Goal: Information Seeking & Learning: Learn about a topic

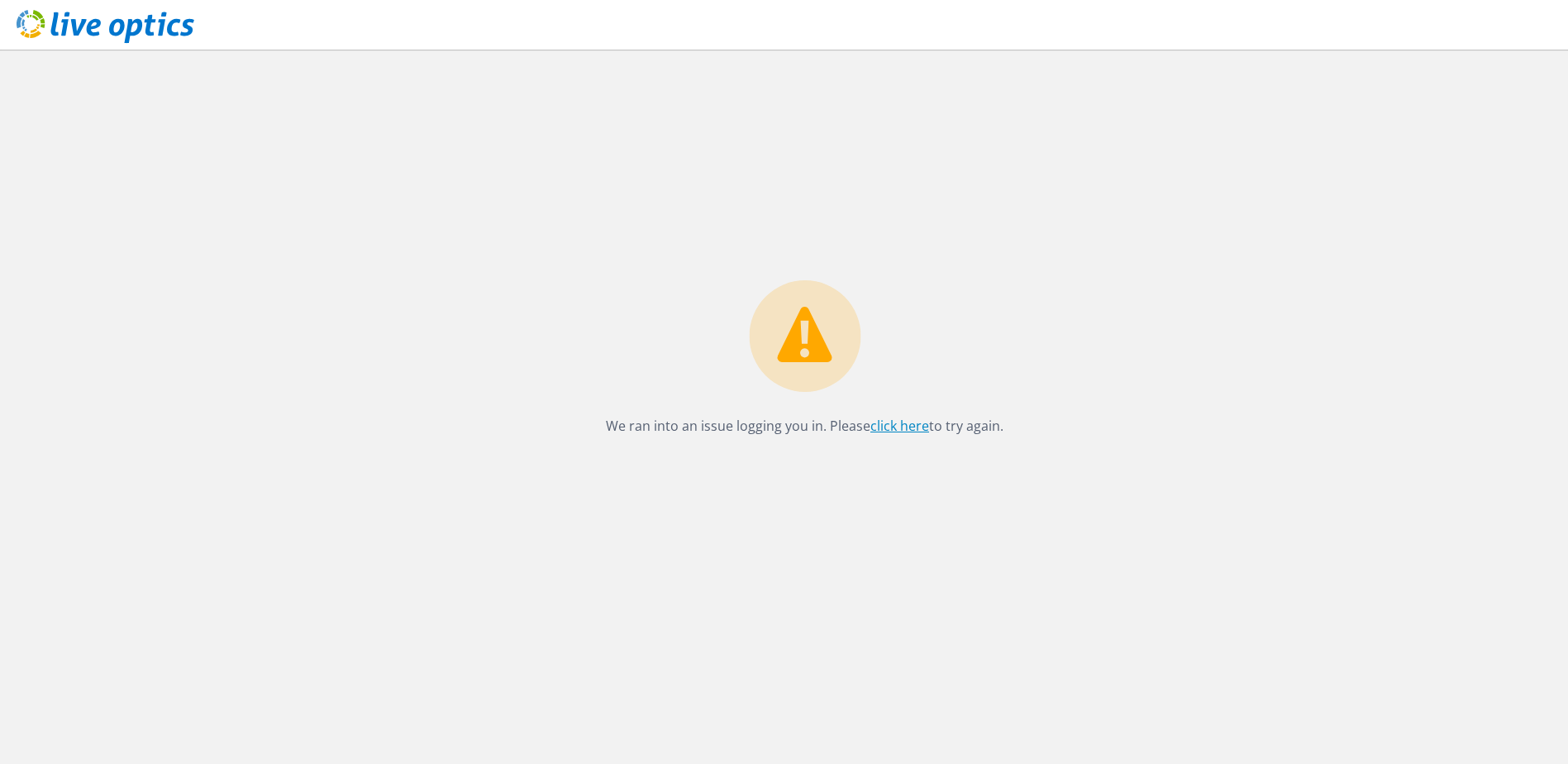
click at [886, 428] on link "click here" at bounding box center [900, 425] width 59 height 19
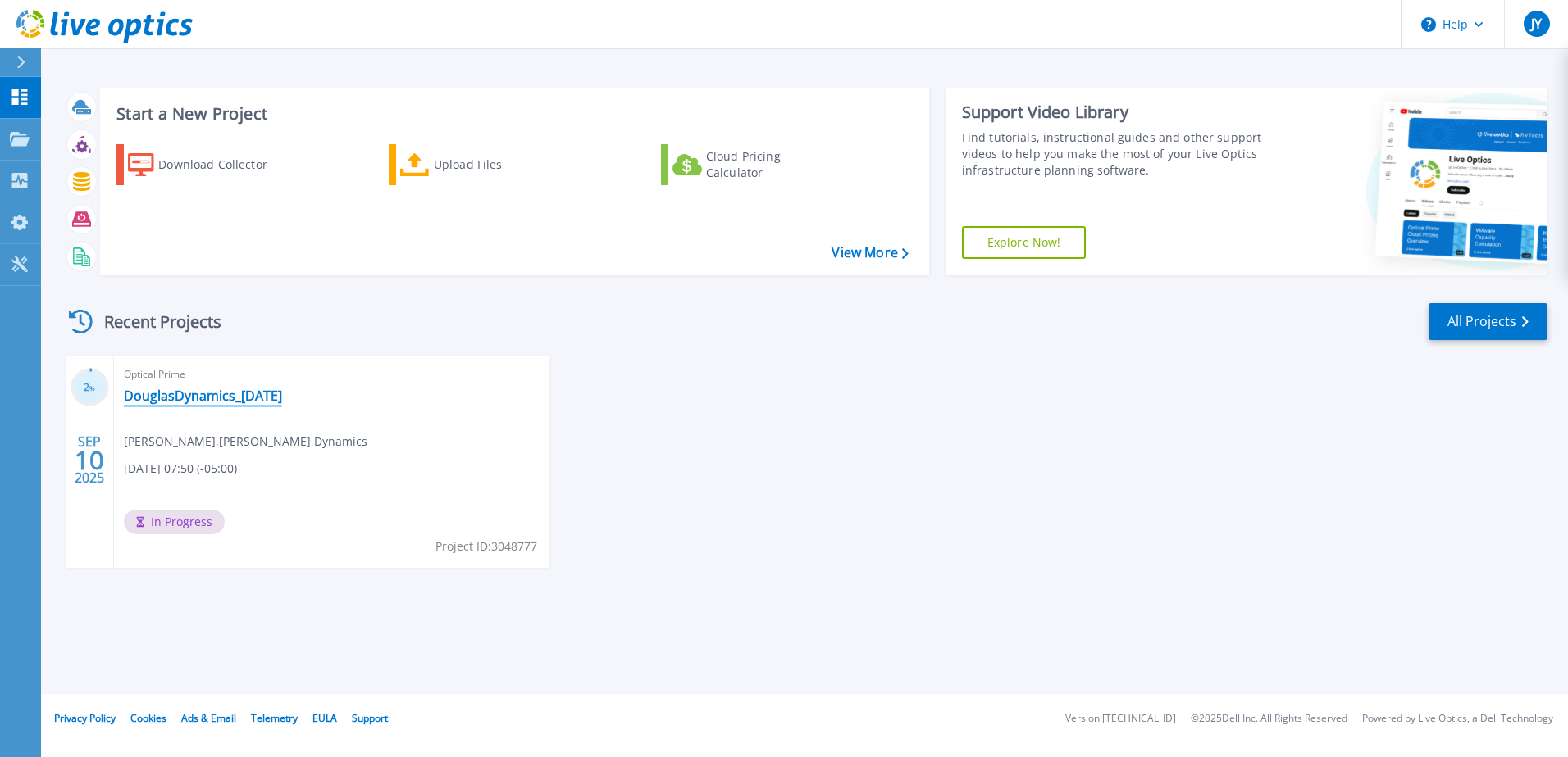
click at [228, 395] on link "DouglasDynamics_[DATE]" at bounding box center [203, 395] width 159 height 16
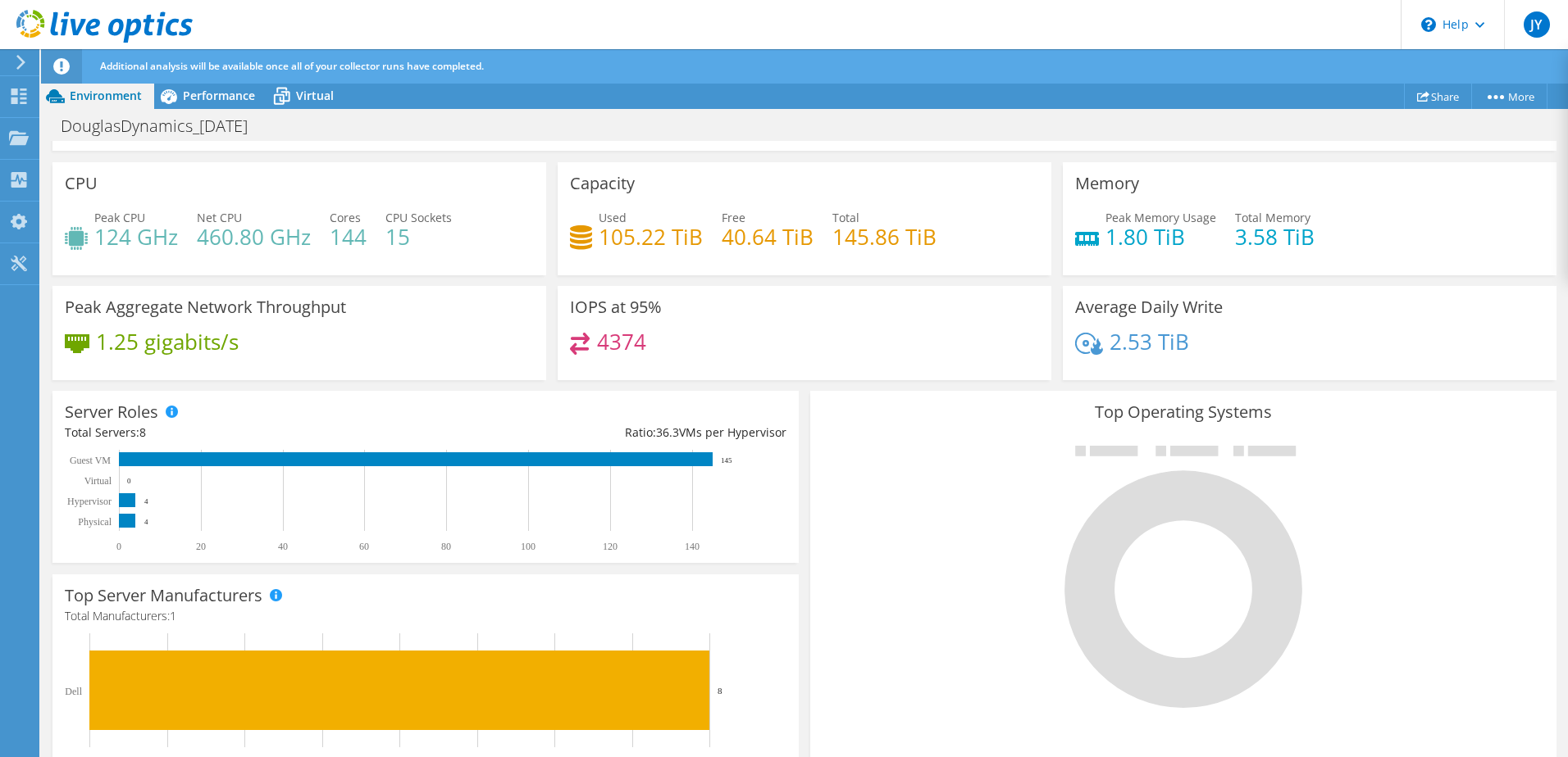
scroll to position [19, 0]
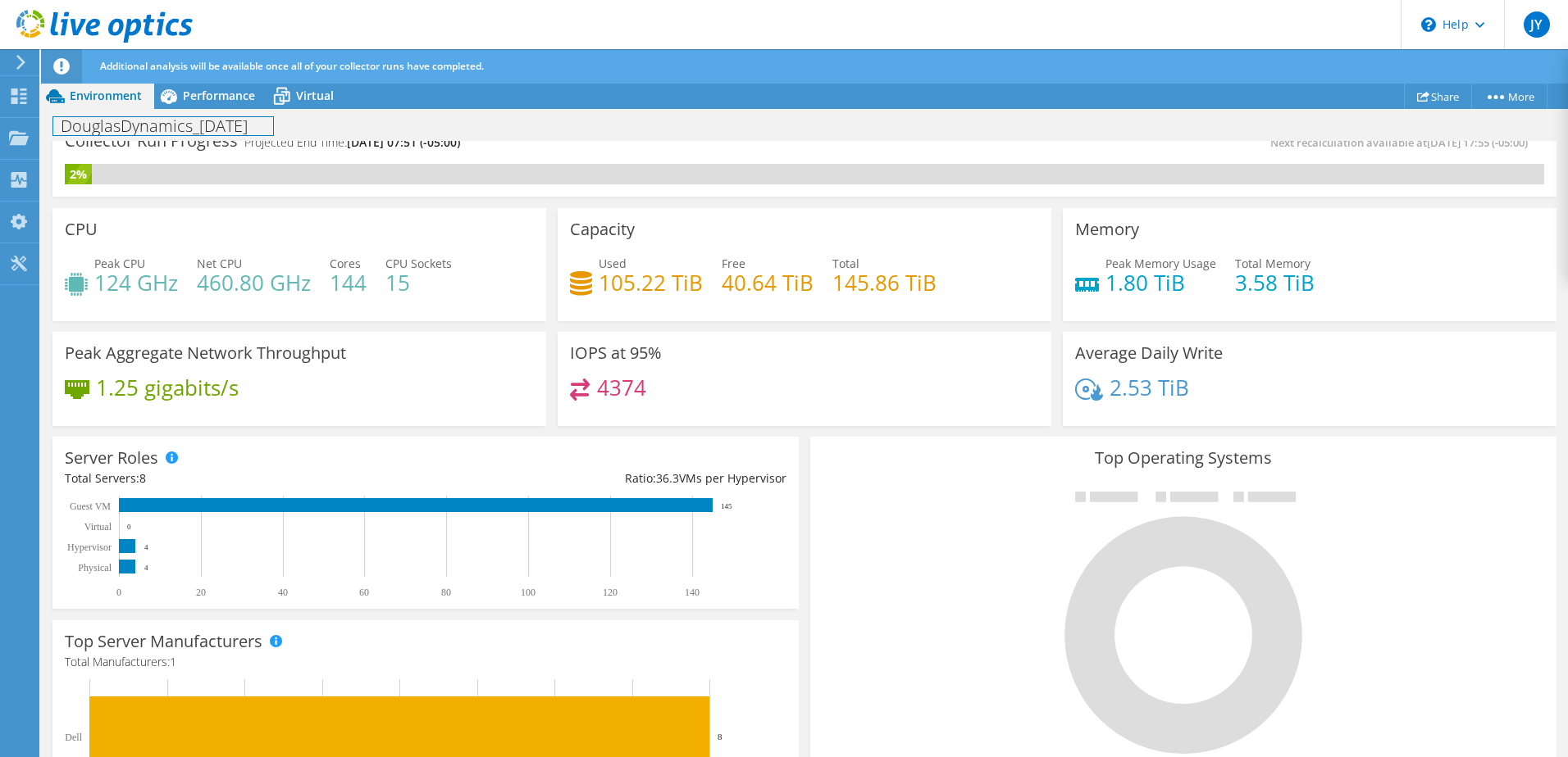
click at [192, 113] on div "DouglasDynamics_[DATE] Print" at bounding box center [804, 125] width 1527 height 30
click at [193, 99] on span "Performance" at bounding box center [219, 96] width 73 height 15
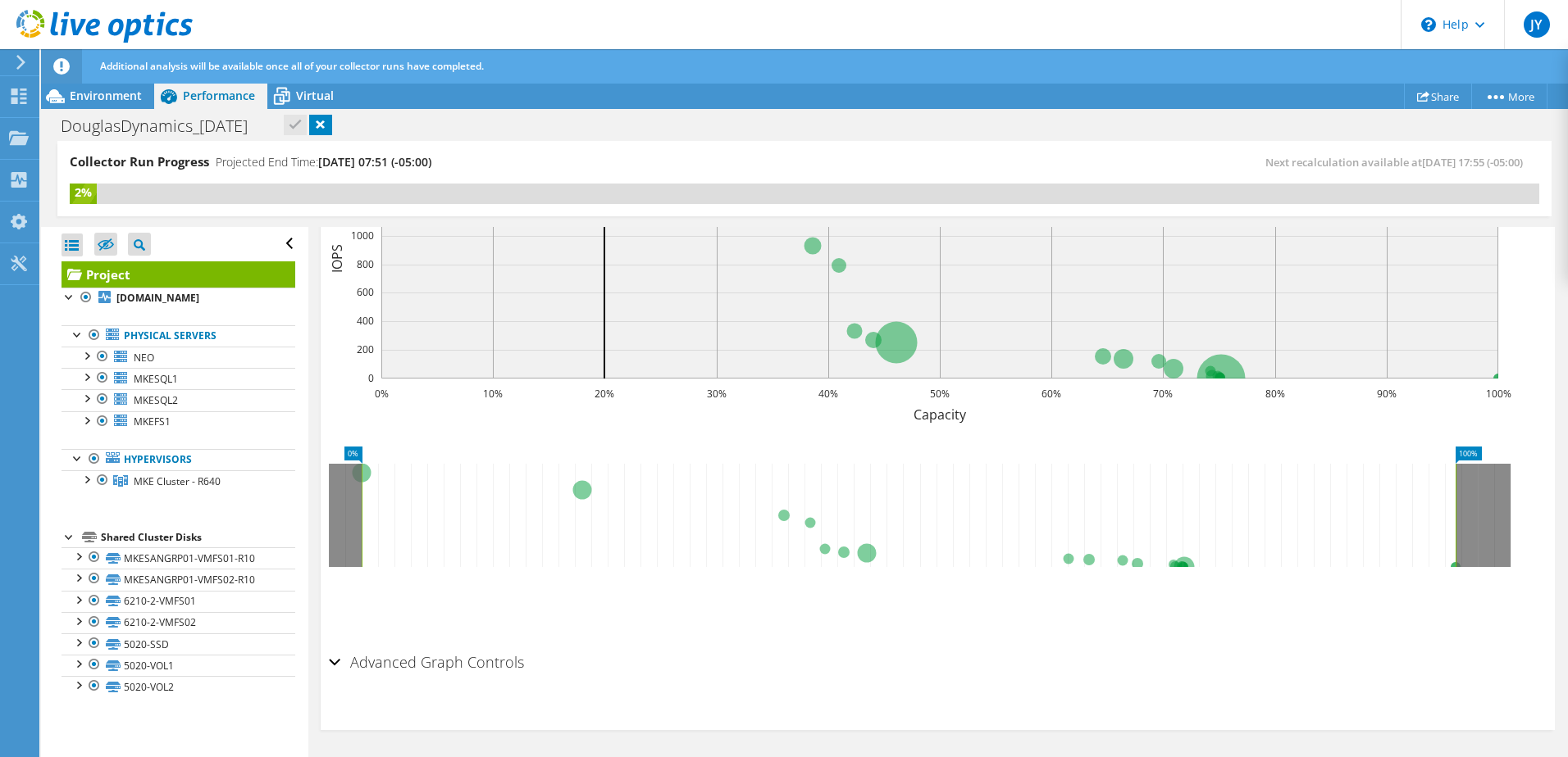
scroll to position [0, 0]
click at [171, 464] on link "Hypervisors" at bounding box center [179, 460] width 234 height 21
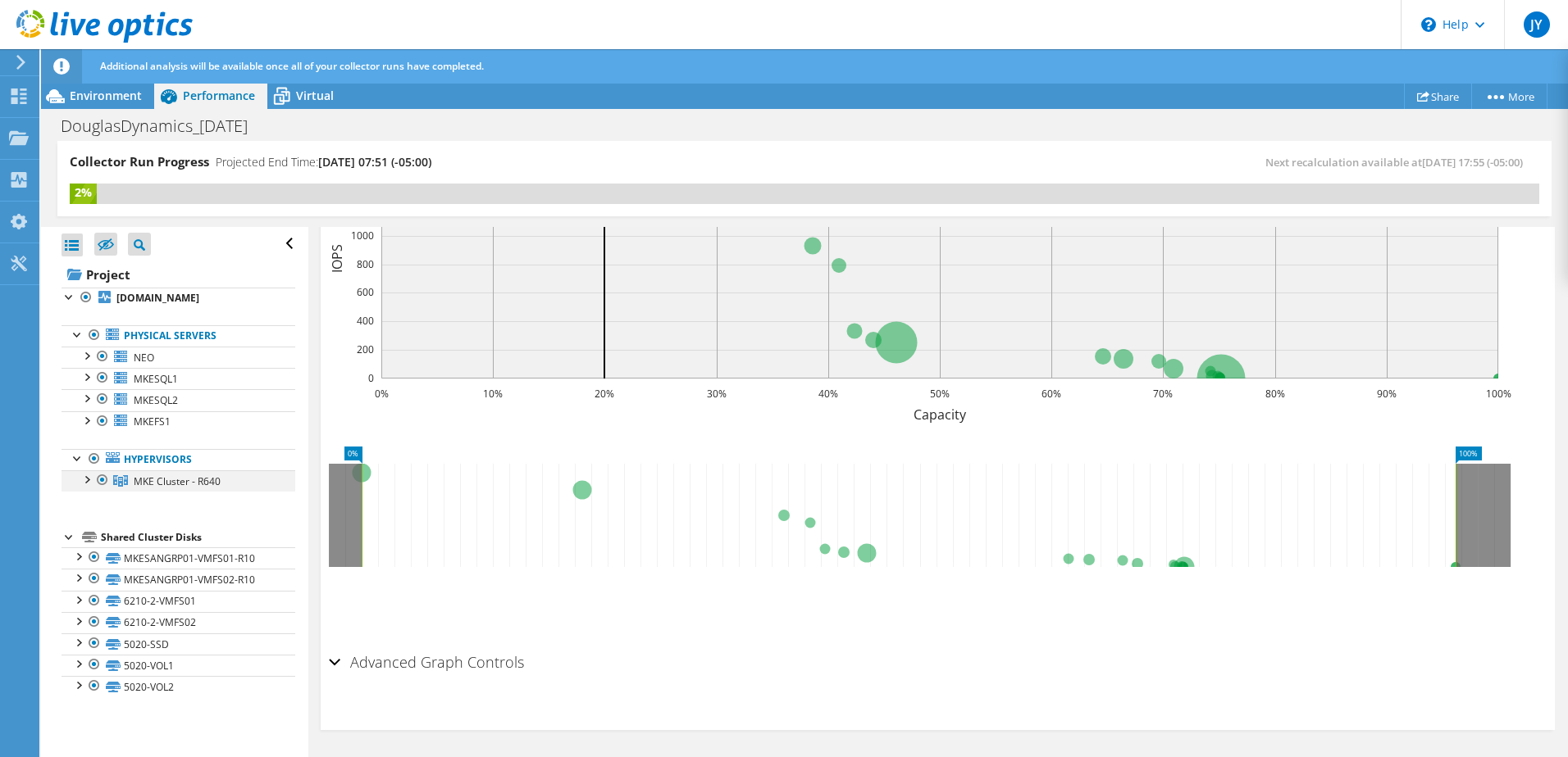
click at [89, 481] on div at bounding box center [86, 479] width 16 height 16
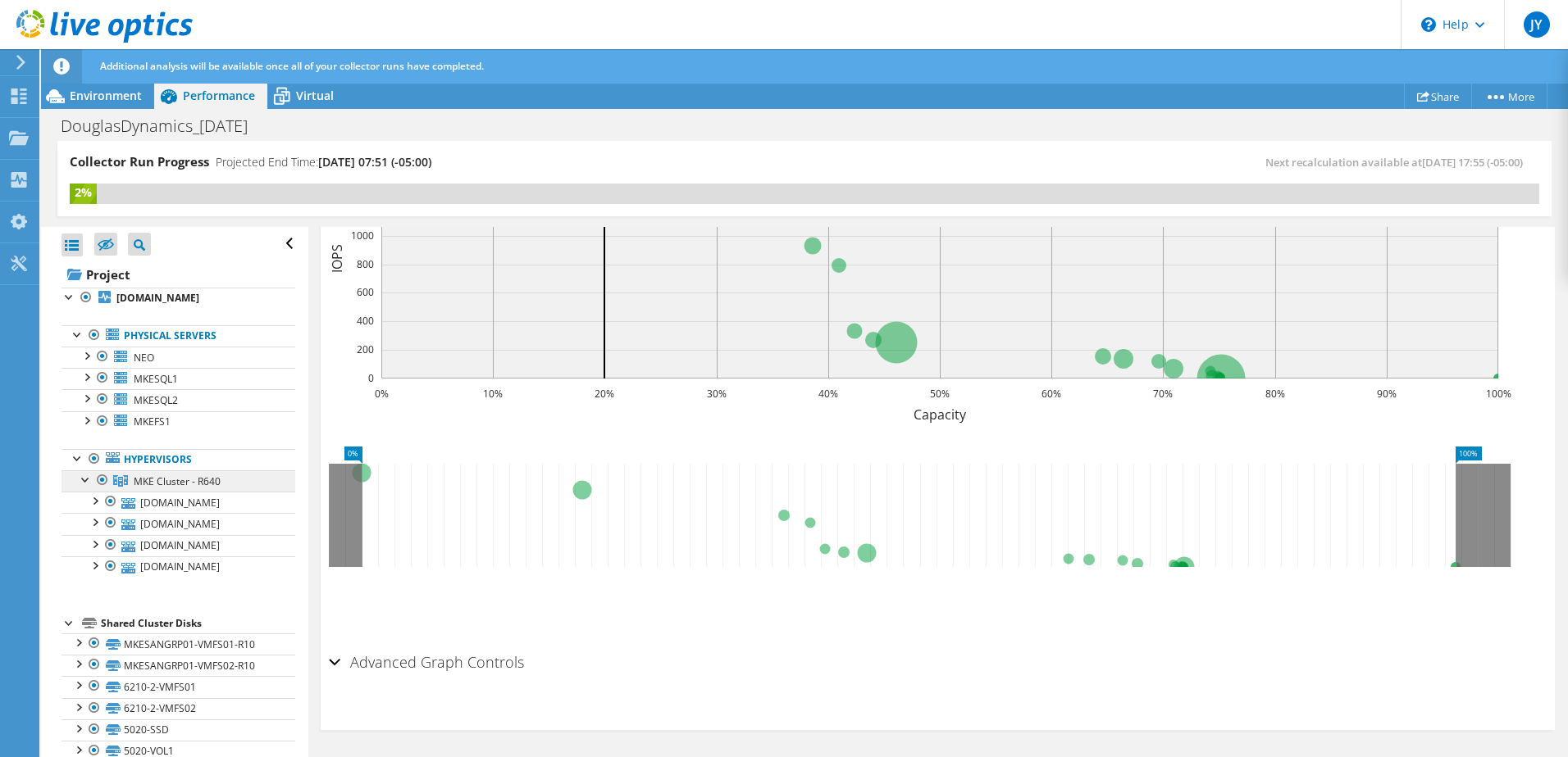
click at [196, 485] on span "MKE Cluster - R640" at bounding box center [177, 481] width 87 height 14
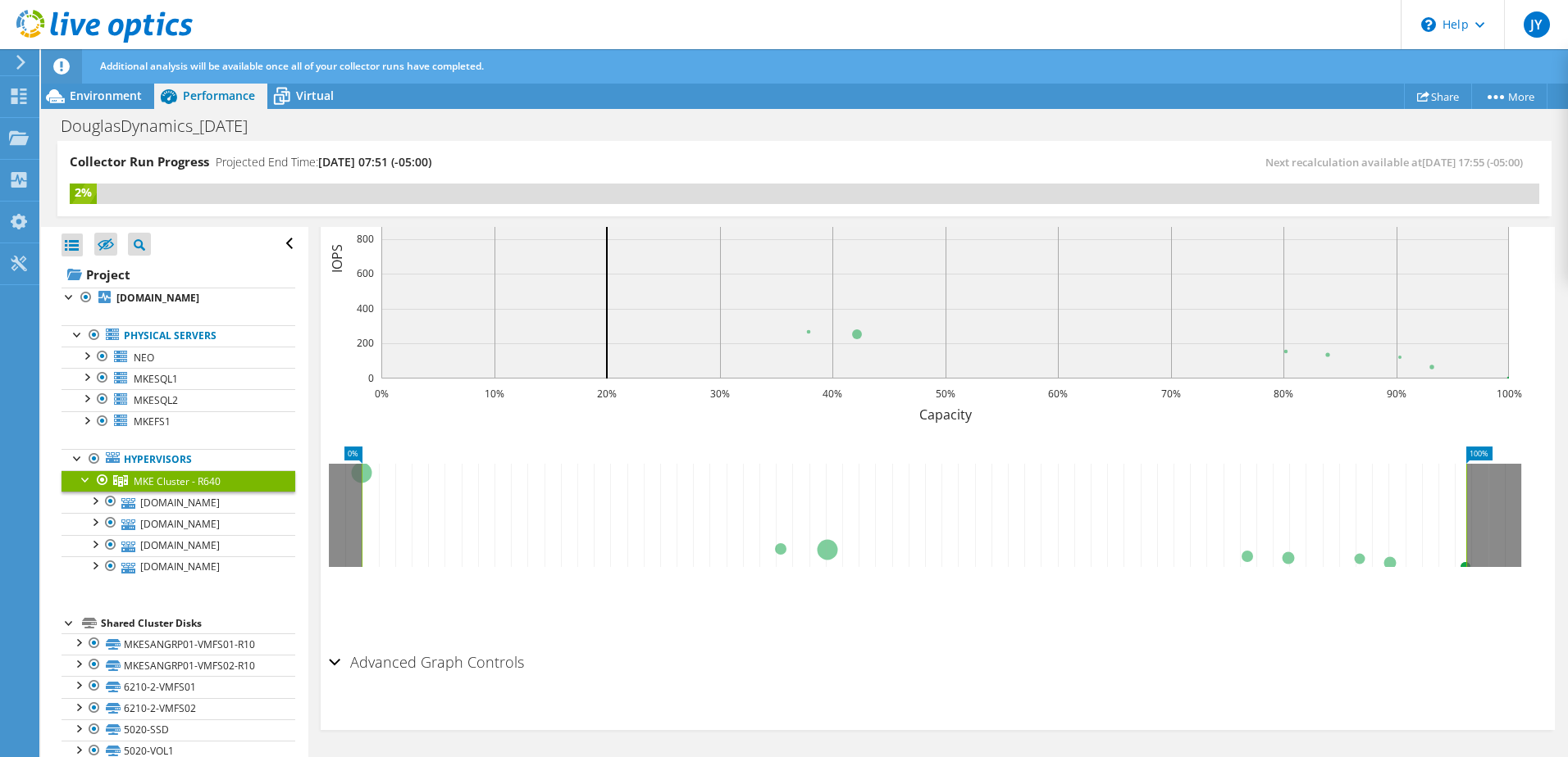
scroll to position [263, 0]
click at [338, 665] on div "Advanced Graph Controls" at bounding box center [937, 663] width 1218 height 35
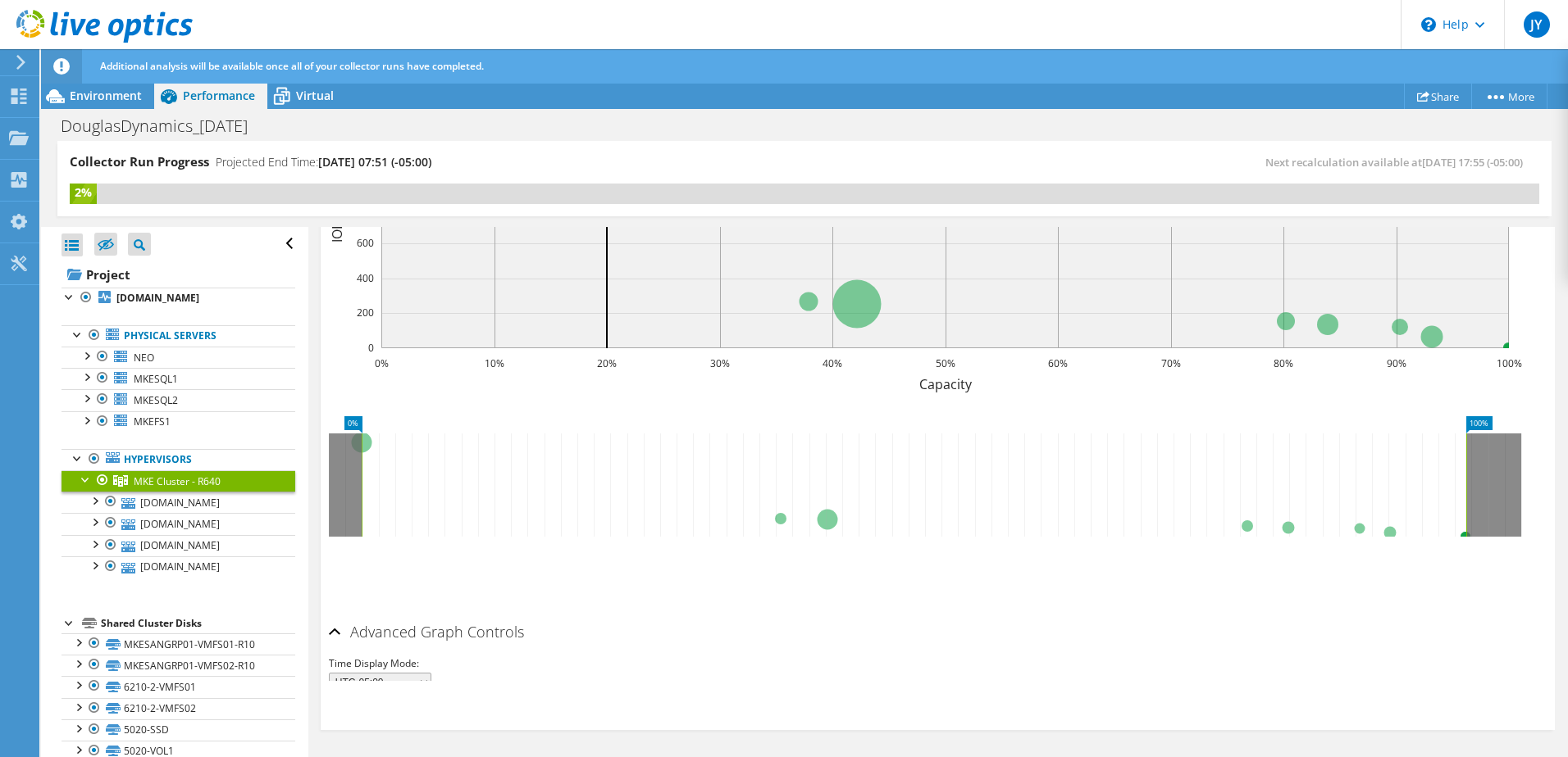
scroll to position [298, 0]
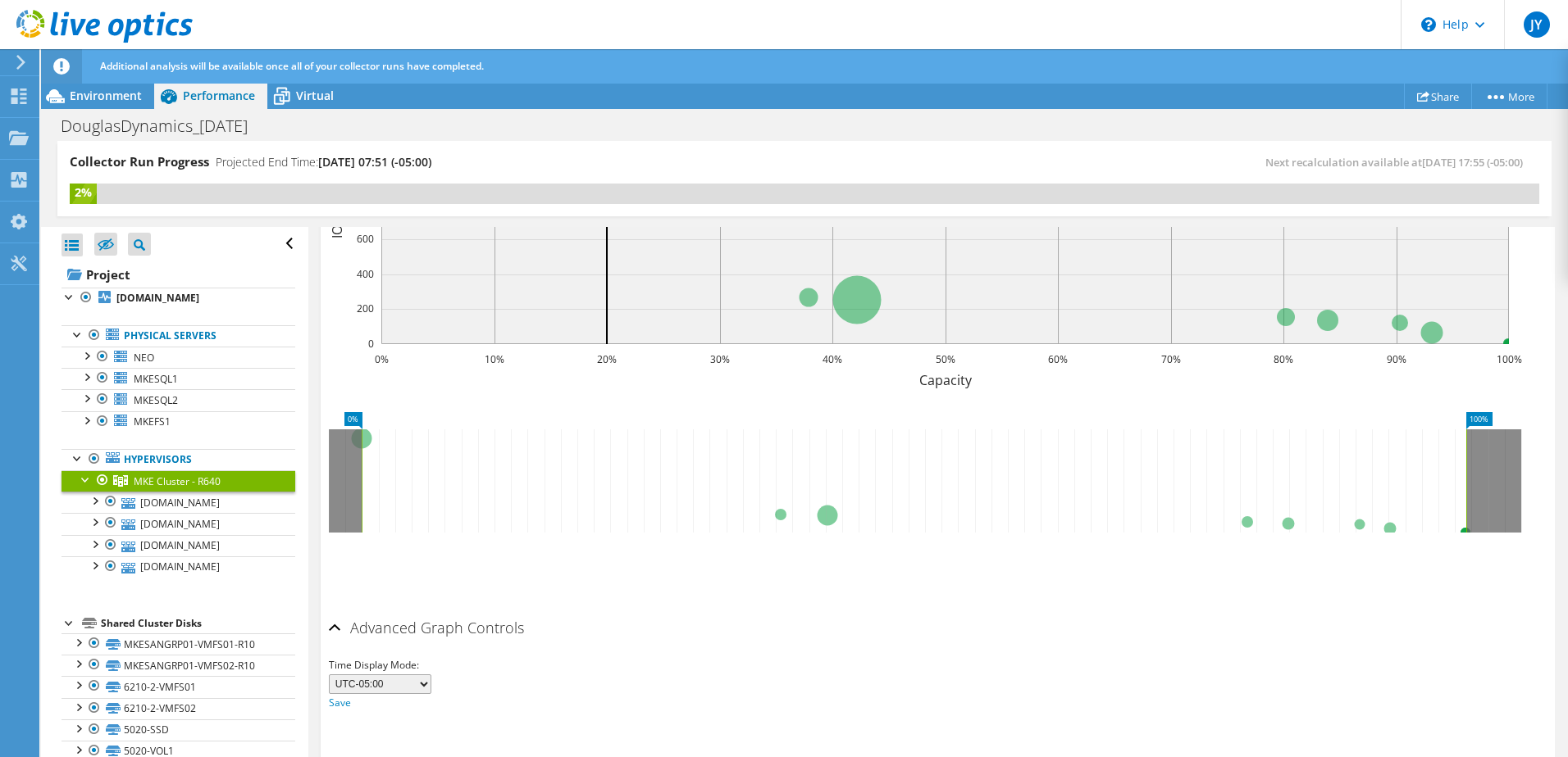
click at [330, 633] on div "Advanced Graph Controls" at bounding box center [937, 629] width 1218 height 35
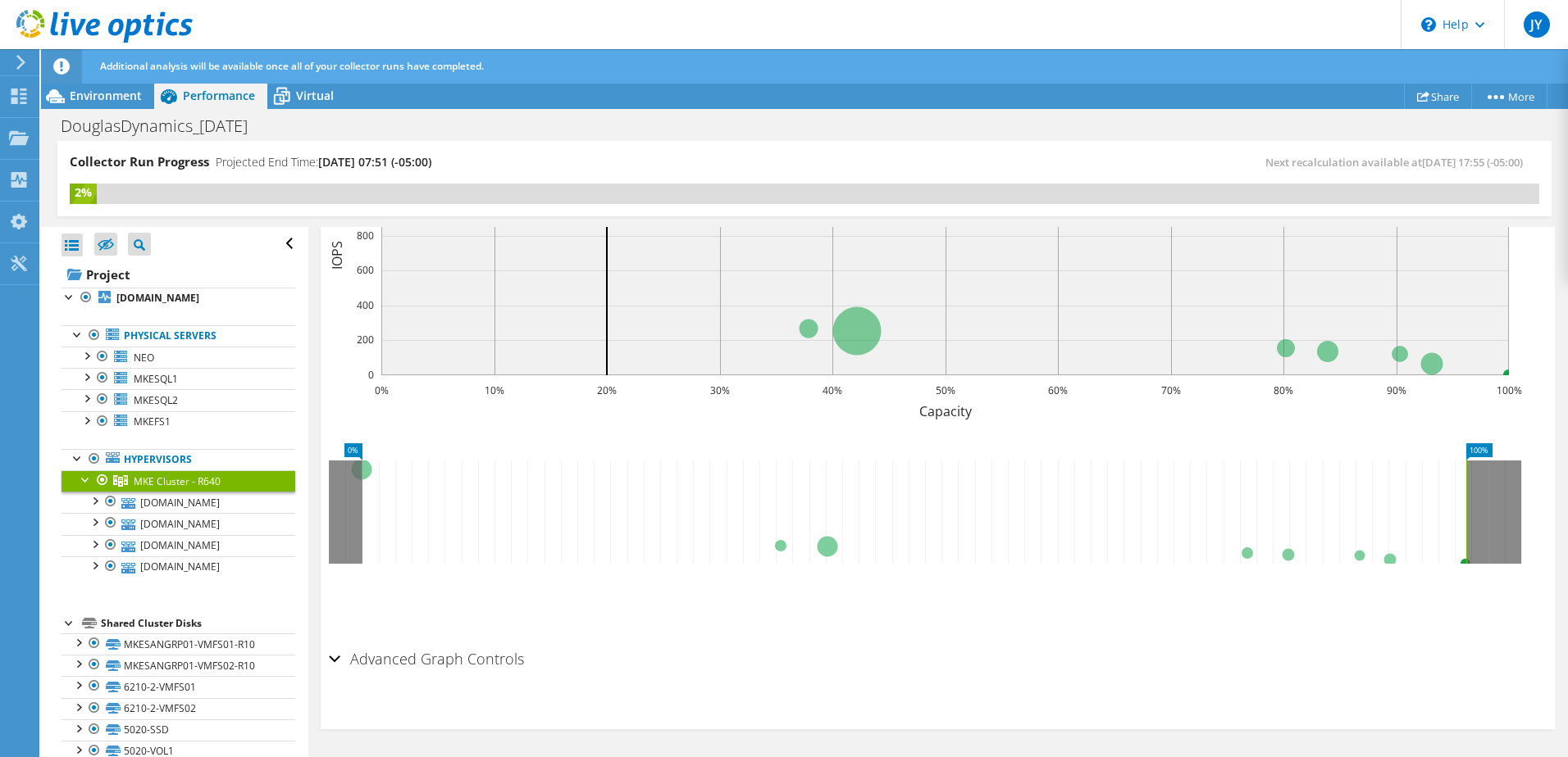
scroll to position [263, 0]
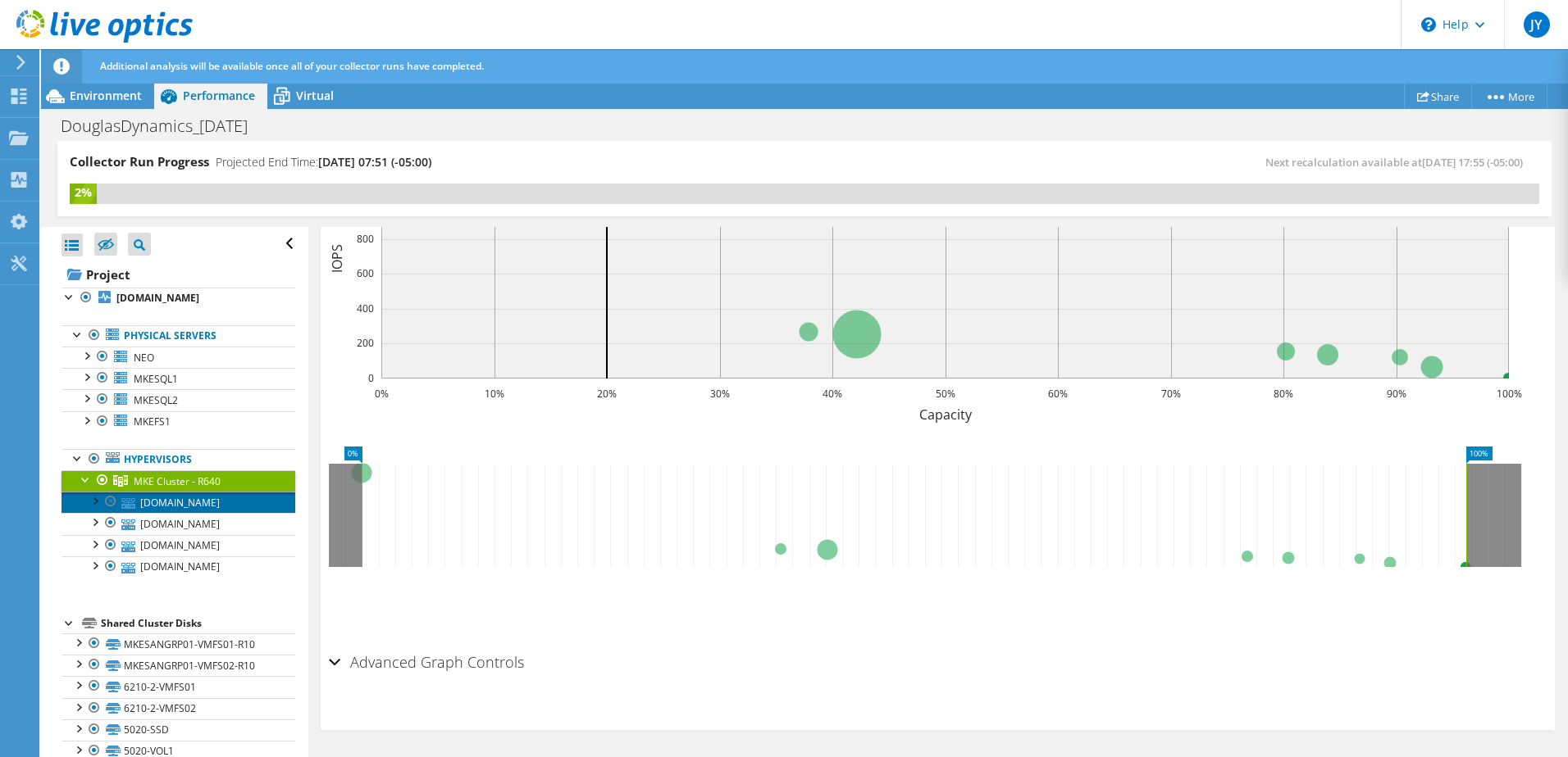
click at [178, 506] on link "[DOMAIN_NAME]" at bounding box center [179, 503] width 234 height 21
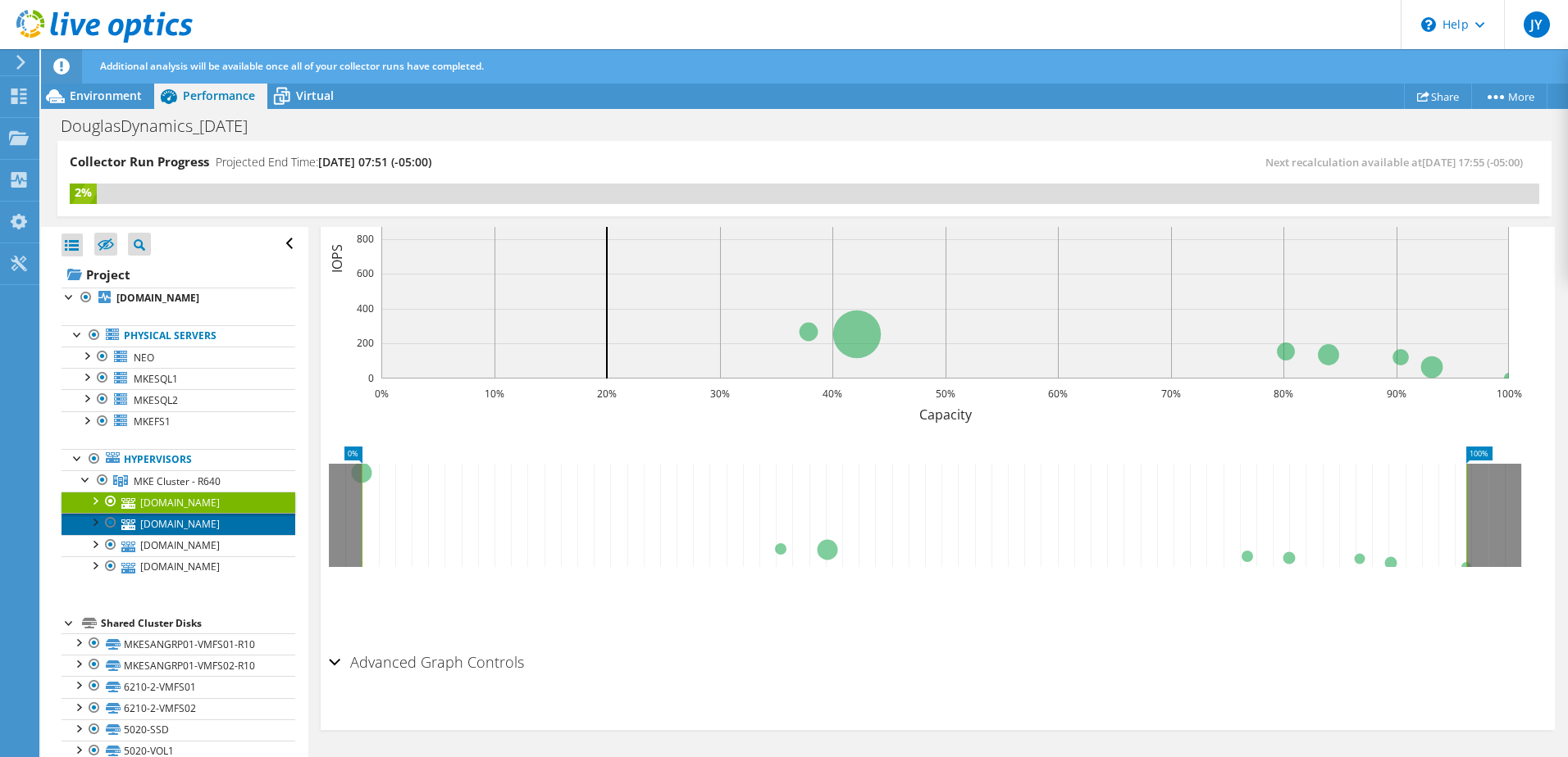
click at [179, 528] on link "[DOMAIN_NAME]" at bounding box center [179, 524] width 234 height 21
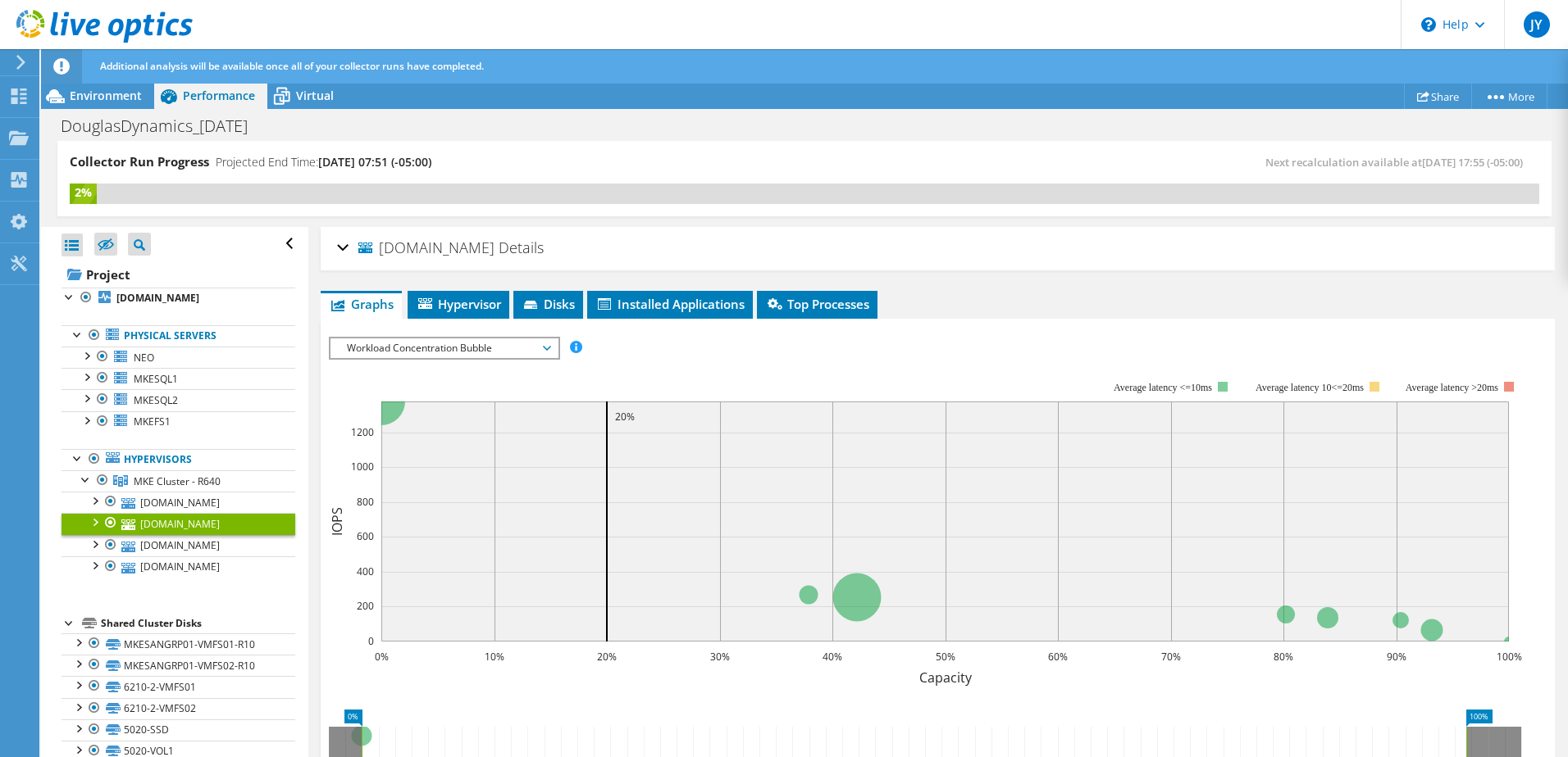
click at [419, 353] on span "Workload Concentration Bubble" at bounding box center [444, 348] width 211 height 19
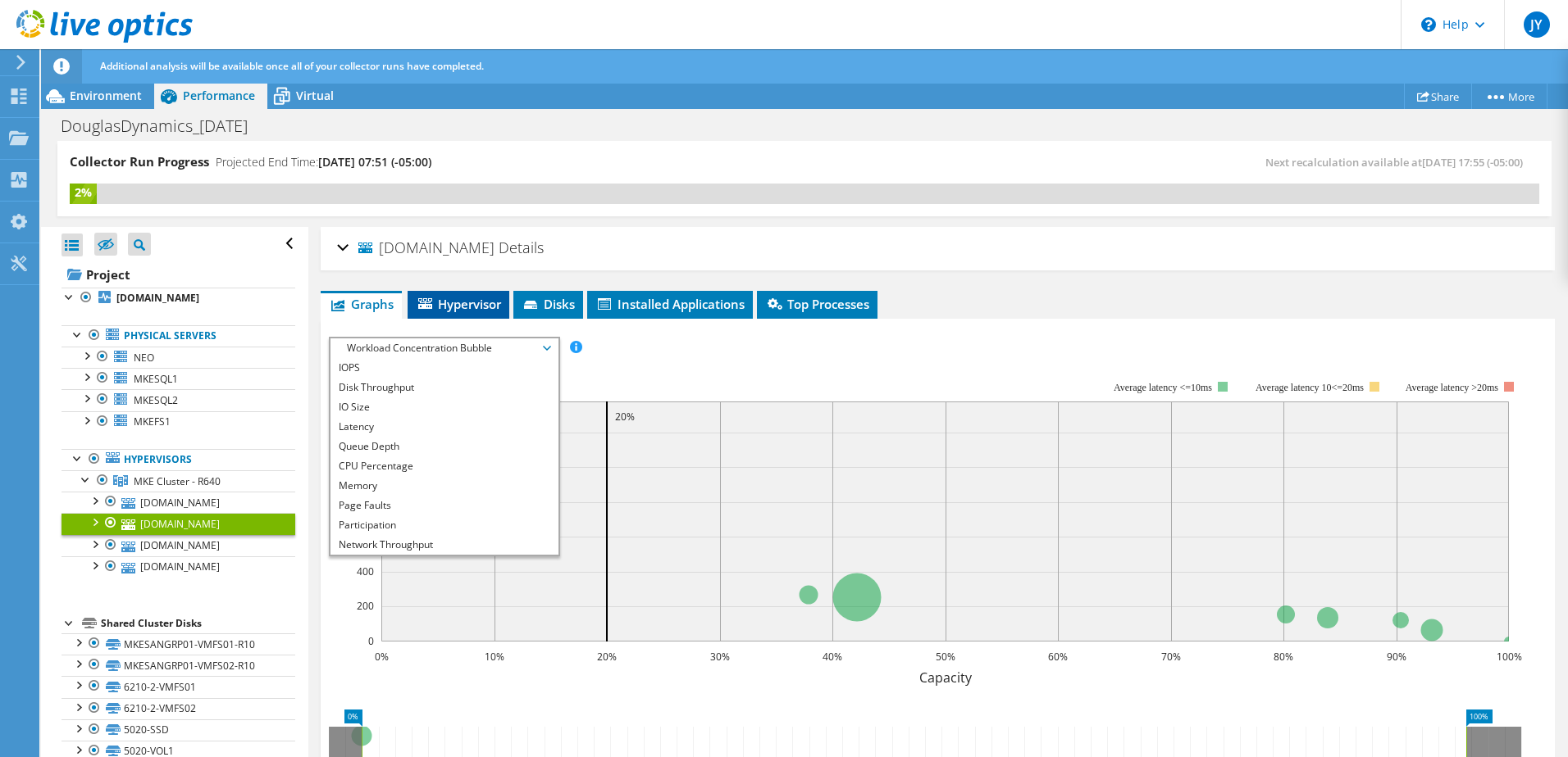
click at [457, 306] on span "Hypervisor" at bounding box center [459, 304] width 85 height 16
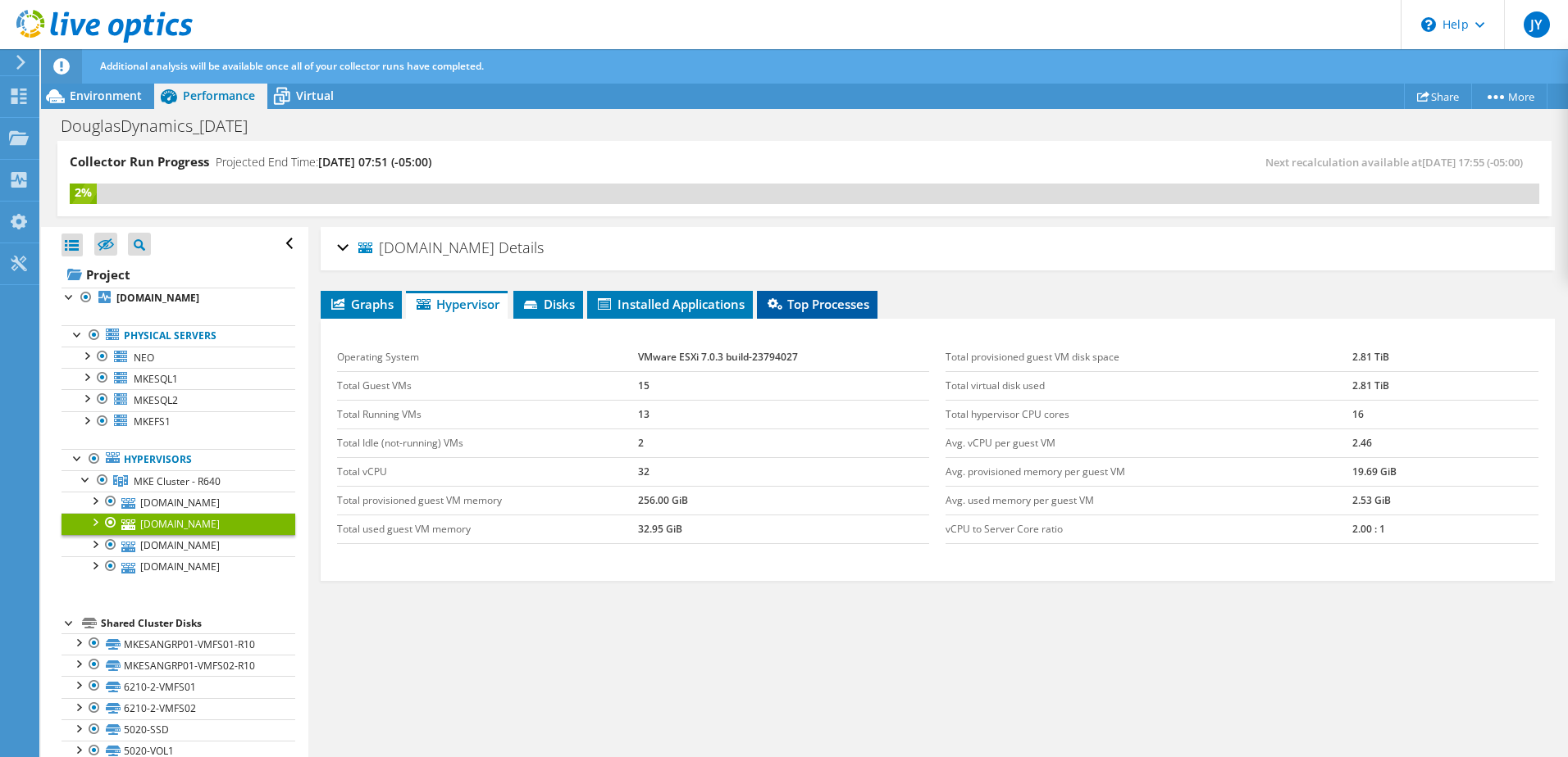
click at [820, 304] on span "Top Processes" at bounding box center [817, 304] width 104 height 16
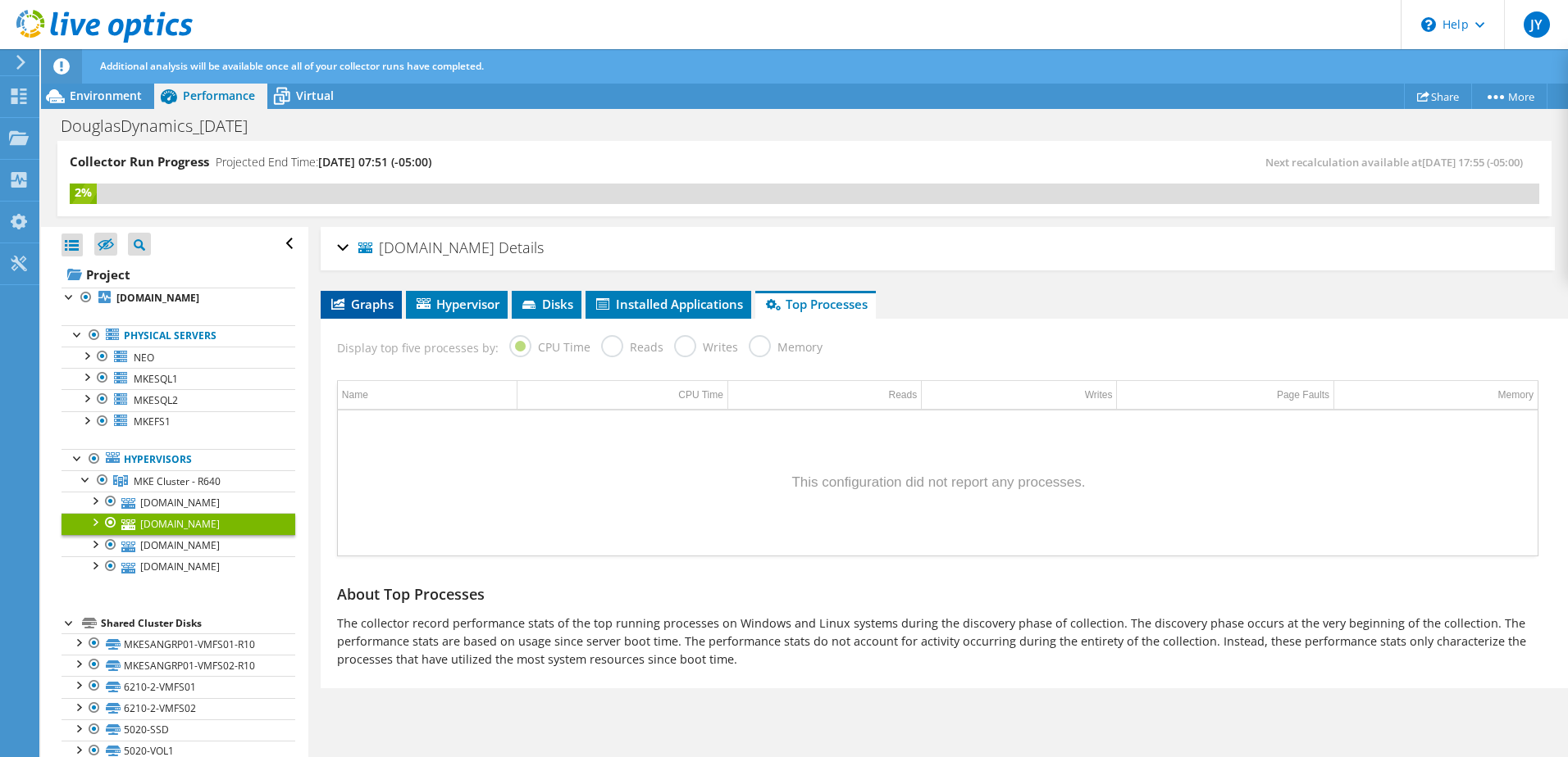
click at [357, 305] on span "Graphs" at bounding box center [361, 304] width 65 height 16
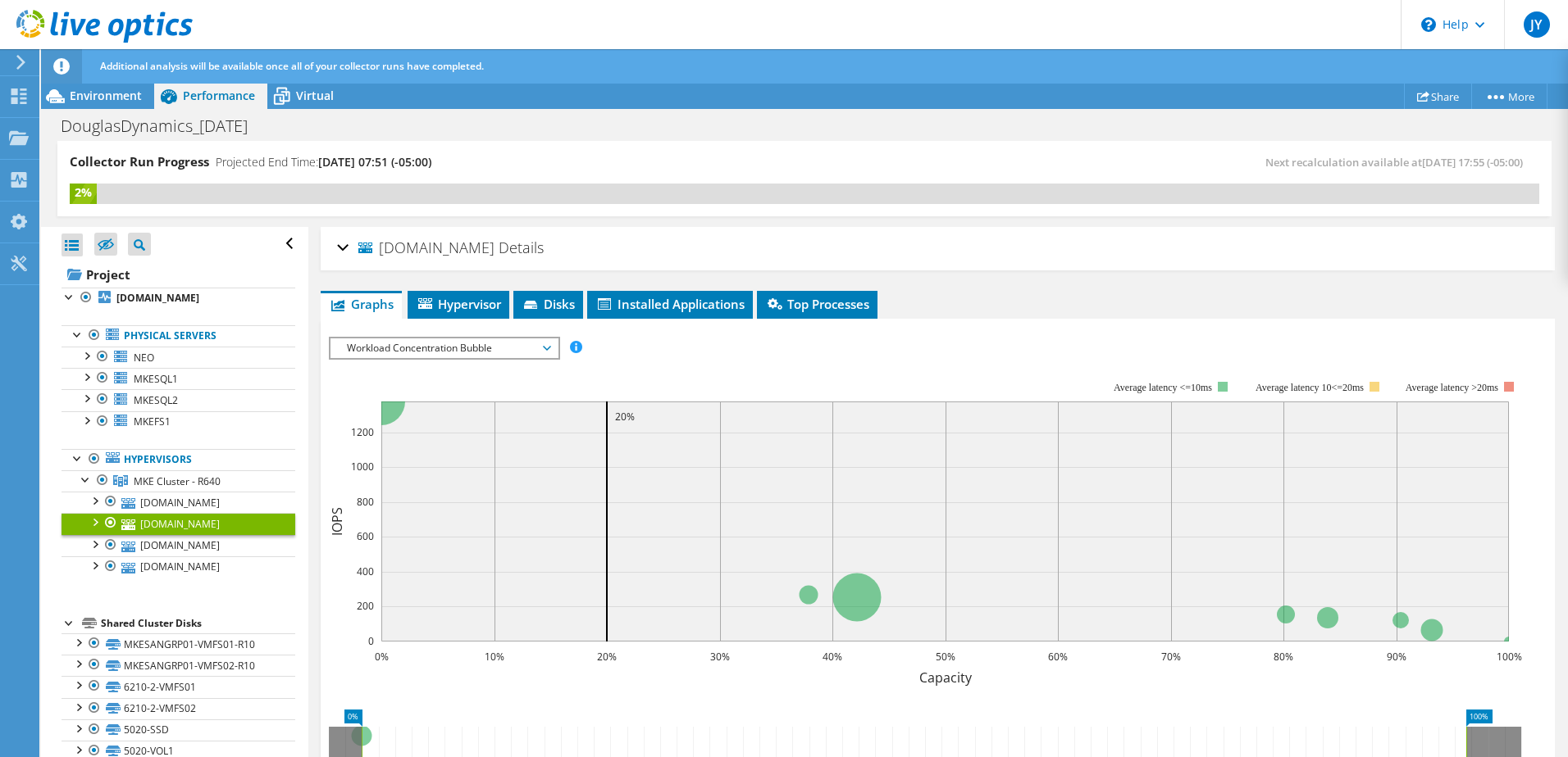
click at [445, 351] on span "Workload Concentration Bubble" at bounding box center [444, 348] width 211 height 19
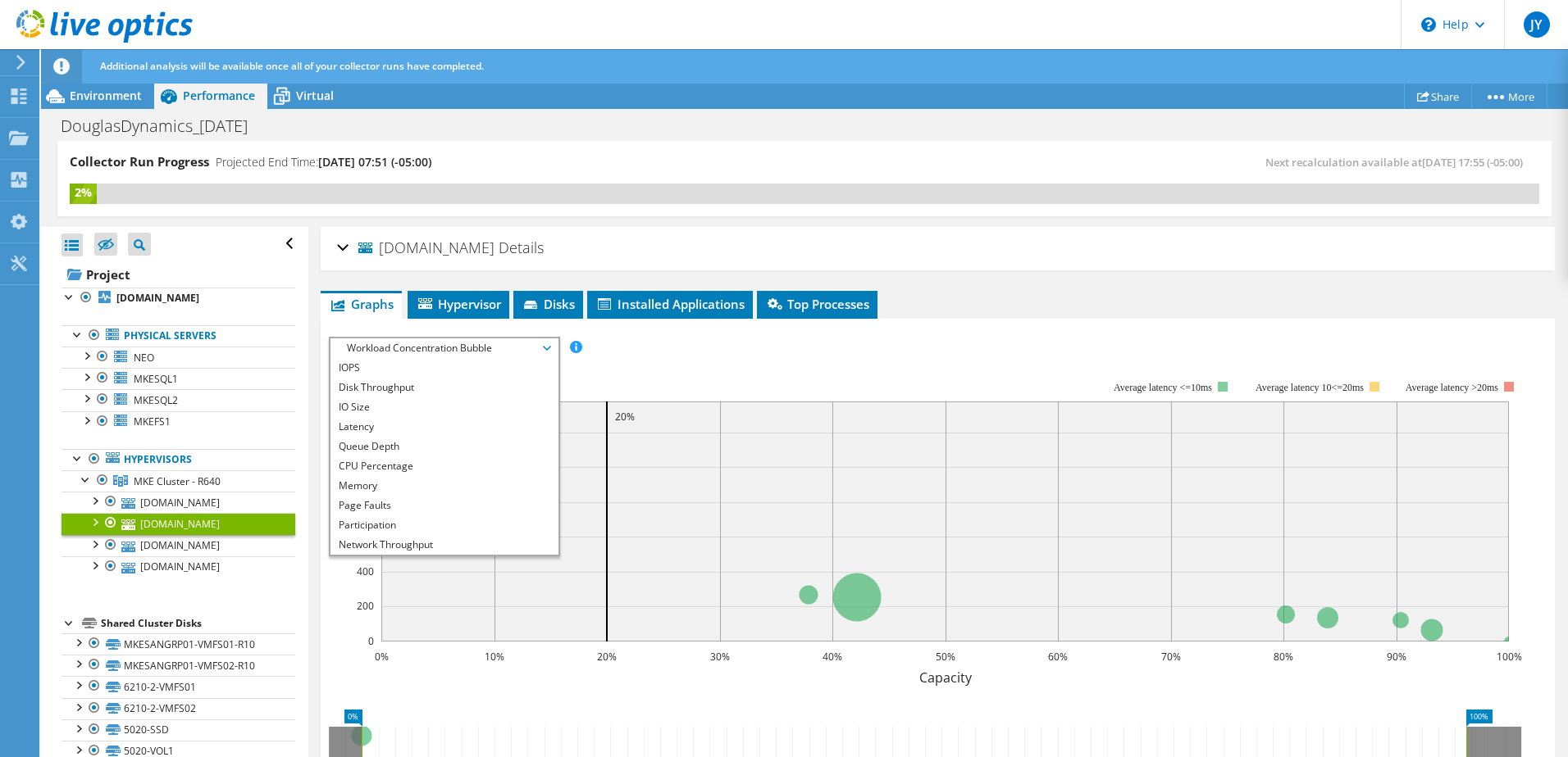
click at [841, 371] on rect at bounding box center [926, 522] width 1194 height 328
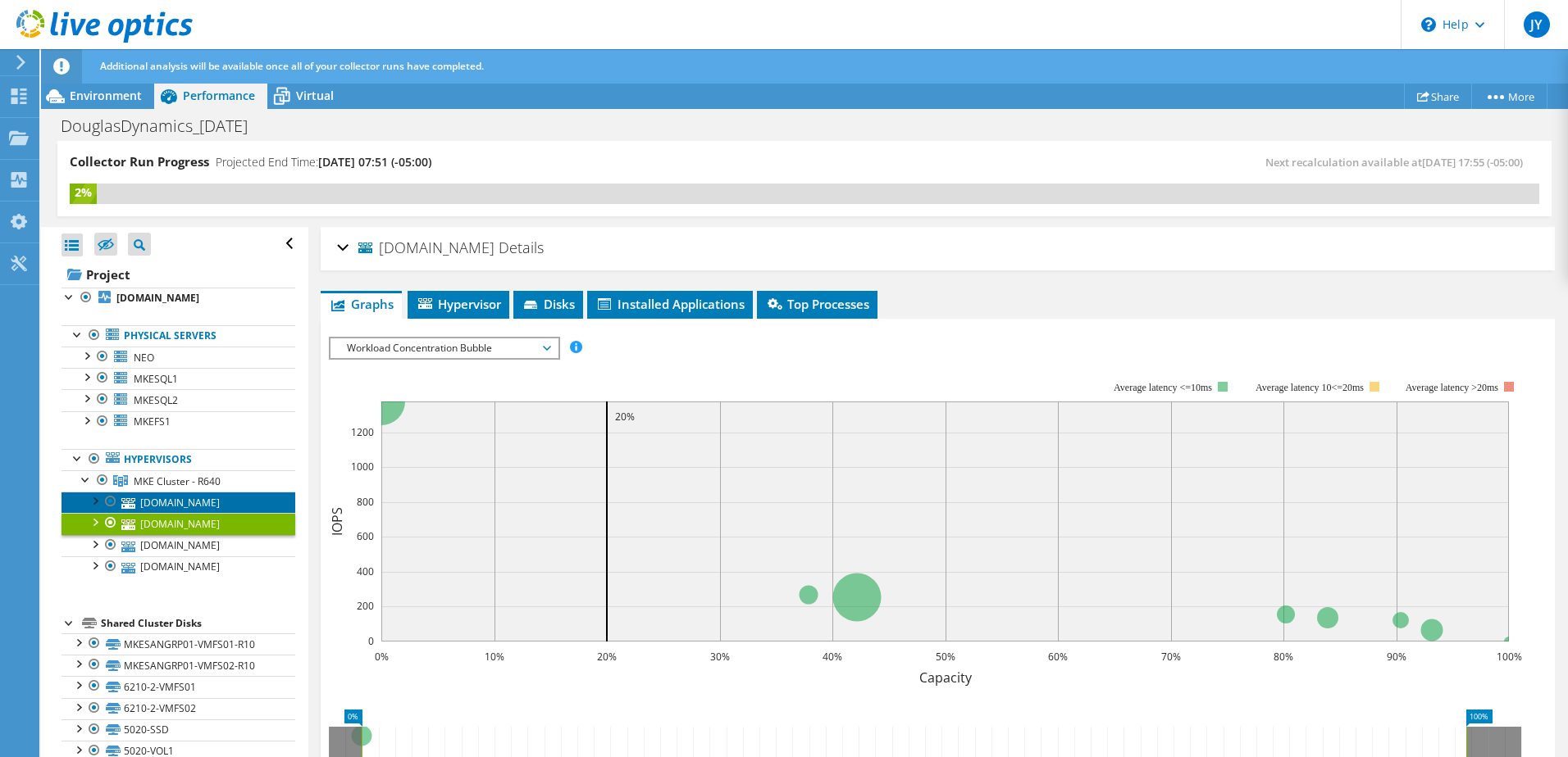
click at [254, 504] on link "[DOMAIN_NAME]" at bounding box center [179, 503] width 234 height 21
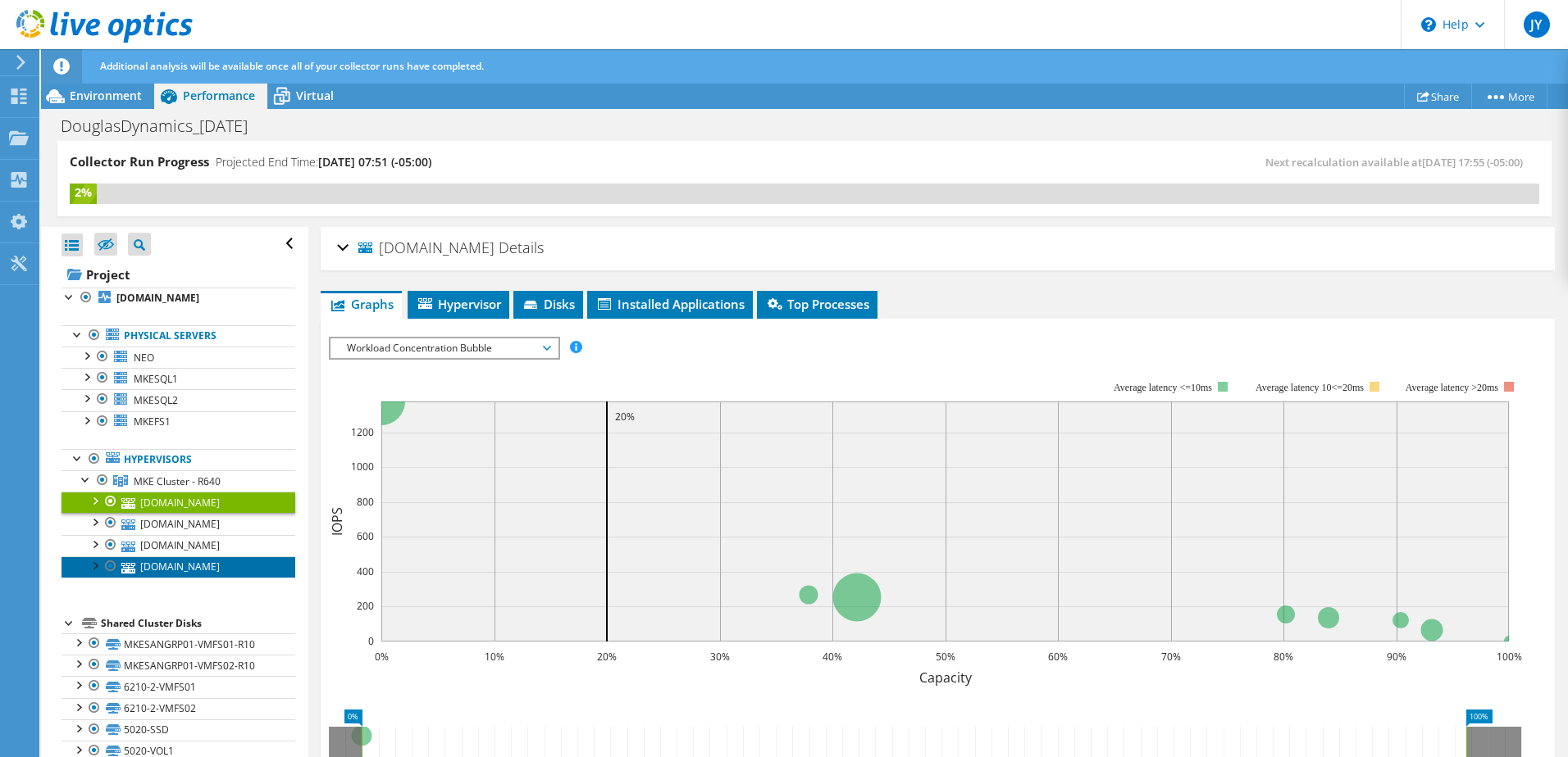
click at [223, 558] on link "[DOMAIN_NAME]" at bounding box center [179, 568] width 234 height 21
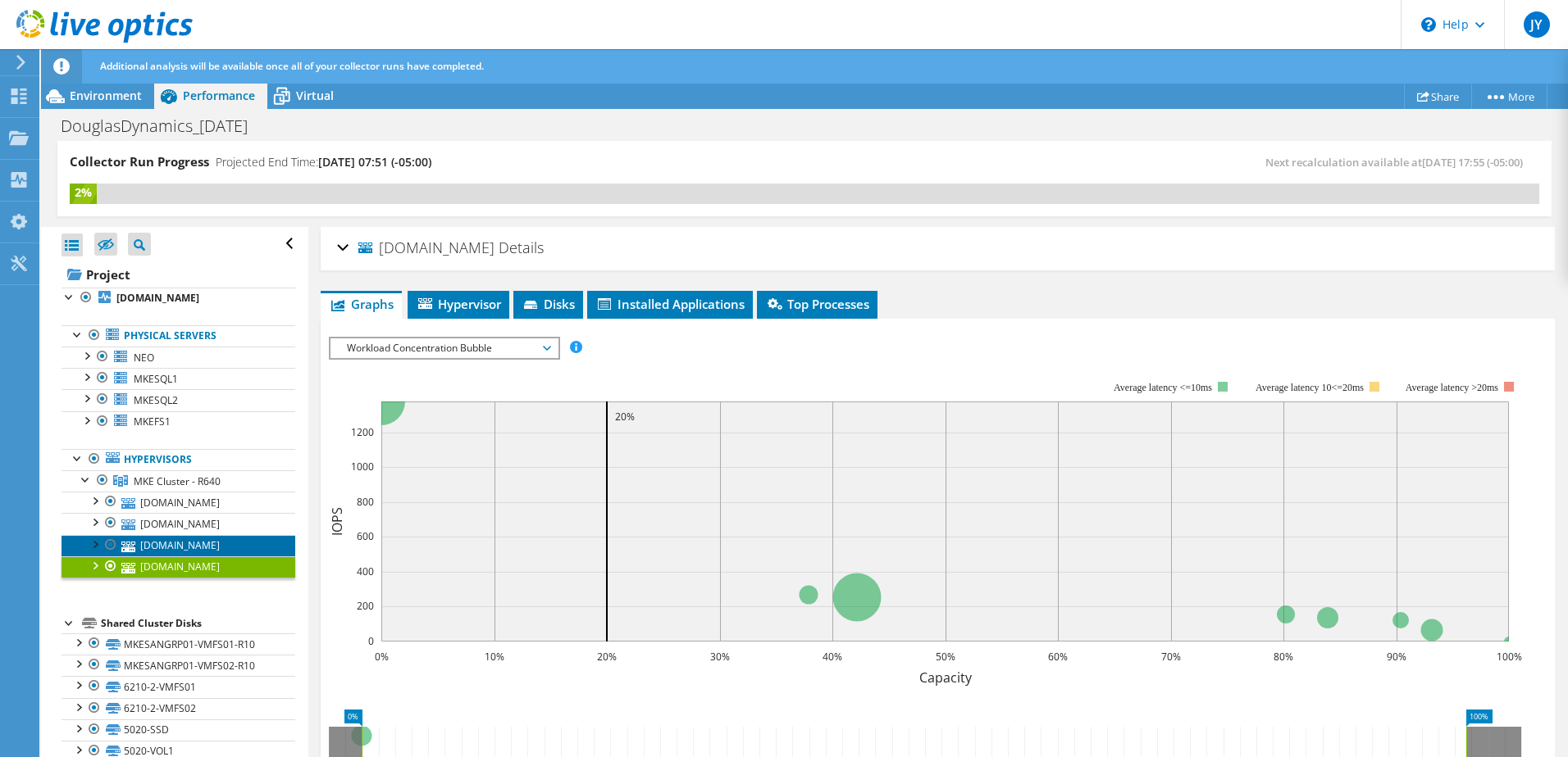
click at [229, 542] on link "[DOMAIN_NAME]" at bounding box center [179, 546] width 234 height 21
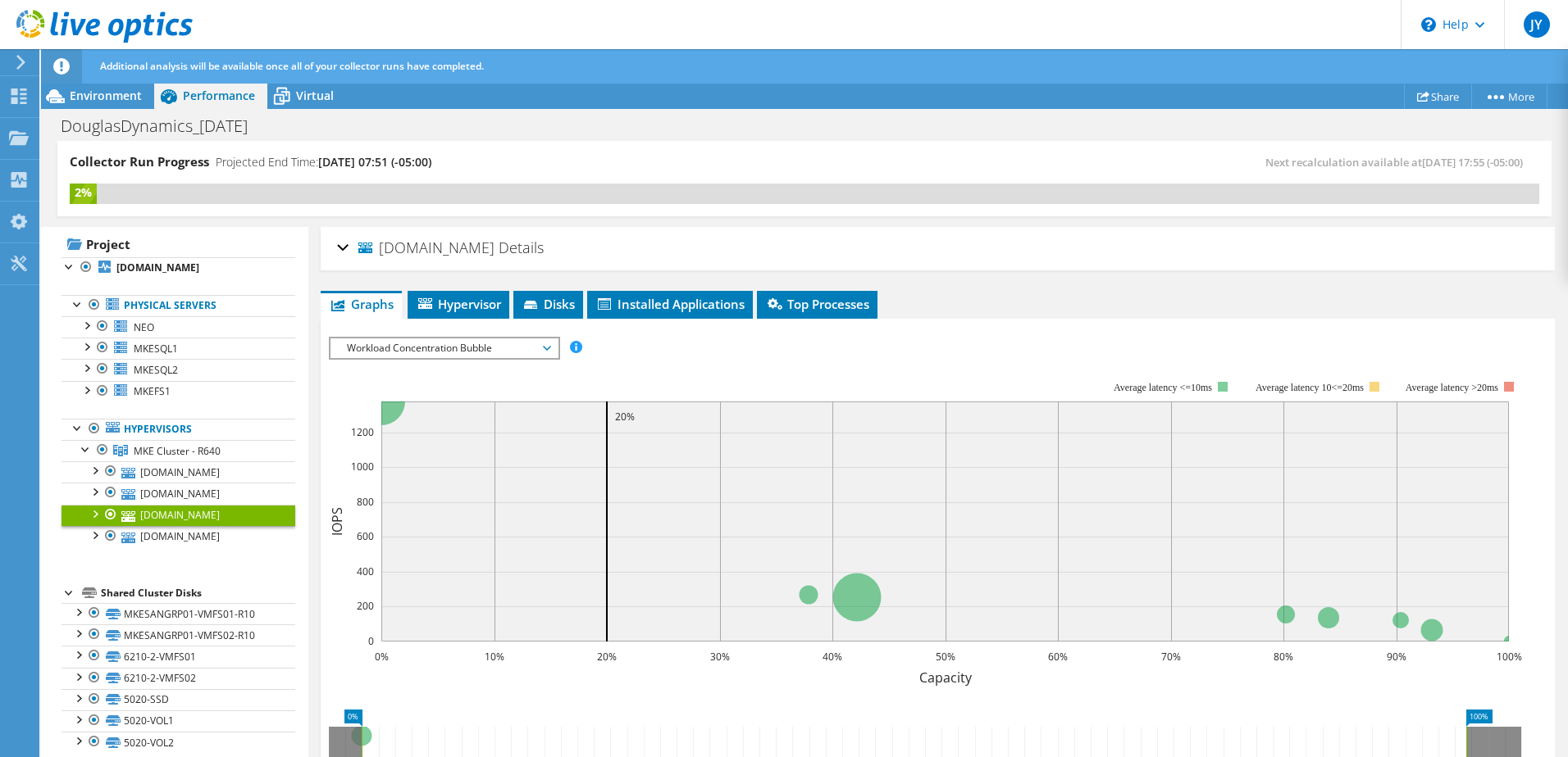
scroll to position [44, 0]
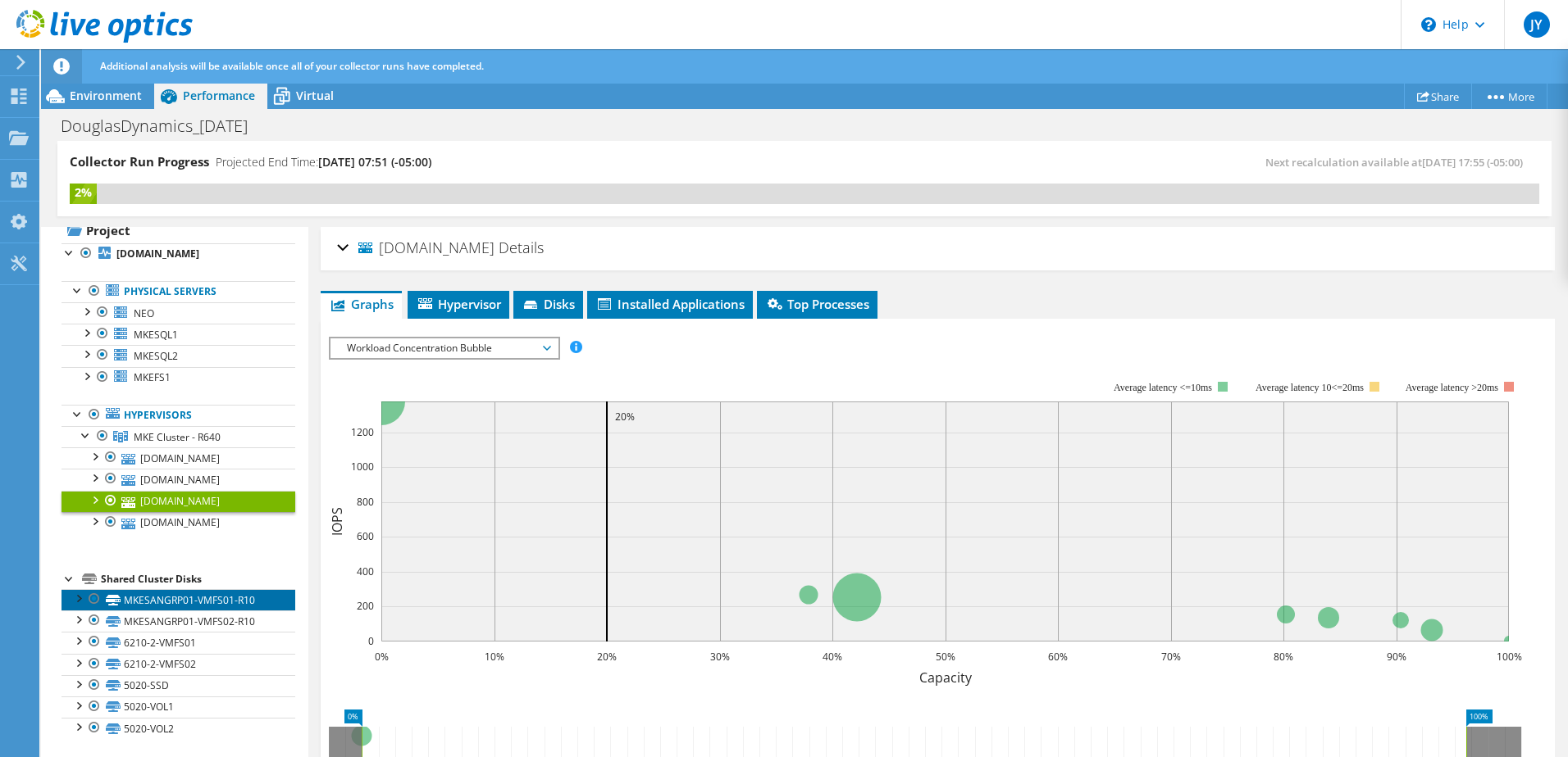
click at [216, 596] on link "MKESANGRP01-VMFS01-R10" at bounding box center [179, 600] width 234 height 21
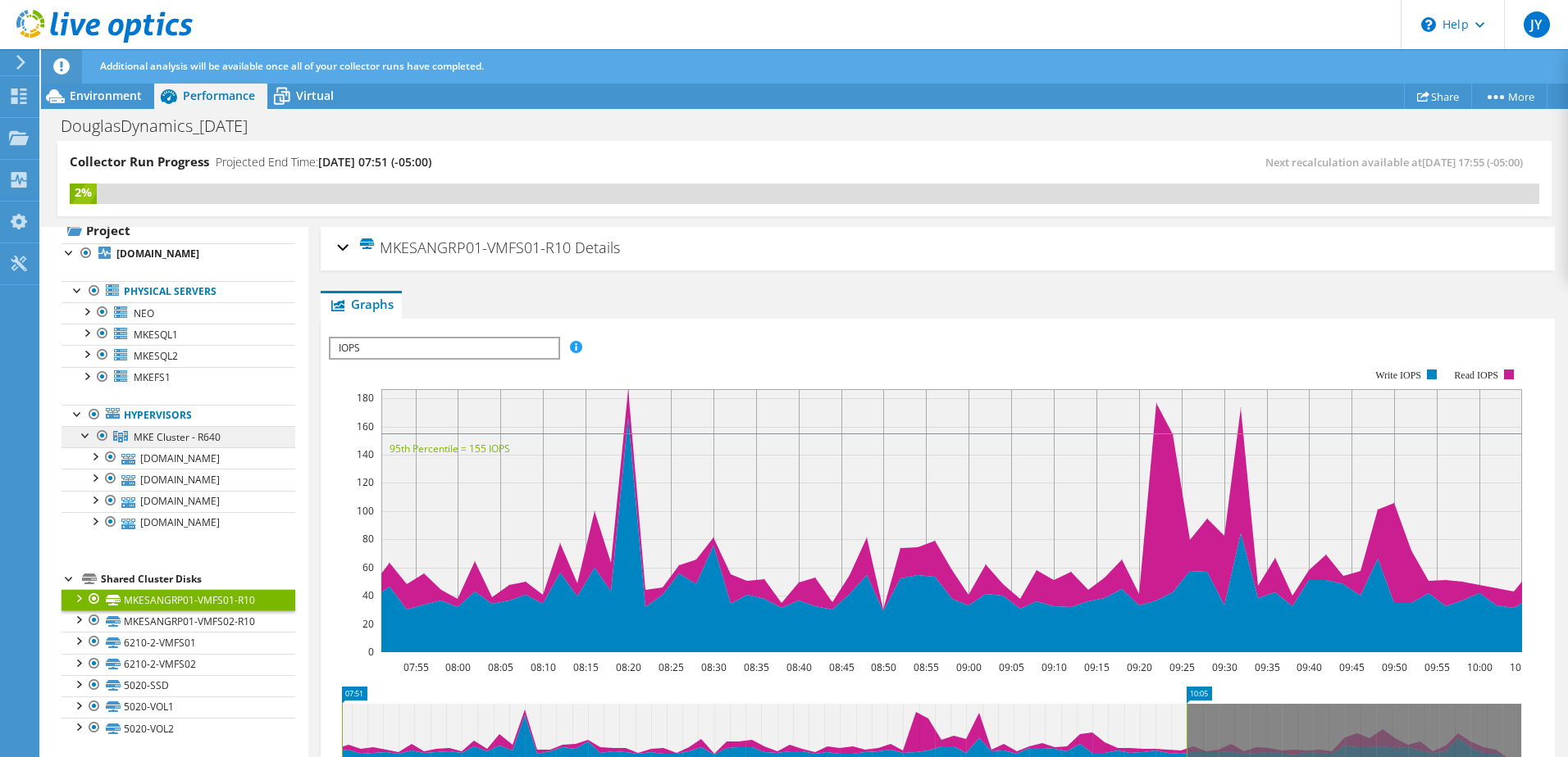
click at [163, 438] on span "MKE Cluster - R640" at bounding box center [177, 437] width 87 height 14
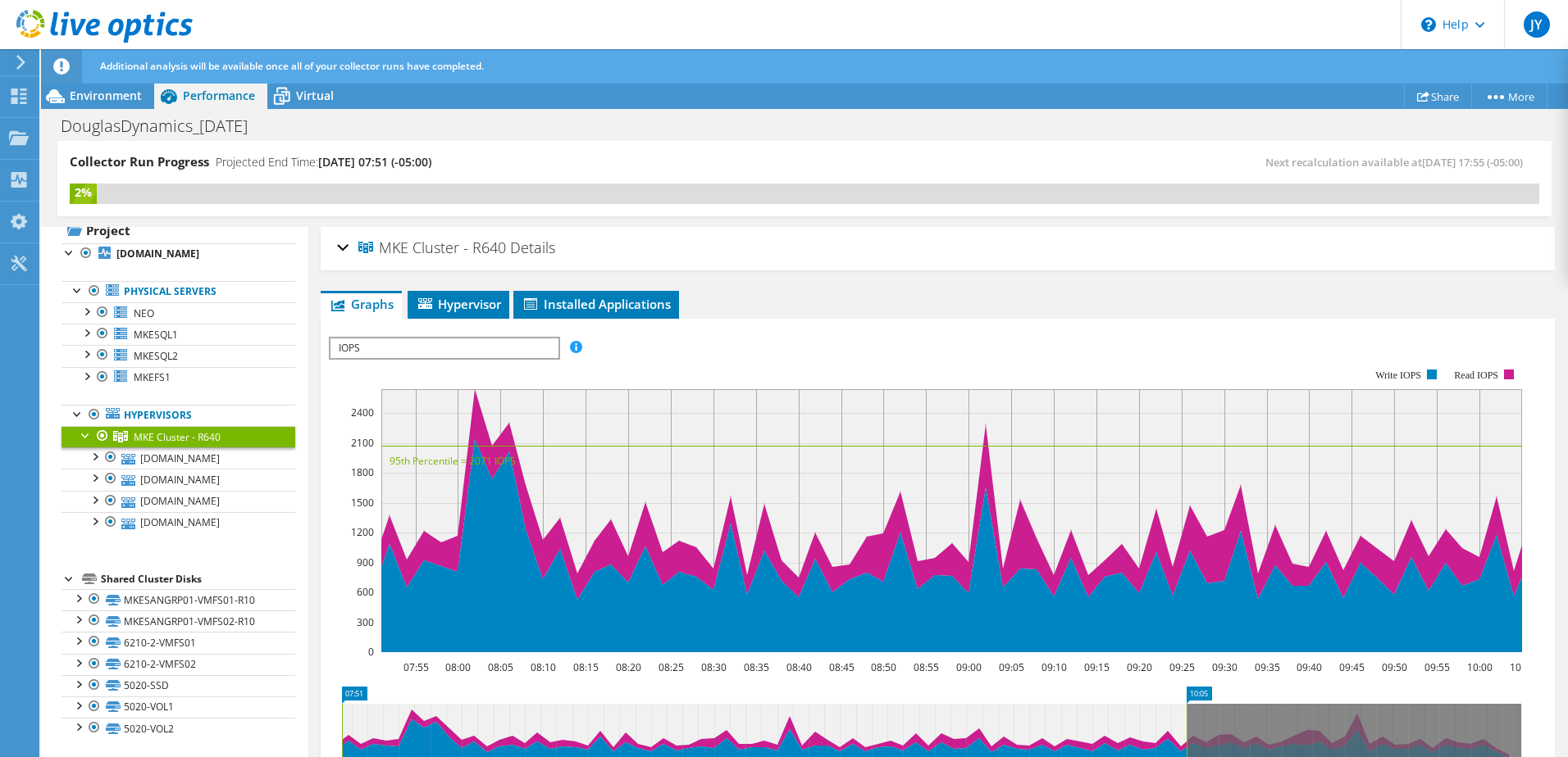
click at [432, 352] on span "IOPS" at bounding box center [444, 348] width 227 height 19
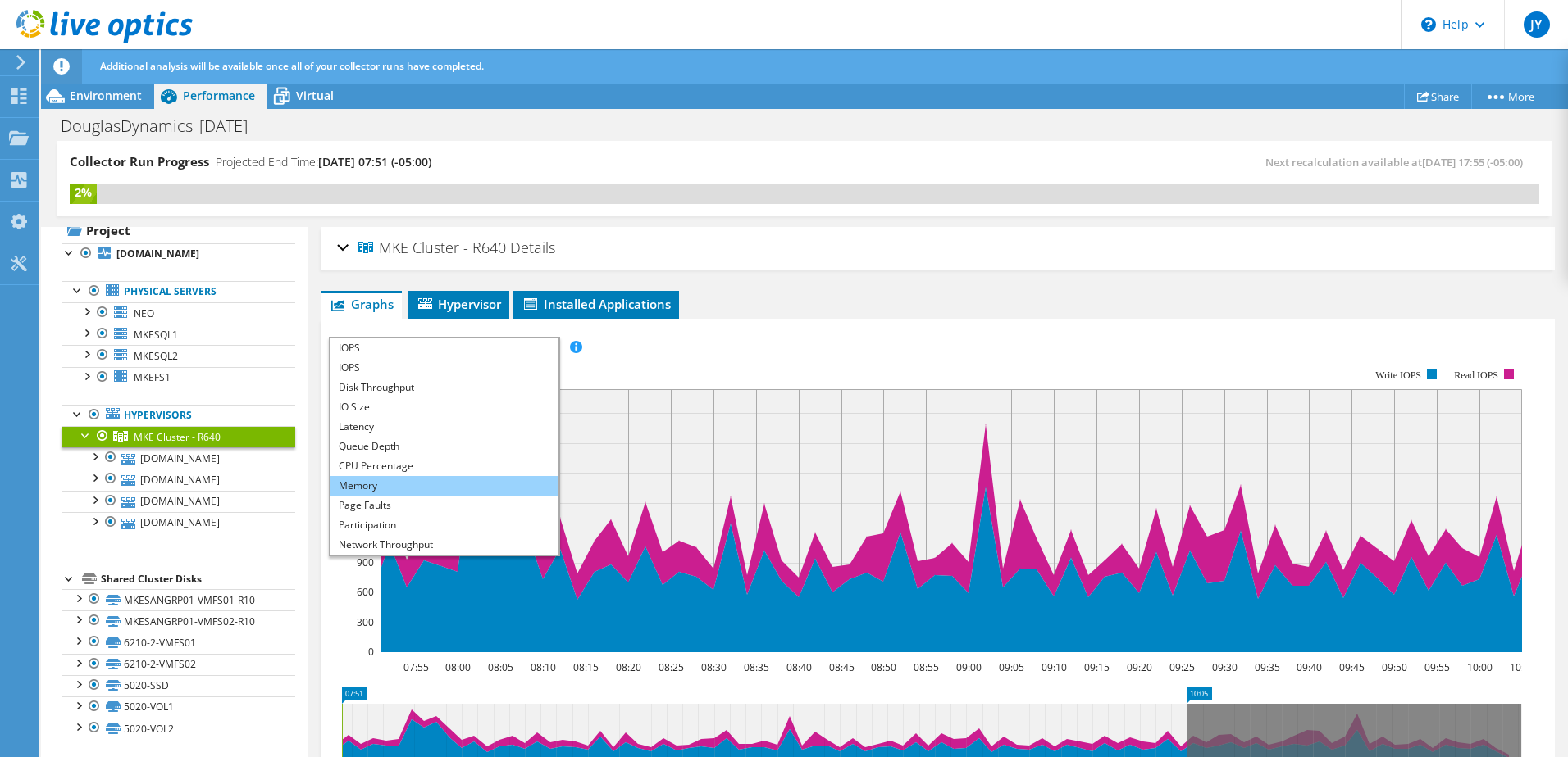
click at [445, 493] on li "Memory" at bounding box center [444, 486] width 227 height 19
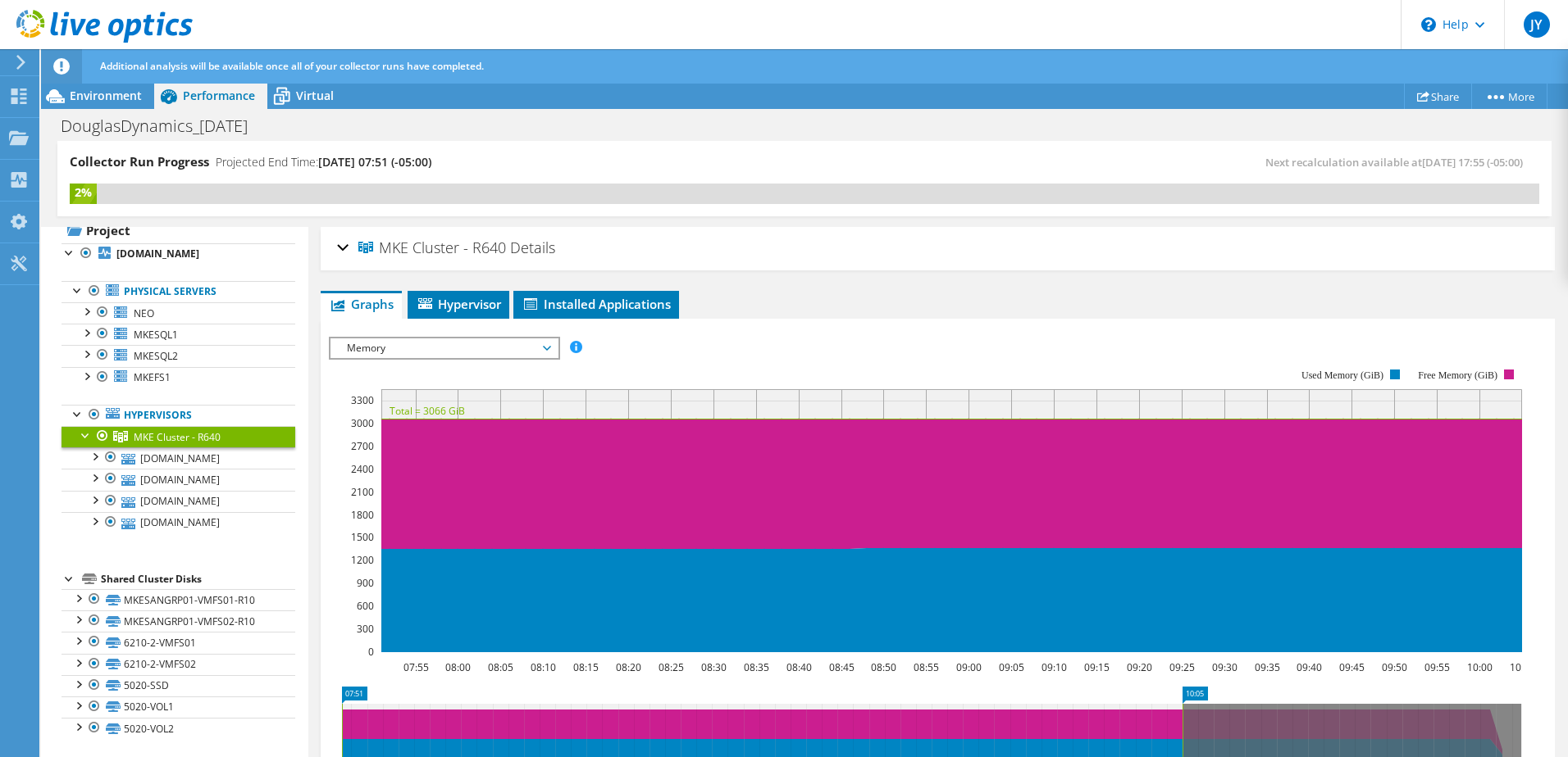
click at [436, 352] on span "Memory" at bounding box center [444, 348] width 211 height 19
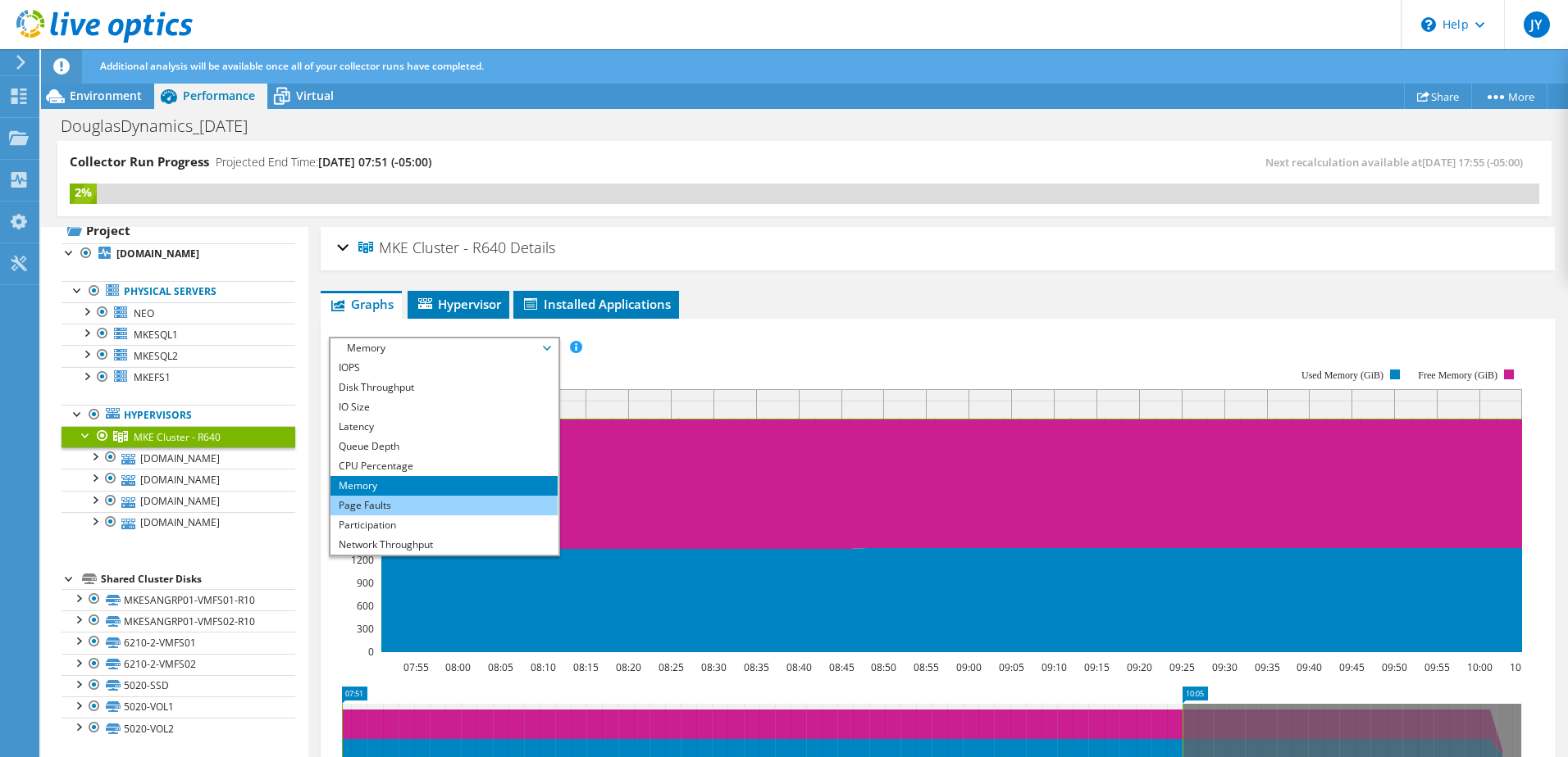
click at [412, 500] on li "Page Faults" at bounding box center [444, 506] width 227 height 19
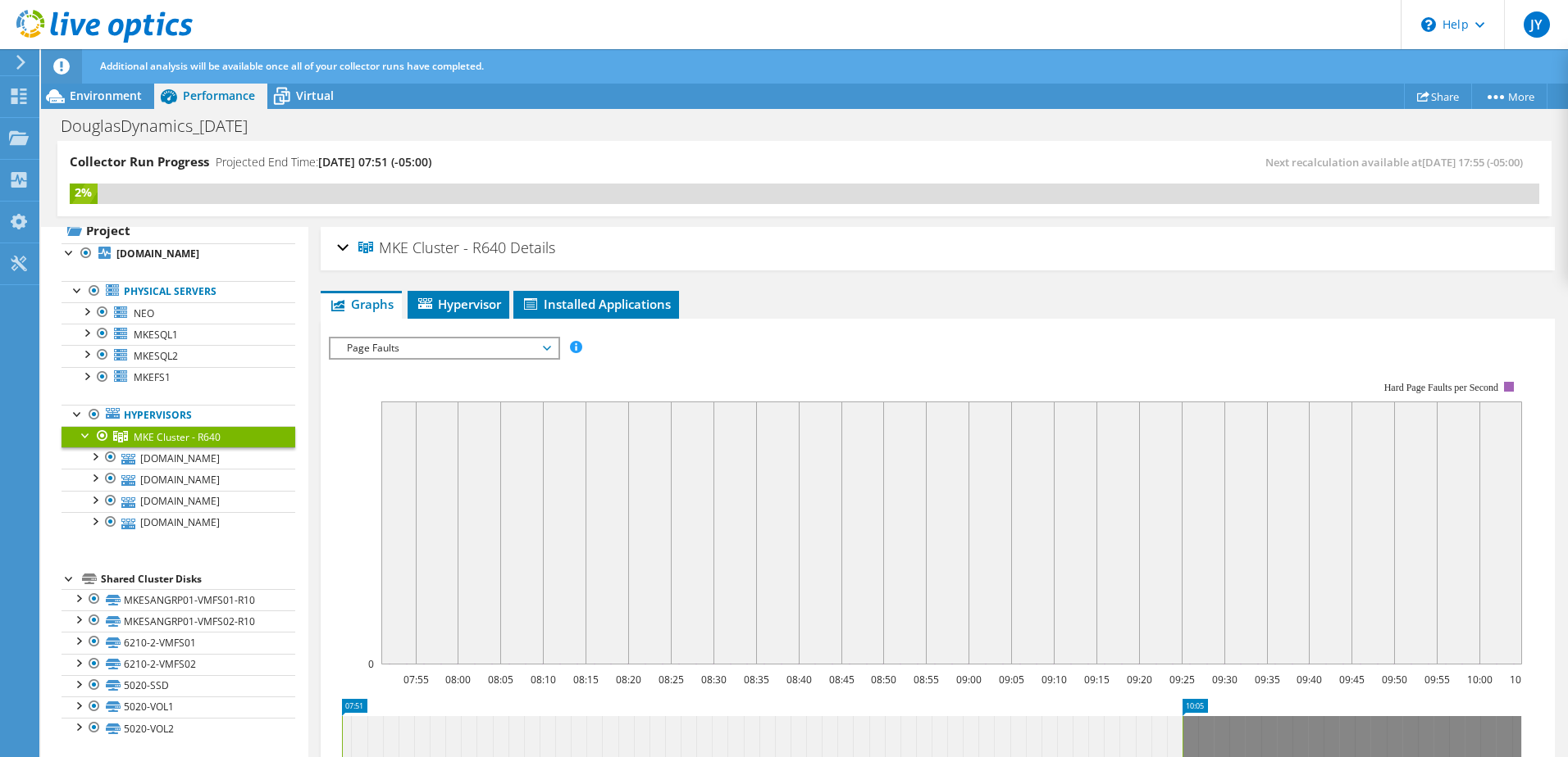
click at [441, 350] on span "Page Faults" at bounding box center [444, 348] width 211 height 19
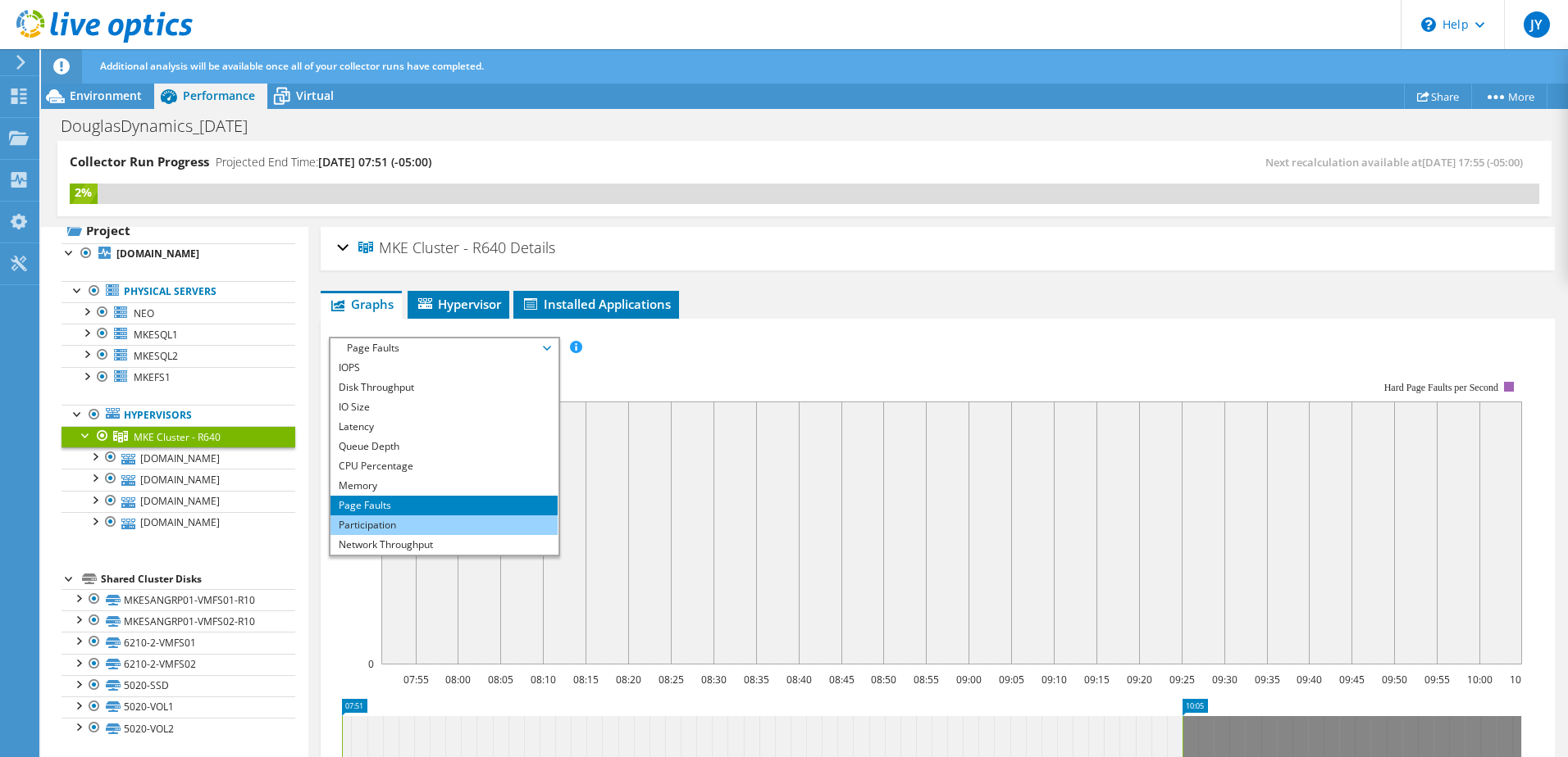
click at [411, 530] on li "Participation" at bounding box center [444, 525] width 227 height 19
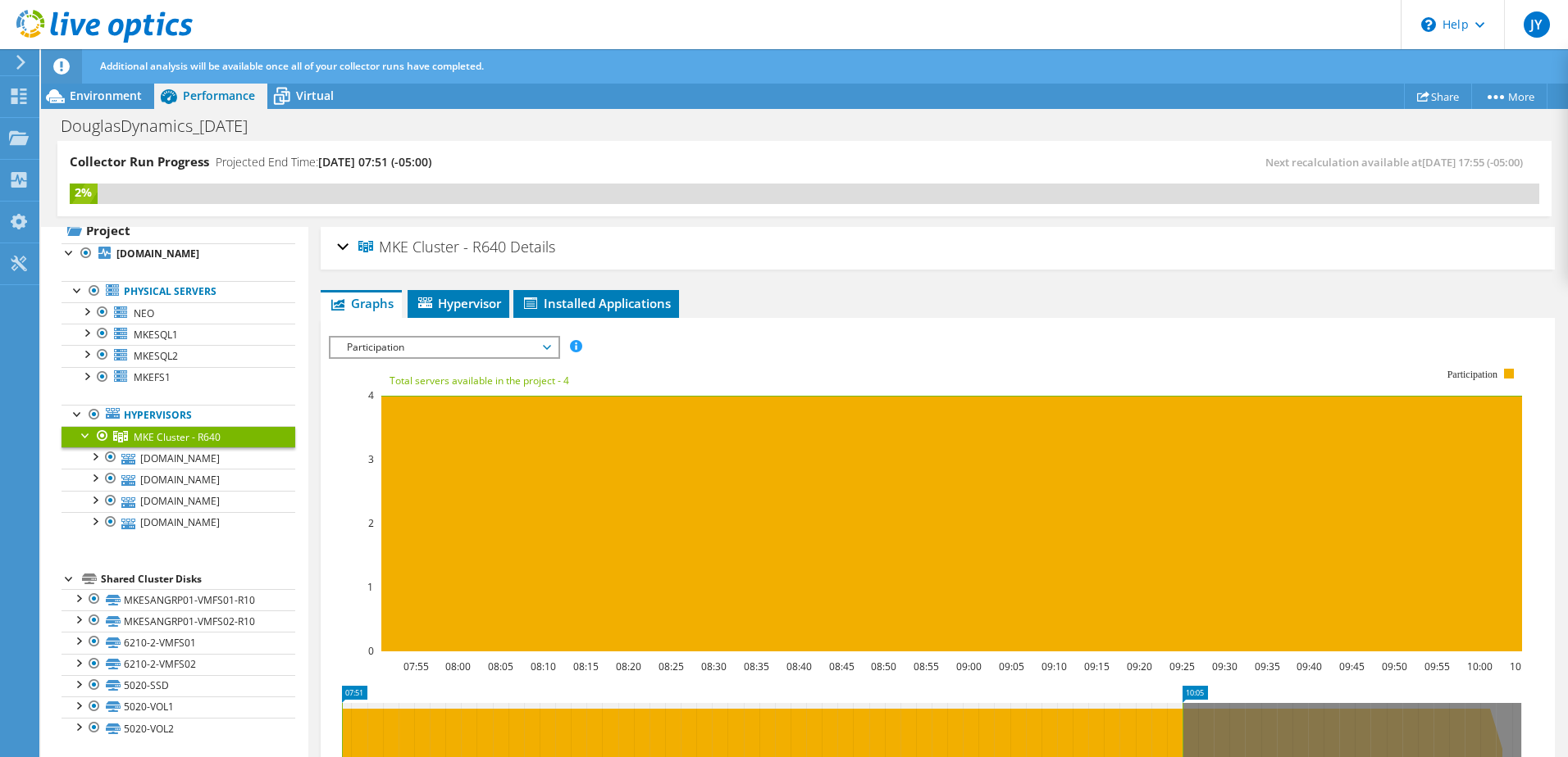
scroll to position [0, 0]
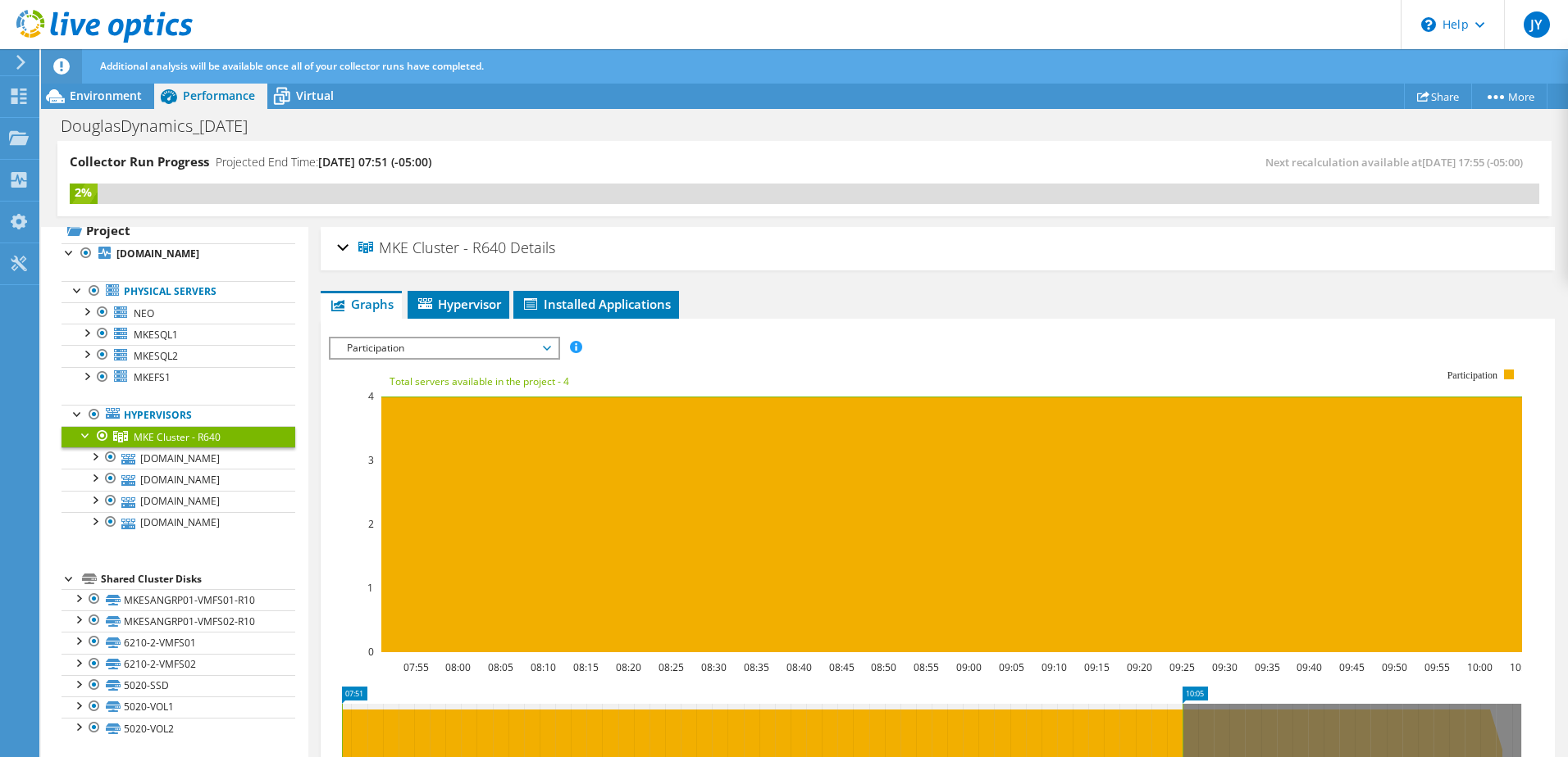
click at [407, 346] on span "Participation" at bounding box center [444, 348] width 211 height 19
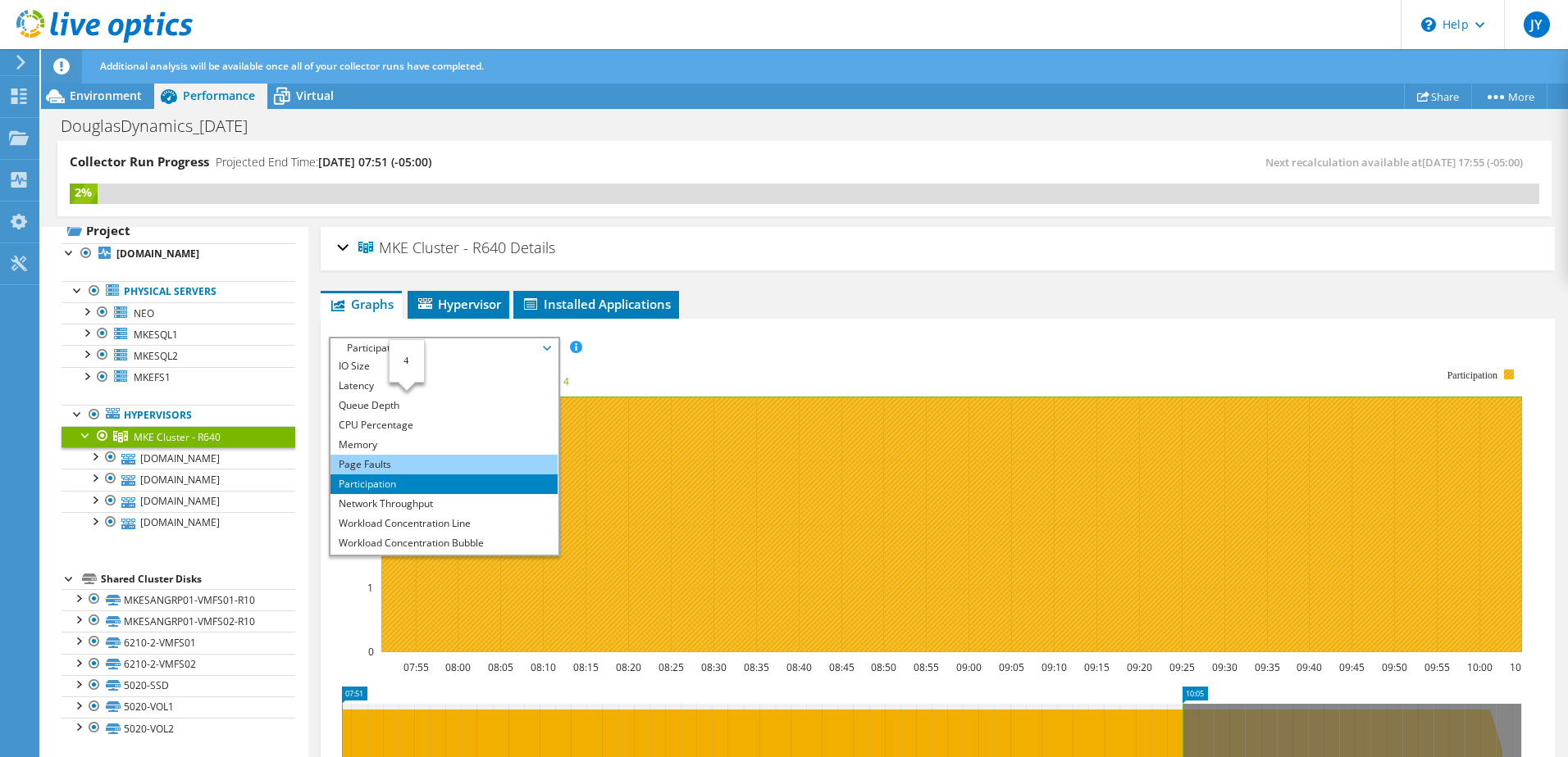
scroll to position [59, 0]
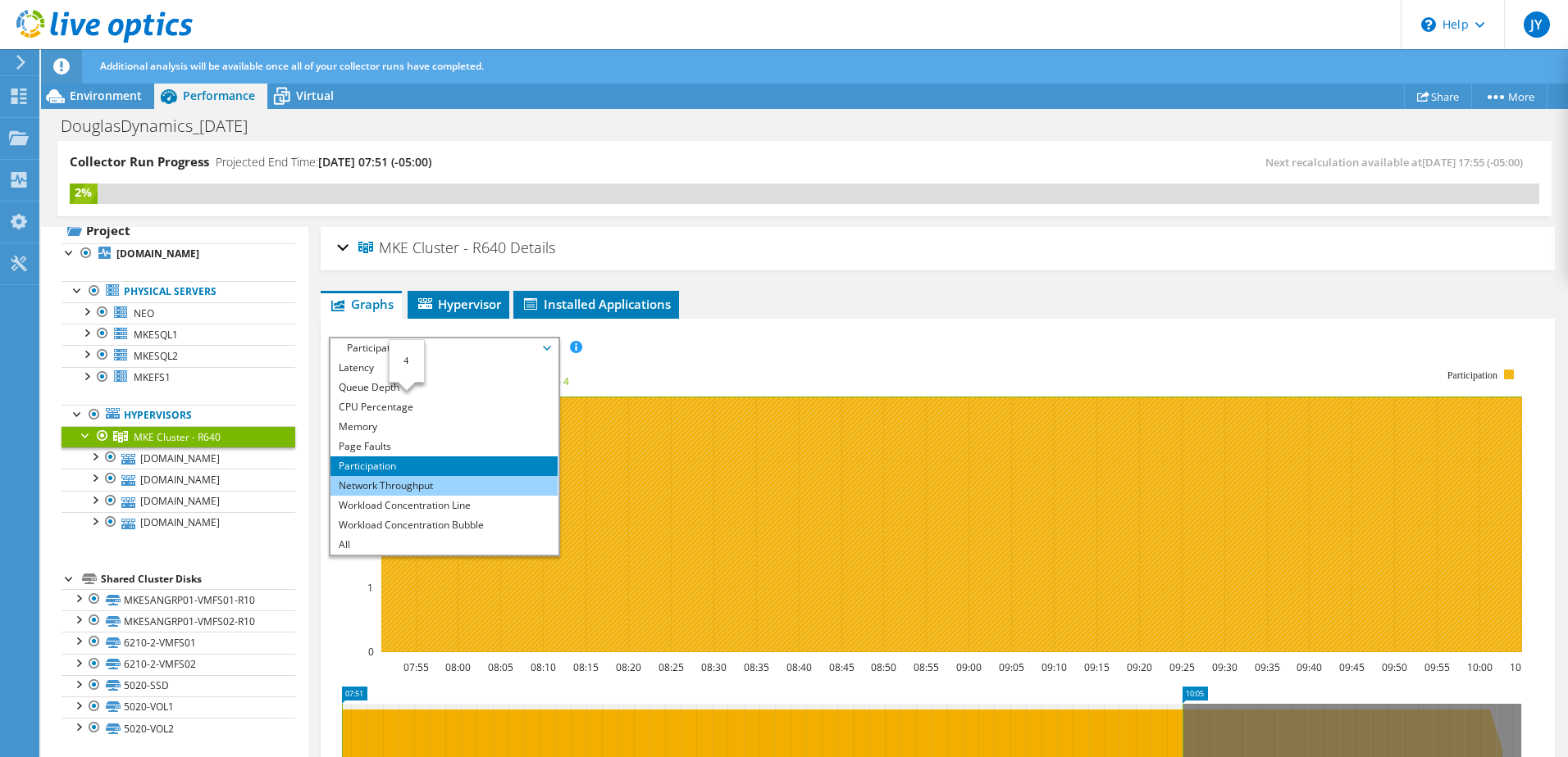
click at [412, 483] on li "Network Throughput" at bounding box center [444, 486] width 227 height 19
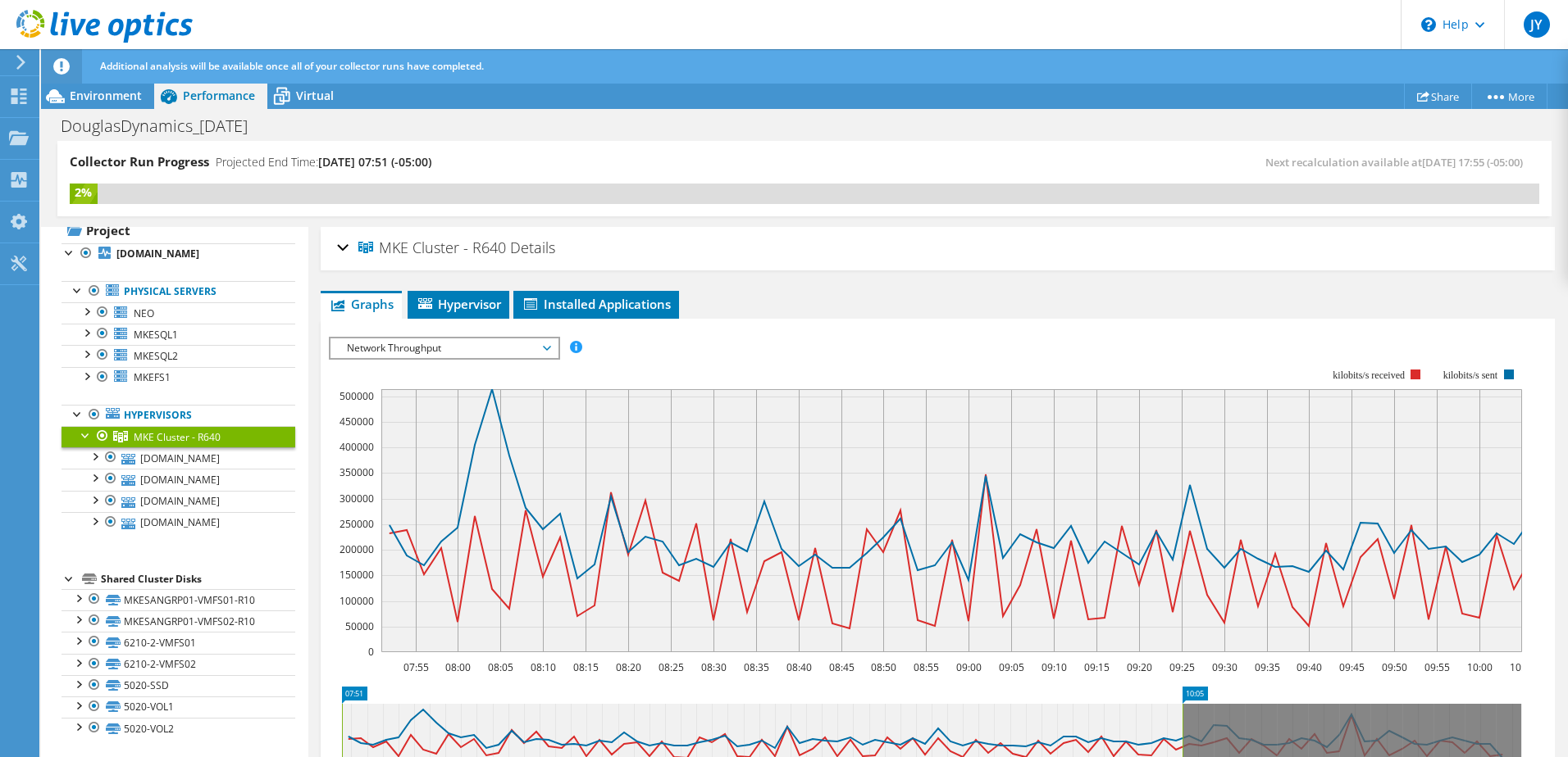
click at [414, 361] on rect at bounding box center [926, 510] width 1194 height 328
click at [416, 351] on span "Network Throughput" at bounding box center [444, 348] width 211 height 19
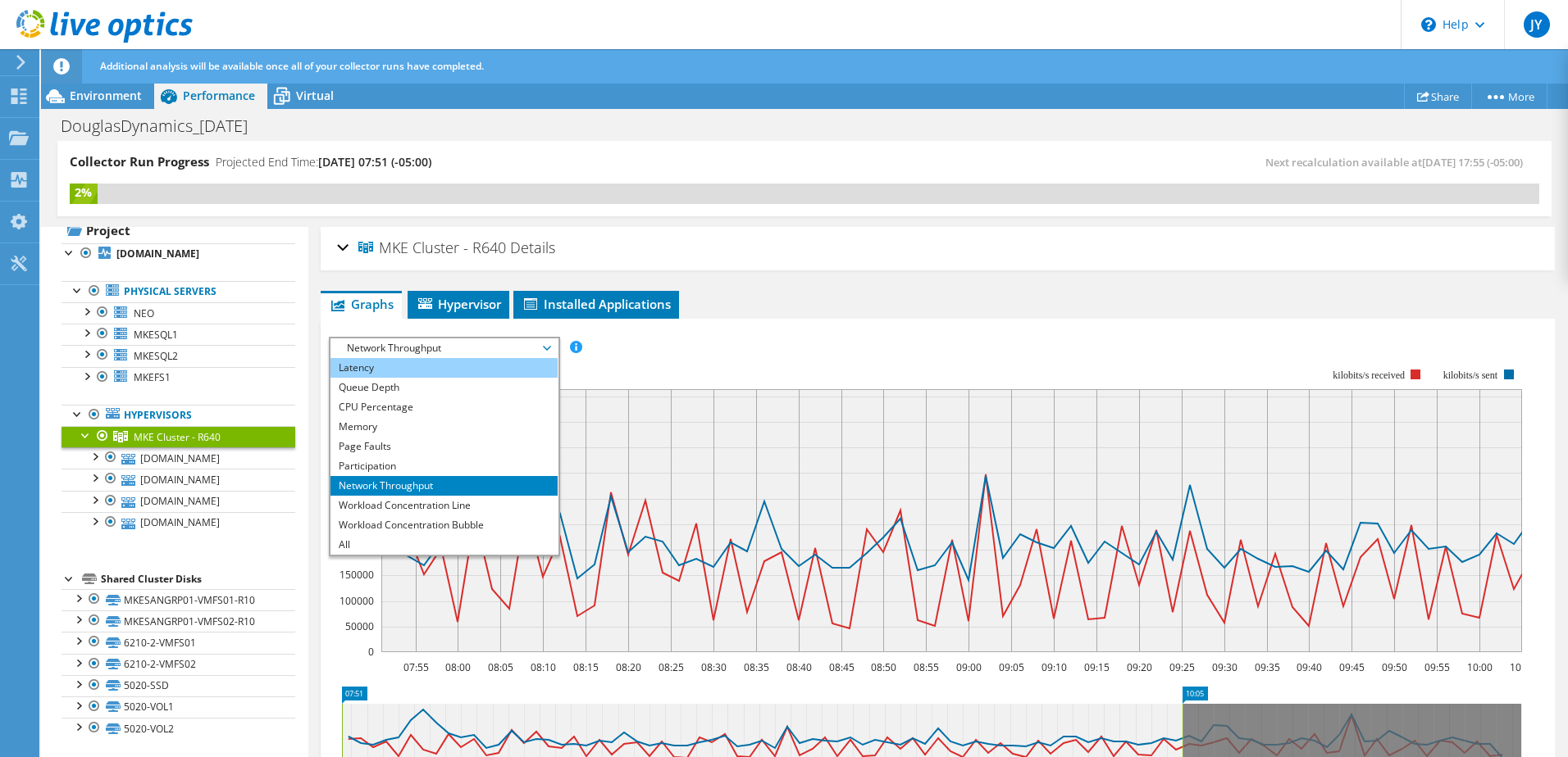
click at [399, 373] on li "Latency" at bounding box center [444, 368] width 227 height 19
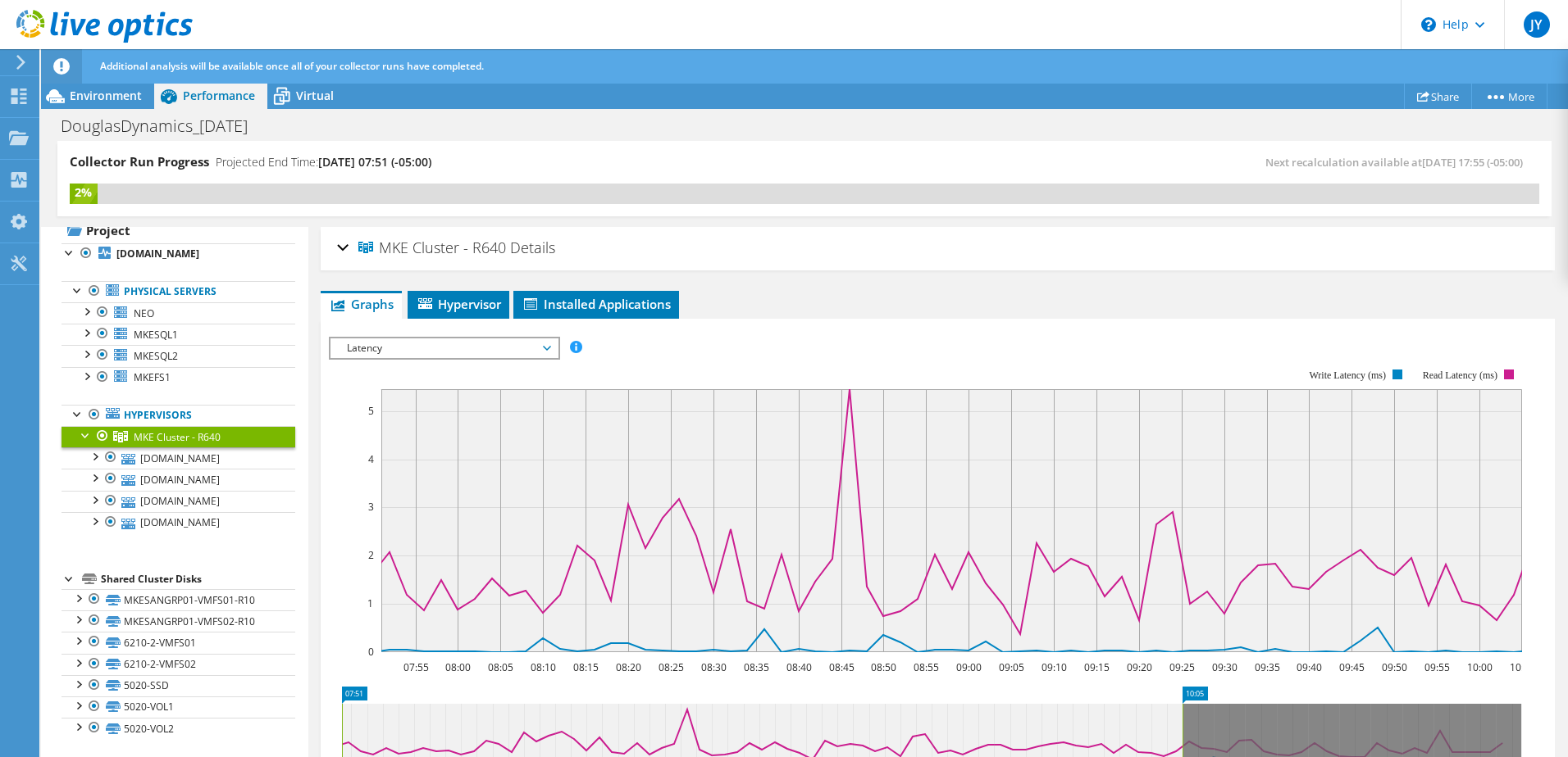
click at [464, 362] on rect at bounding box center [926, 510] width 1194 height 328
click at [469, 349] on span "Latency" at bounding box center [444, 348] width 211 height 19
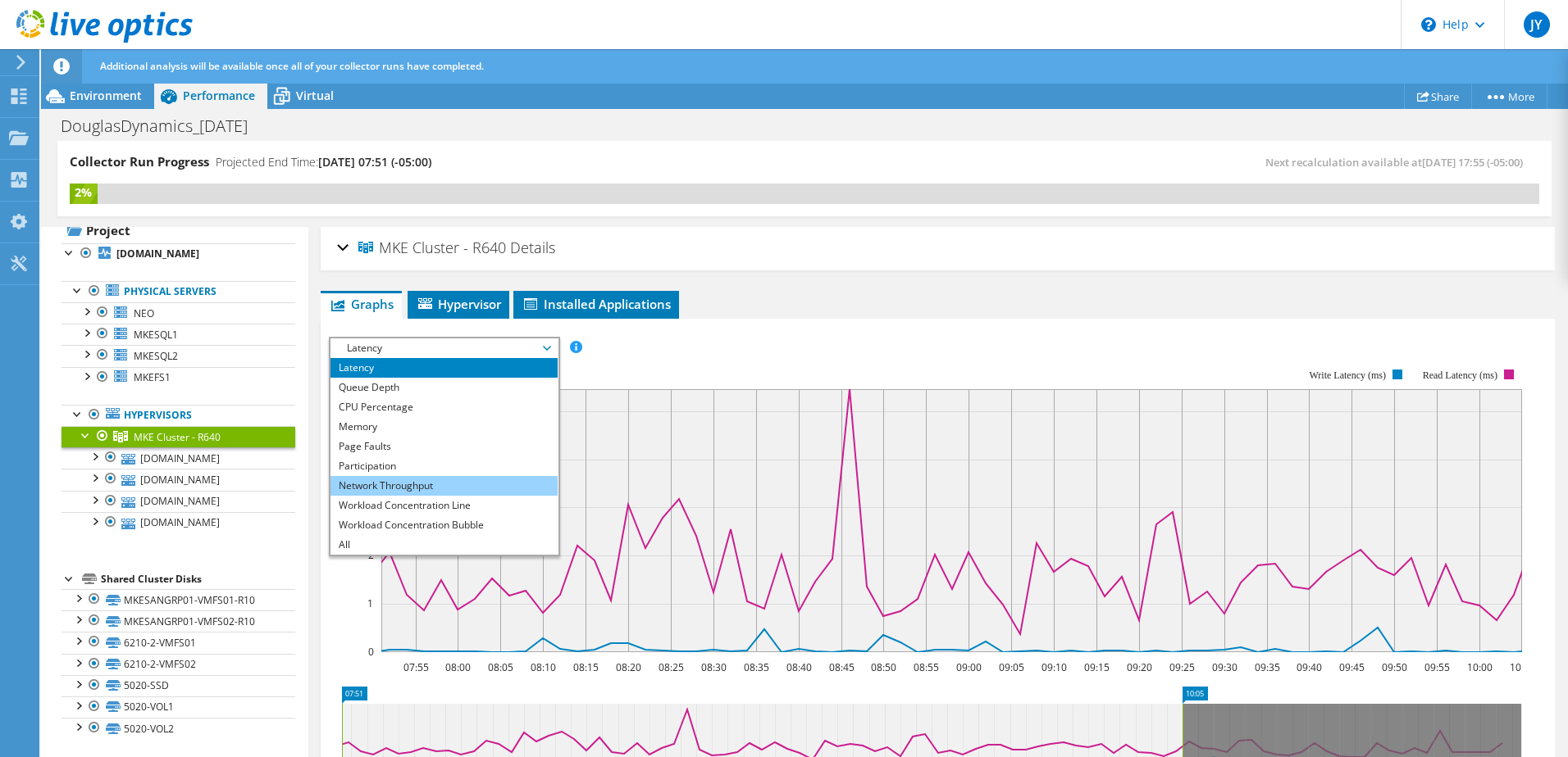
scroll to position [0, 0]
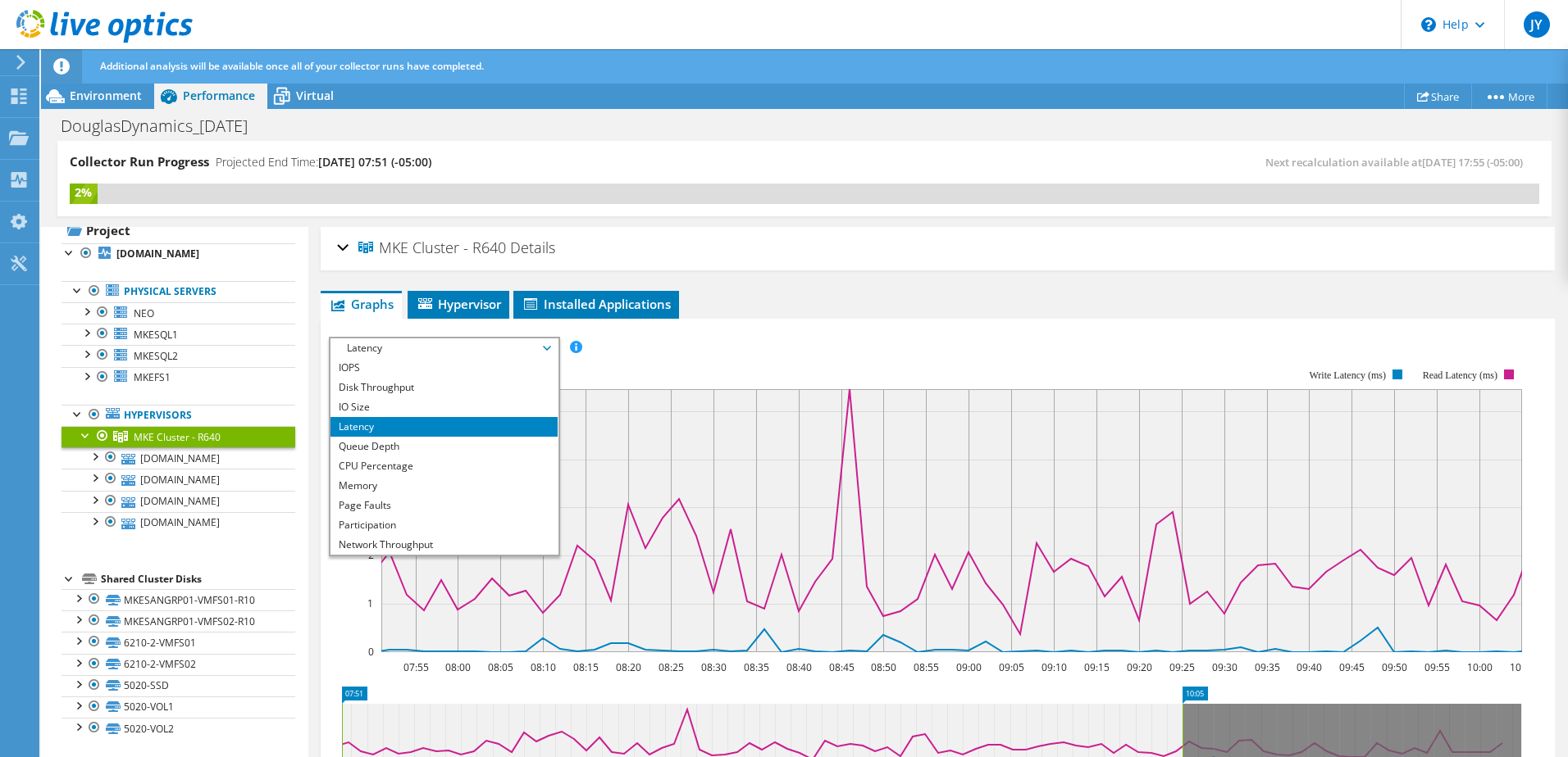
click at [813, 344] on div "IOPS Disk Throughput IO Size Latency Queue Depth CPU Percentage Memory Page Fau…" at bounding box center [937, 347] width 1218 height 22
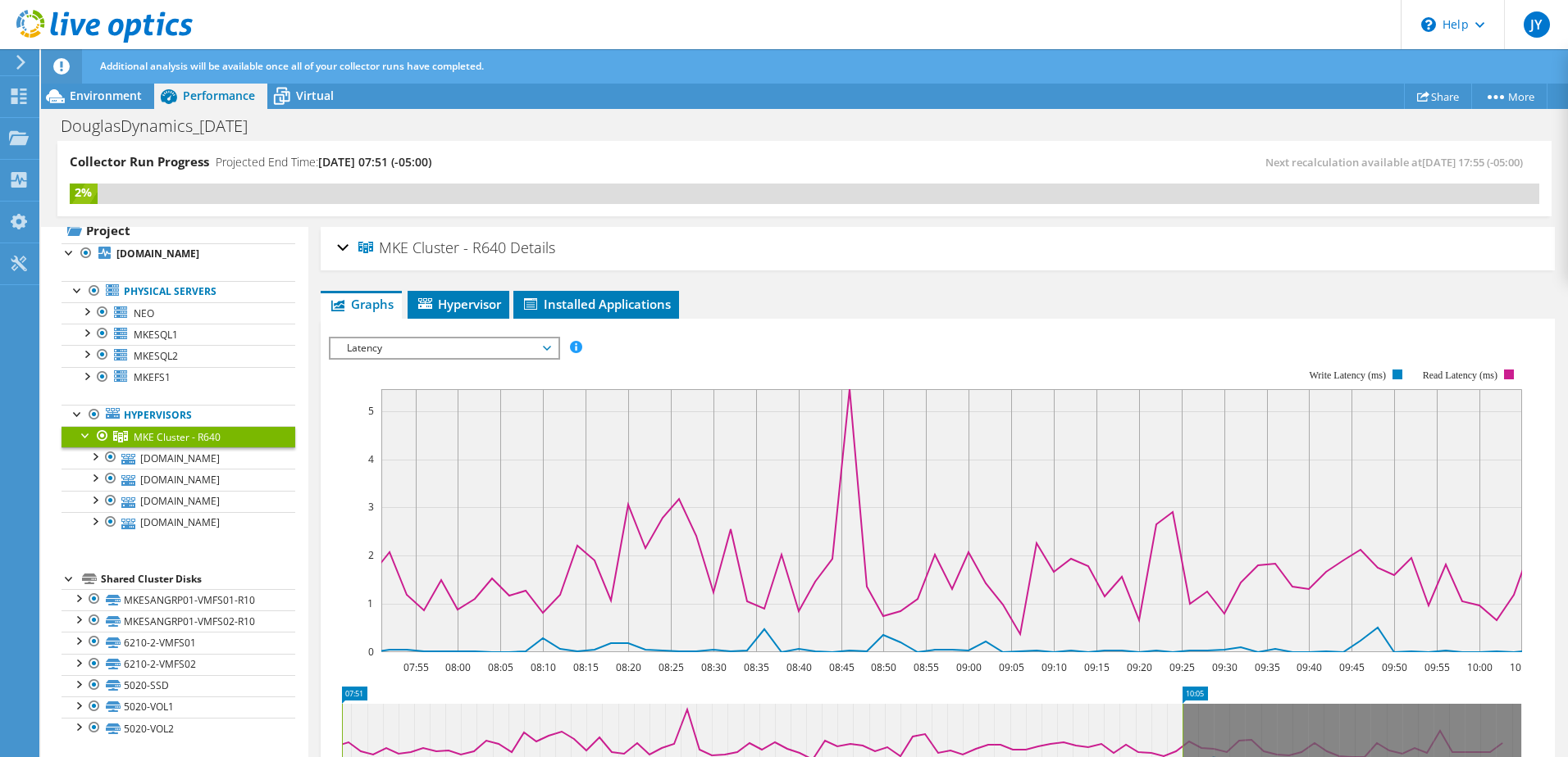
click at [548, 343] on span "Latency" at bounding box center [444, 348] width 211 height 19
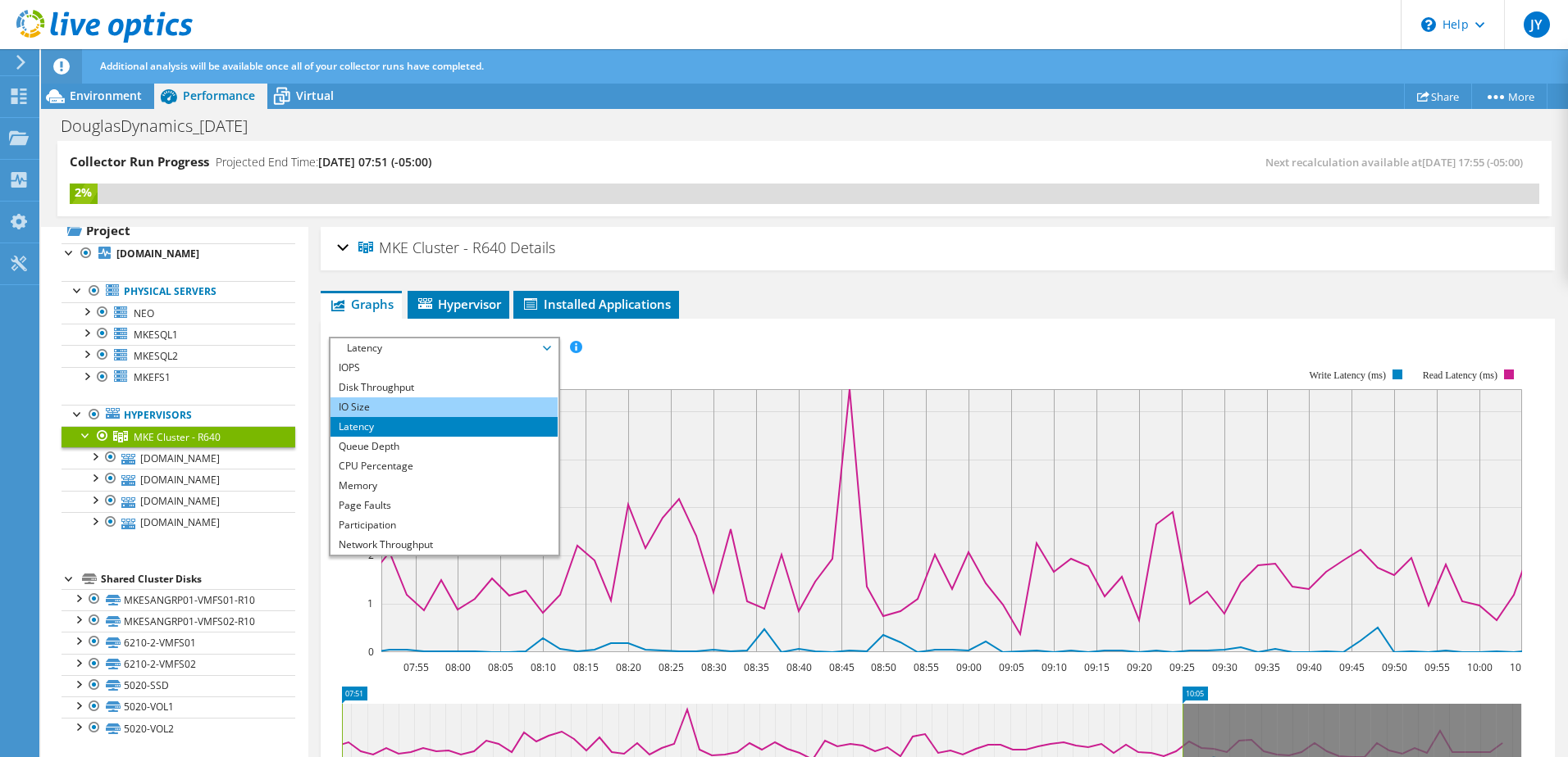
click at [447, 412] on li "IO Size" at bounding box center [444, 407] width 227 height 19
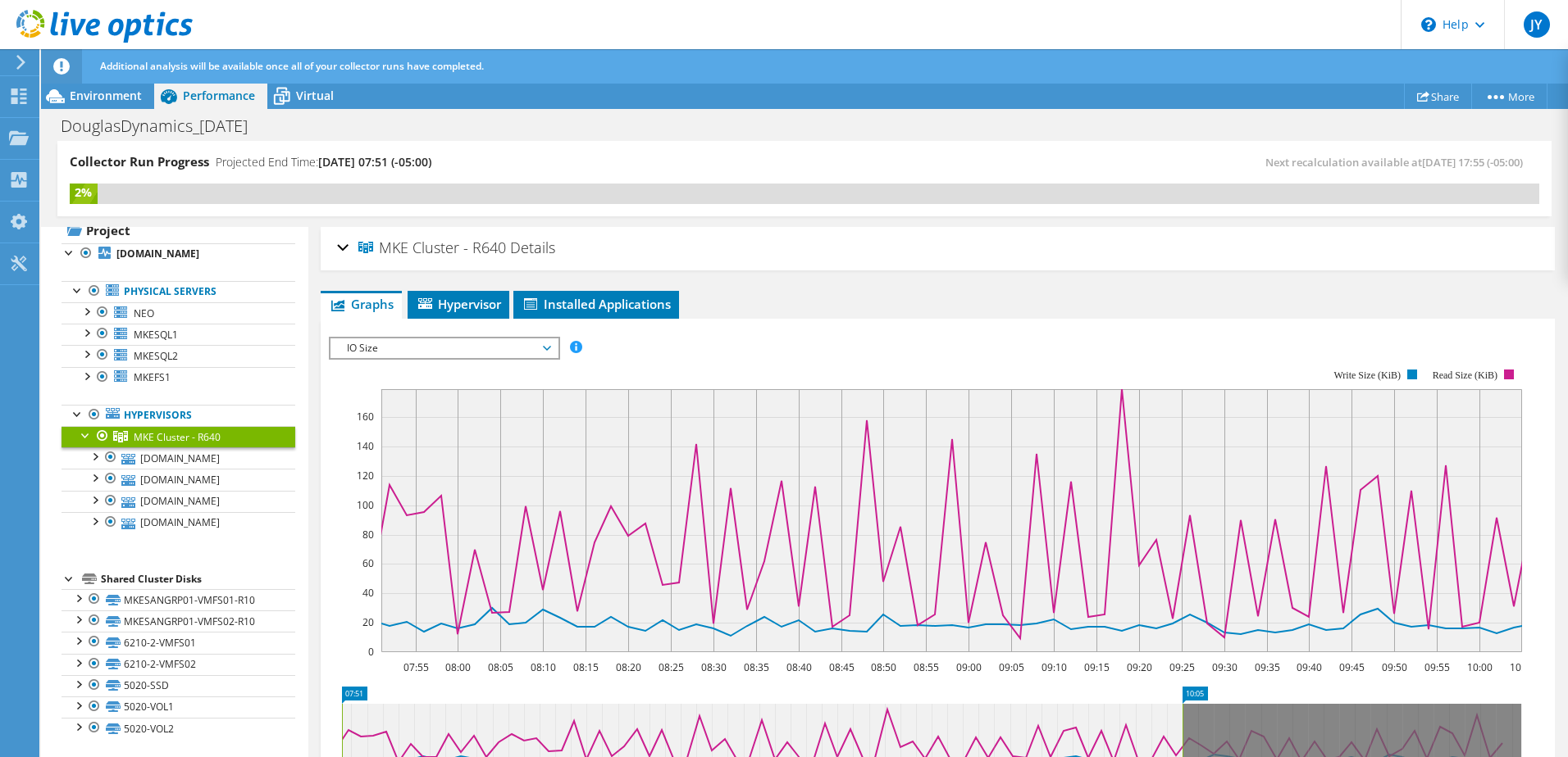
click at [448, 346] on span "IO Size" at bounding box center [444, 348] width 211 height 19
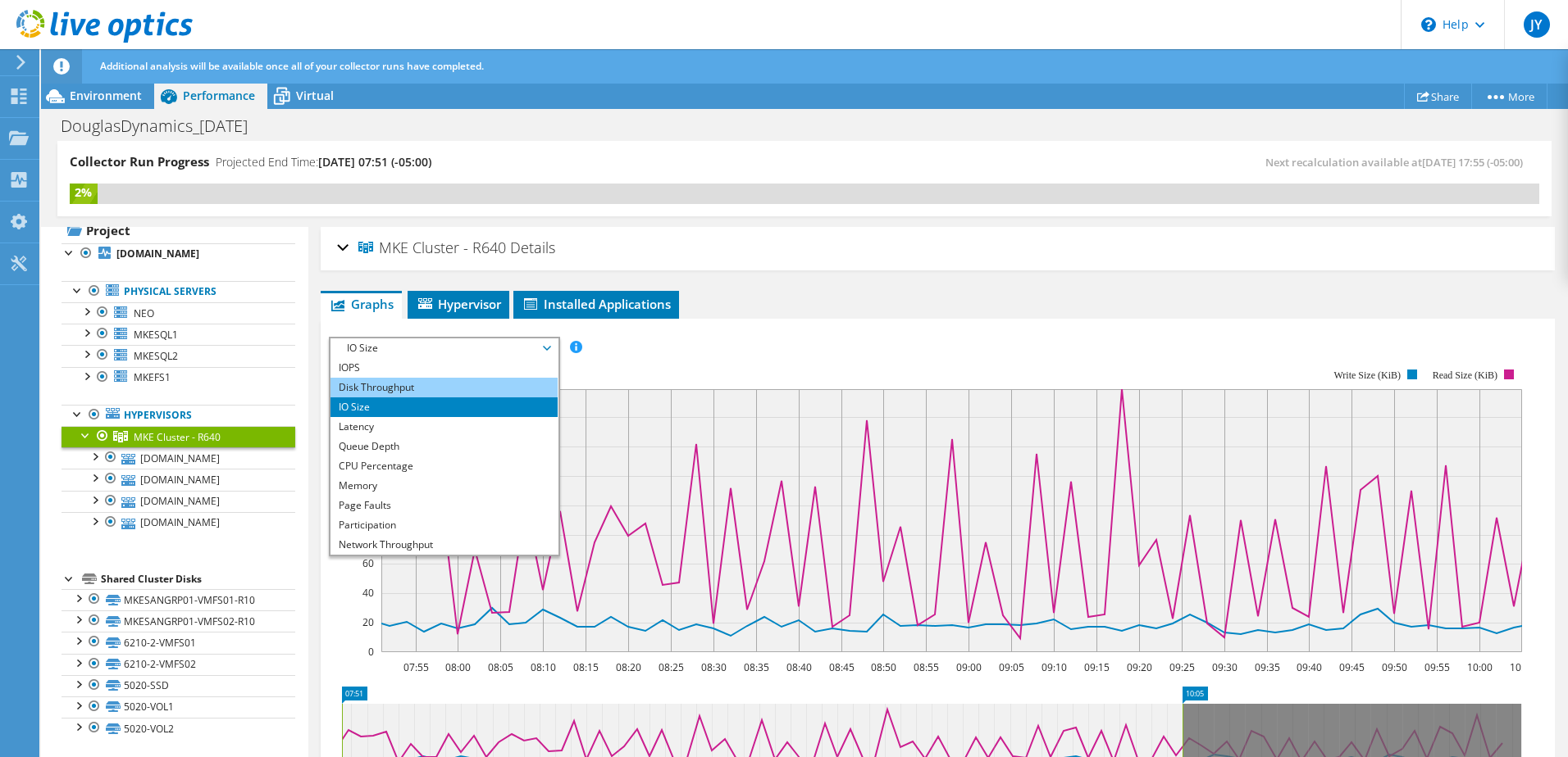
click at [407, 380] on li "Disk Throughput" at bounding box center [444, 388] width 227 height 19
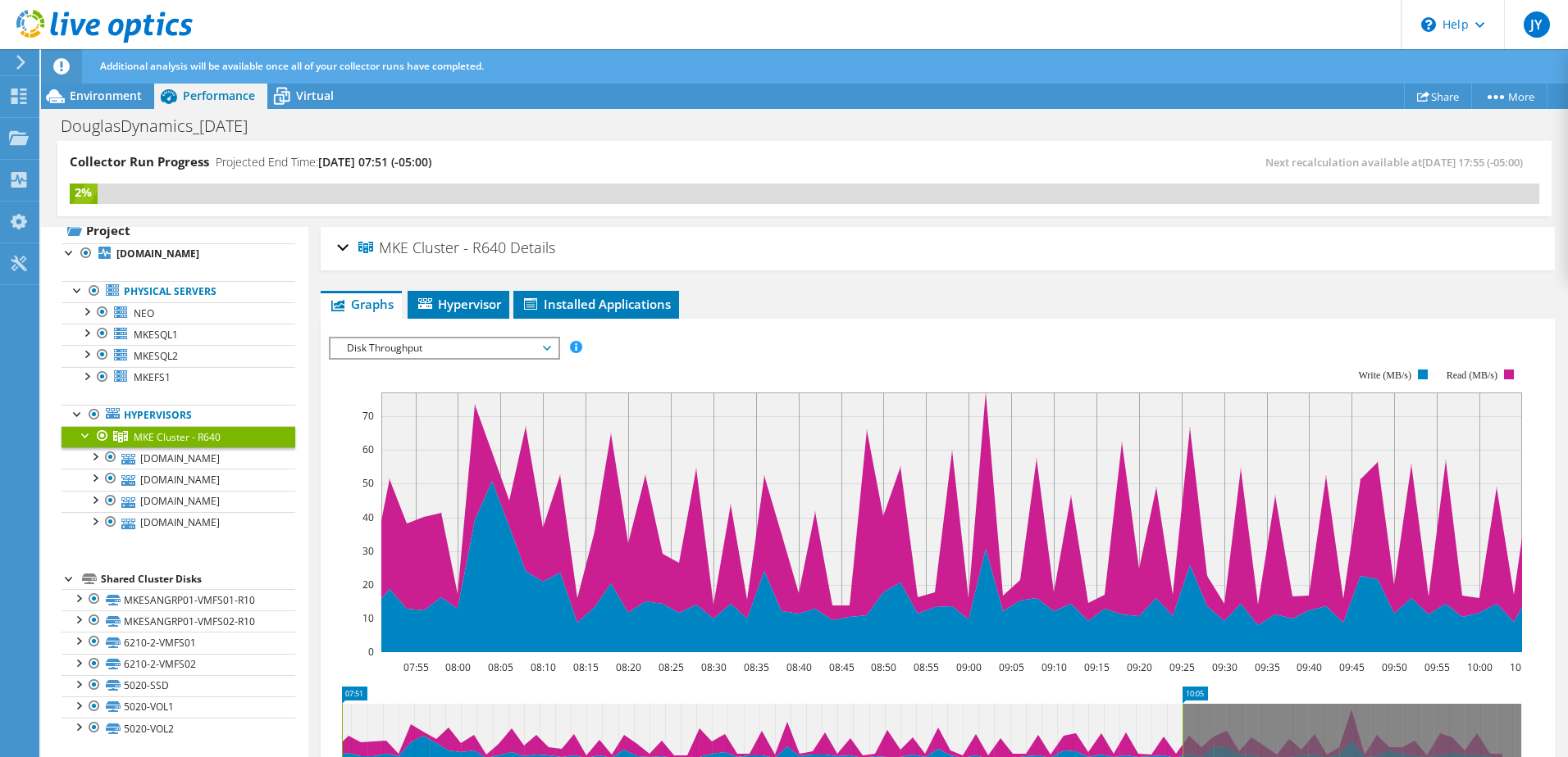
click at [418, 346] on span "Disk Throughput" at bounding box center [444, 348] width 211 height 19
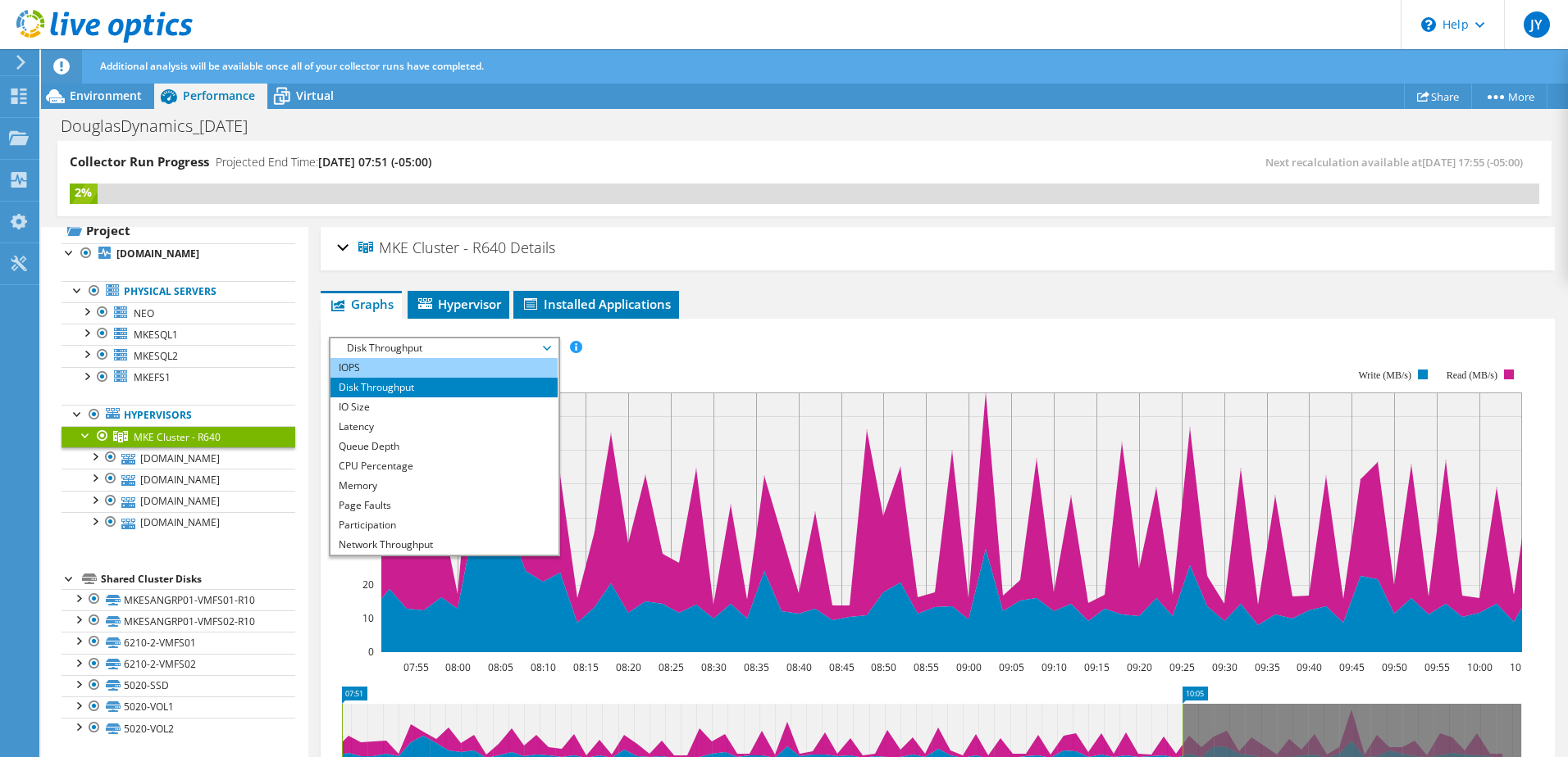
click at [401, 371] on li "IOPS" at bounding box center [444, 368] width 227 height 19
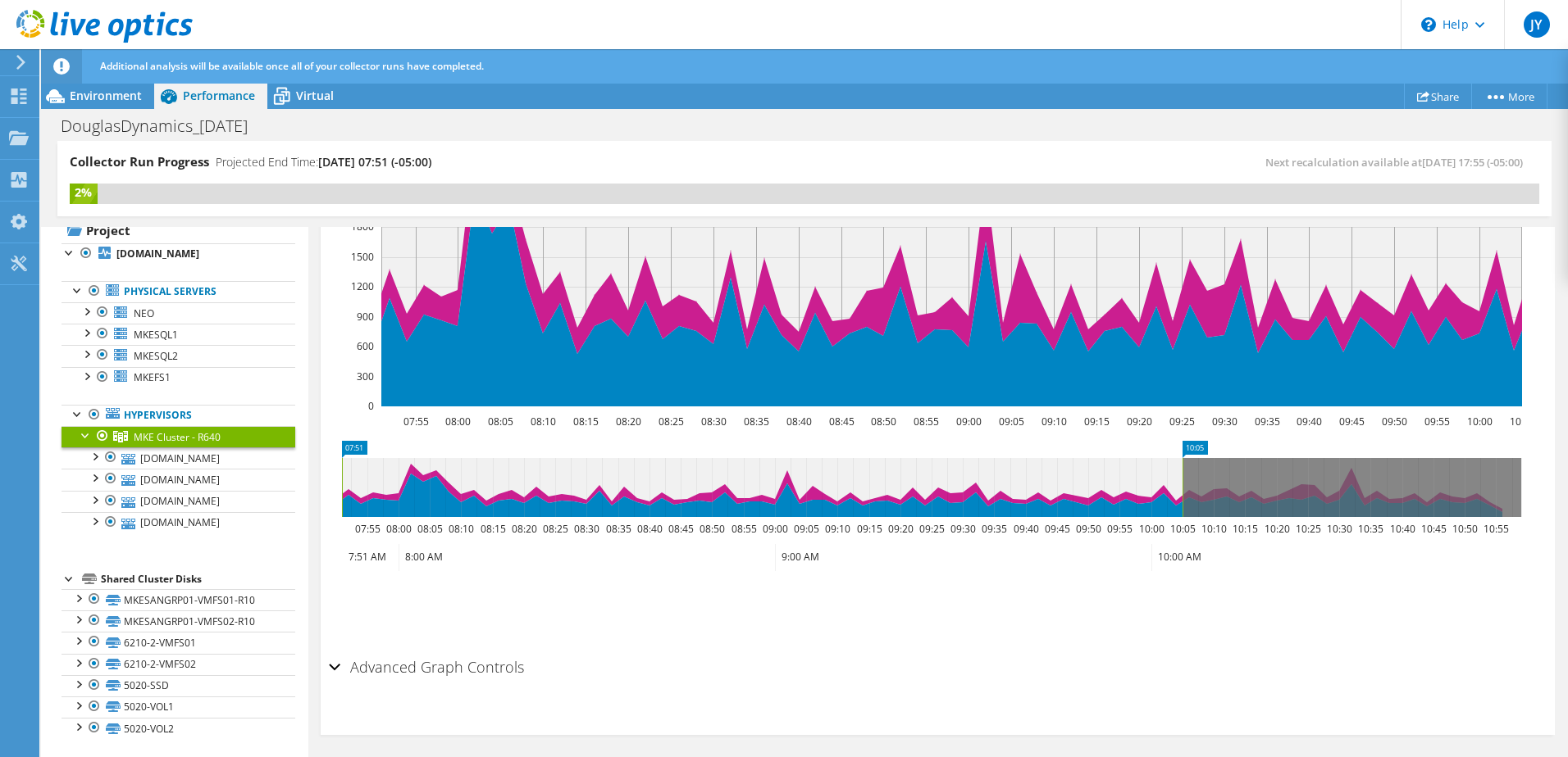
scroll to position [250, 0]
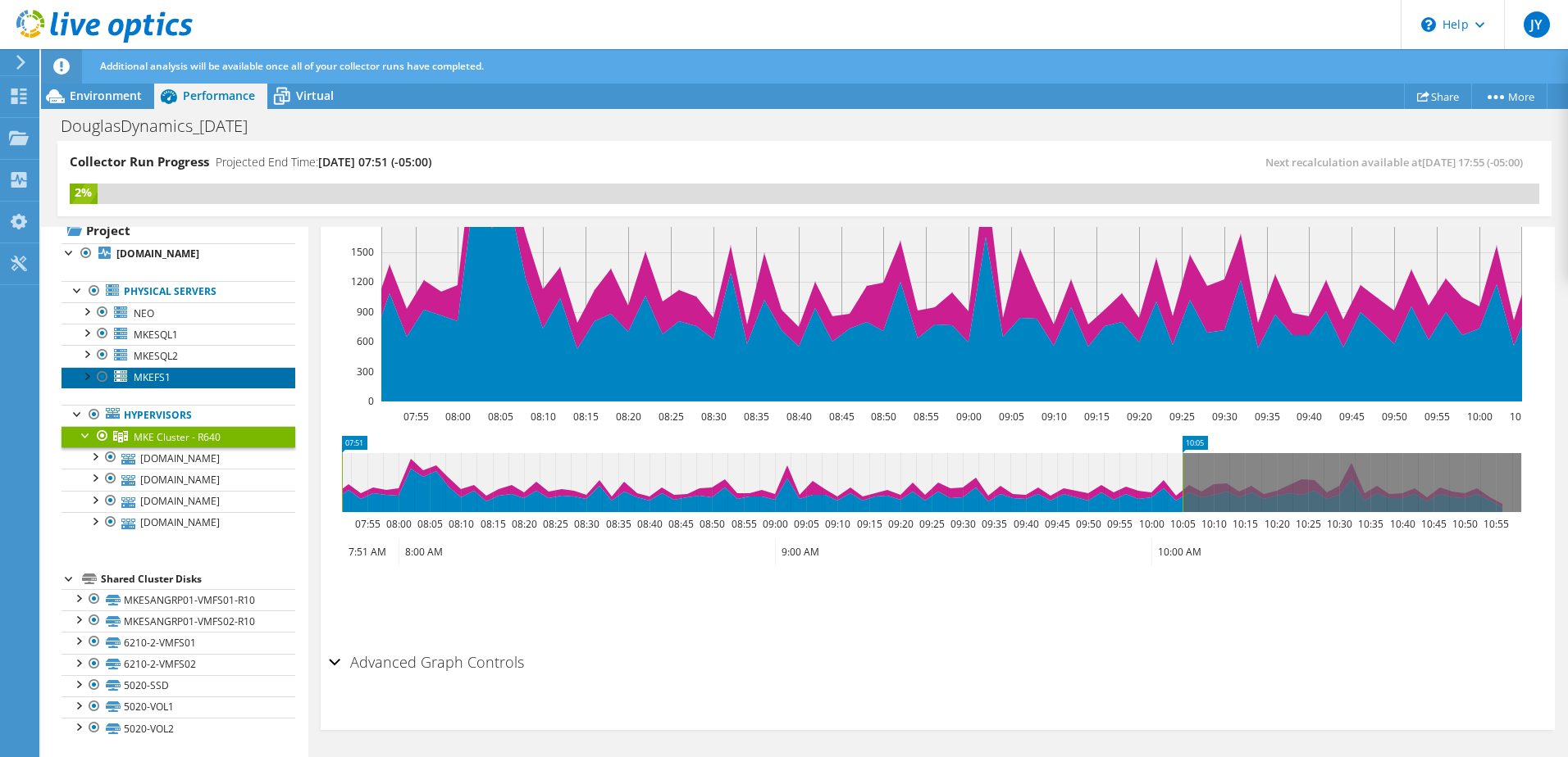
click at [203, 382] on link "MKEFS1" at bounding box center [179, 378] width 234 height 21
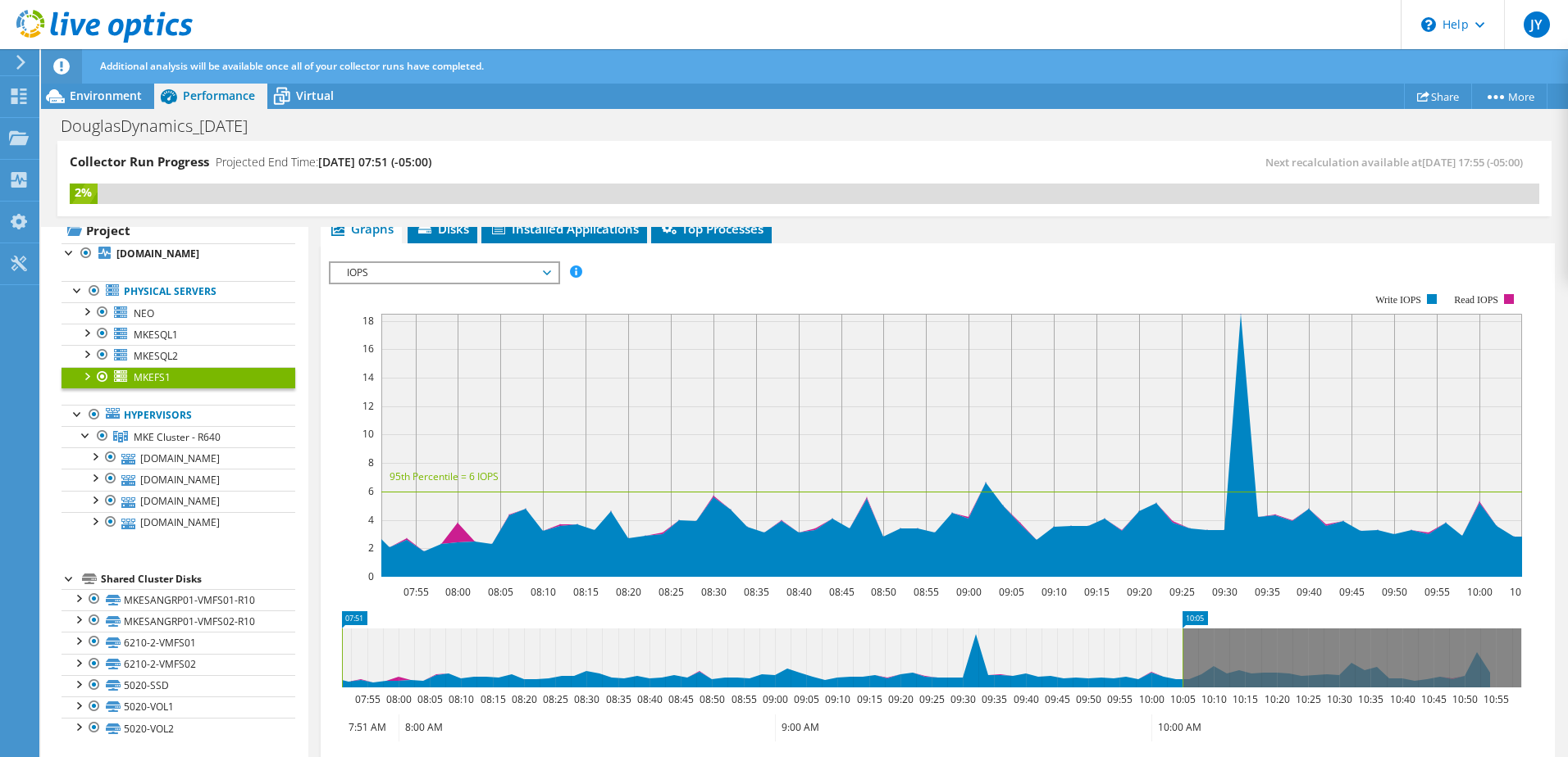
scroll to position [5, 0]
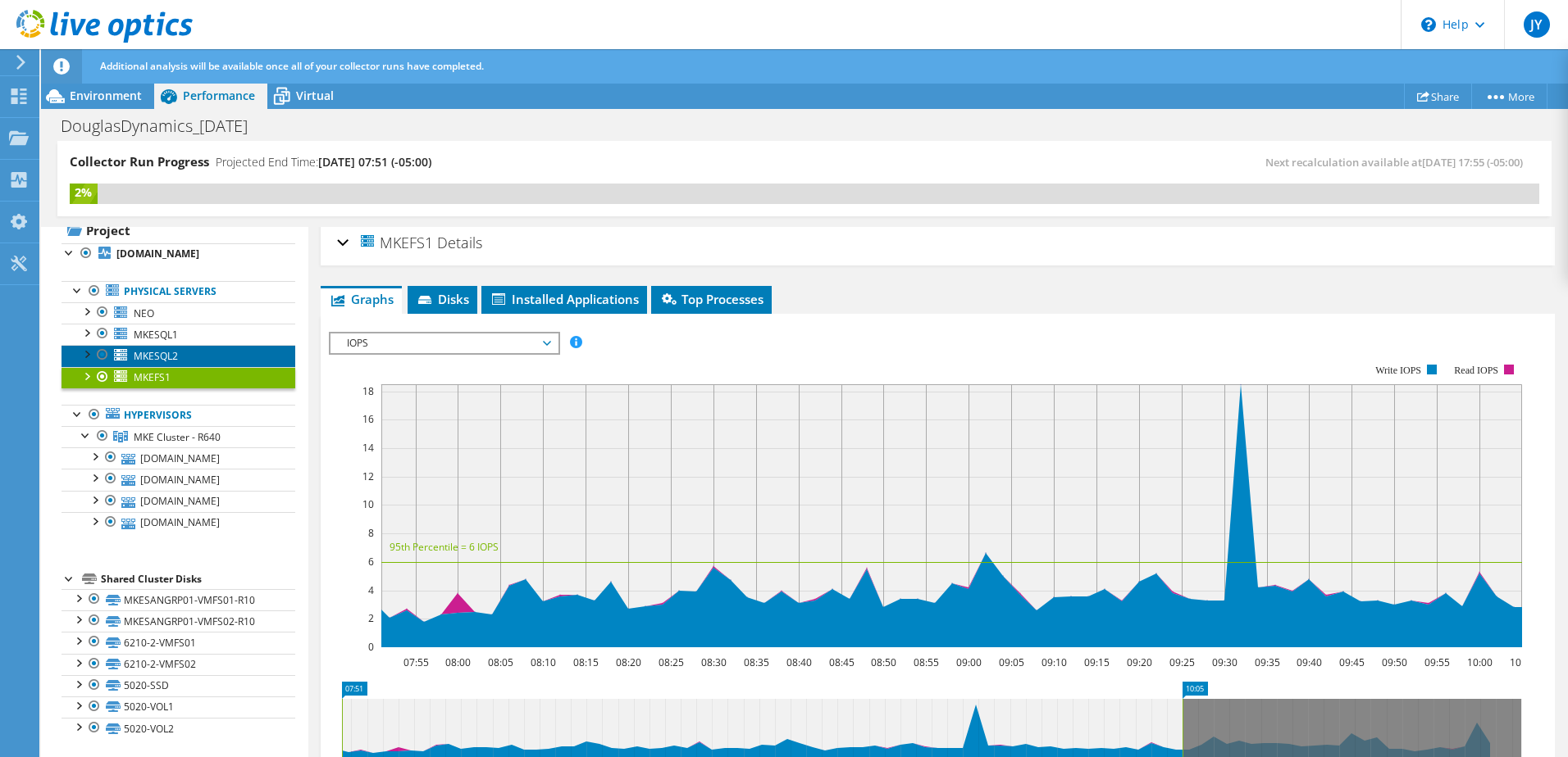
click at [249, 359] on link "MKESQL2" at bounding box center [179, 356] width 234 height 21
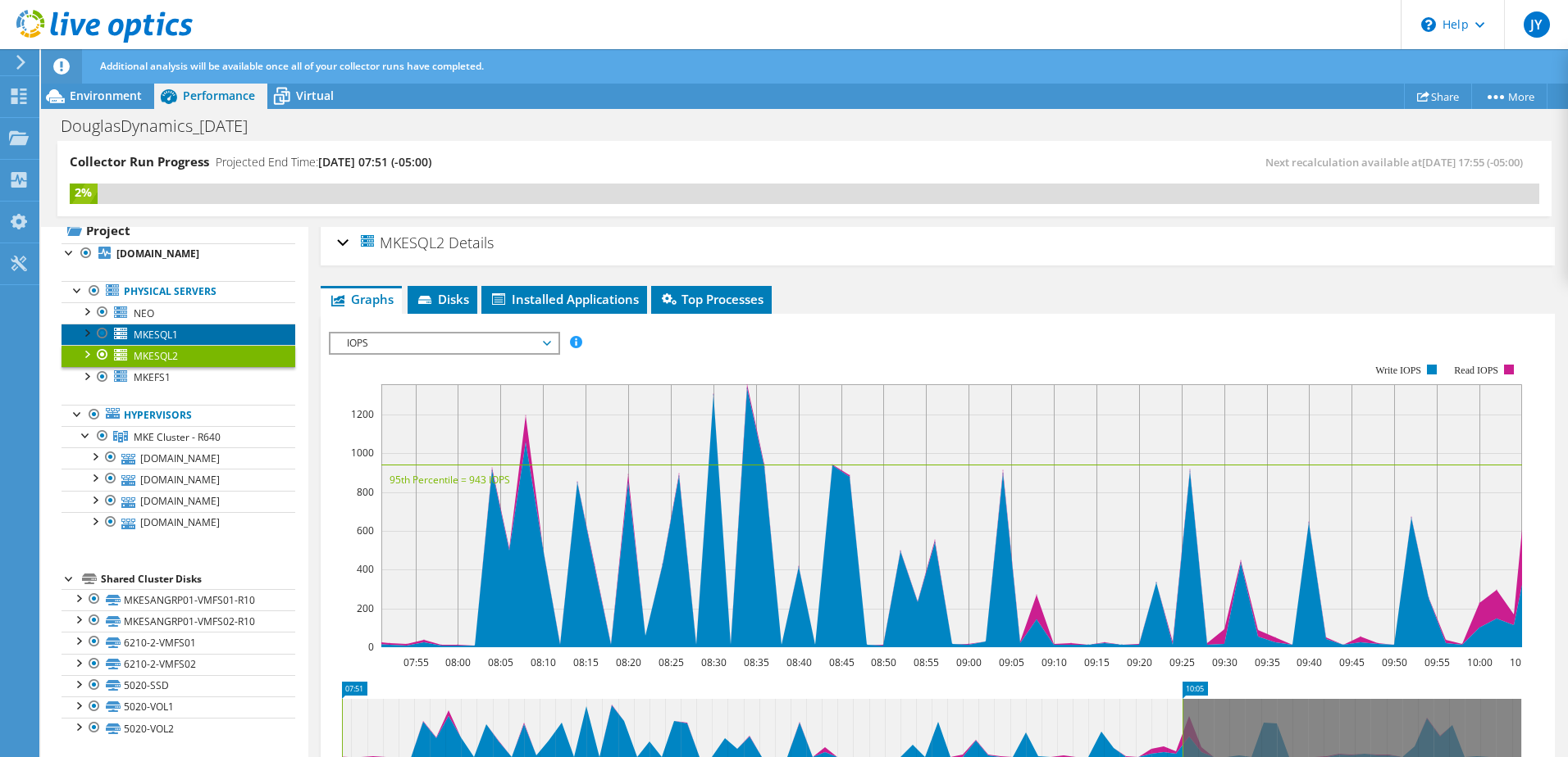
click at [234, 333] on link "MKESQL1" at bounding box center [179, 335] width 234 height 21
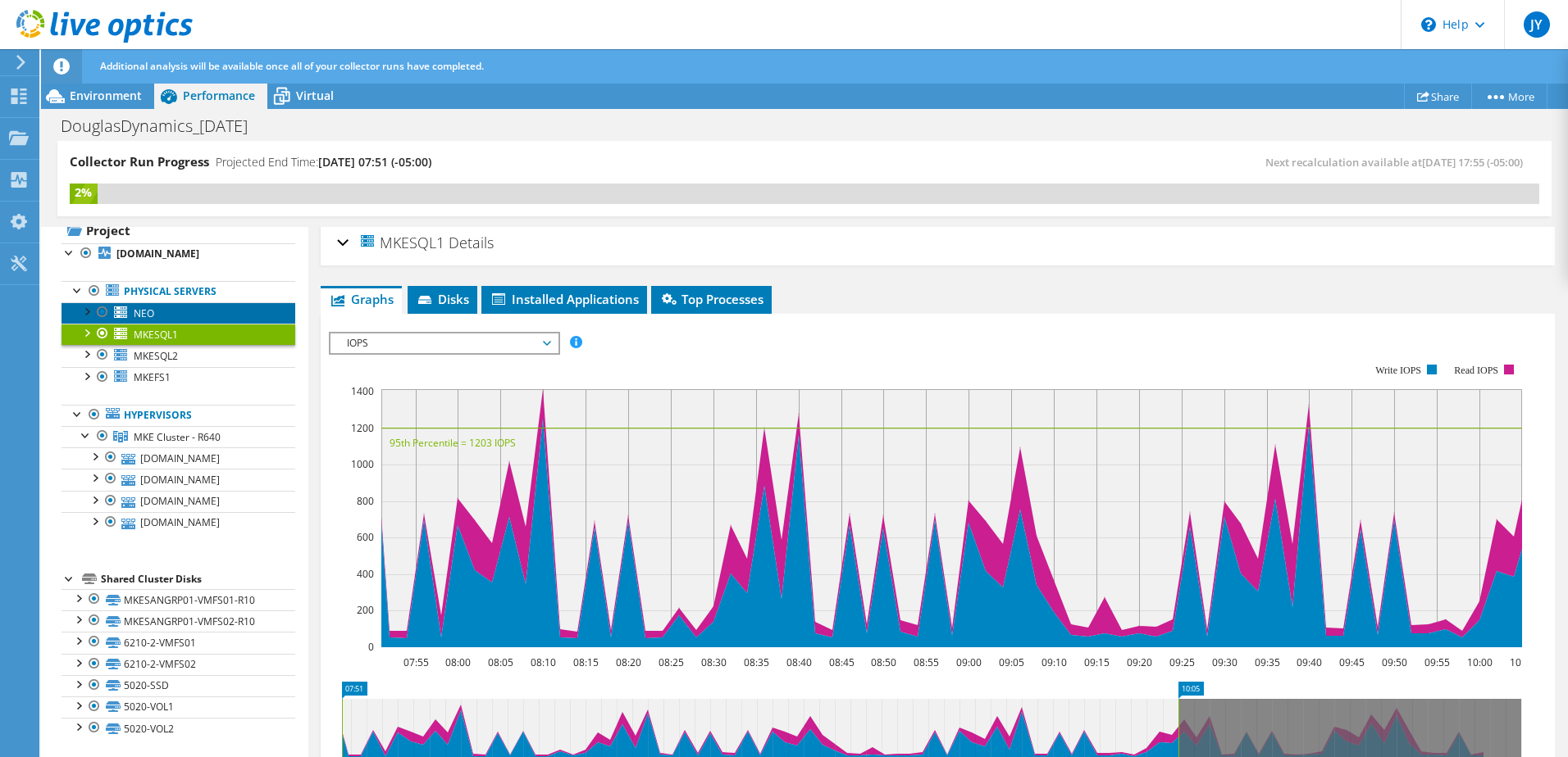
click at [186, 317] on link "NEO" at bounding box center [179, 313] width 234 height 21
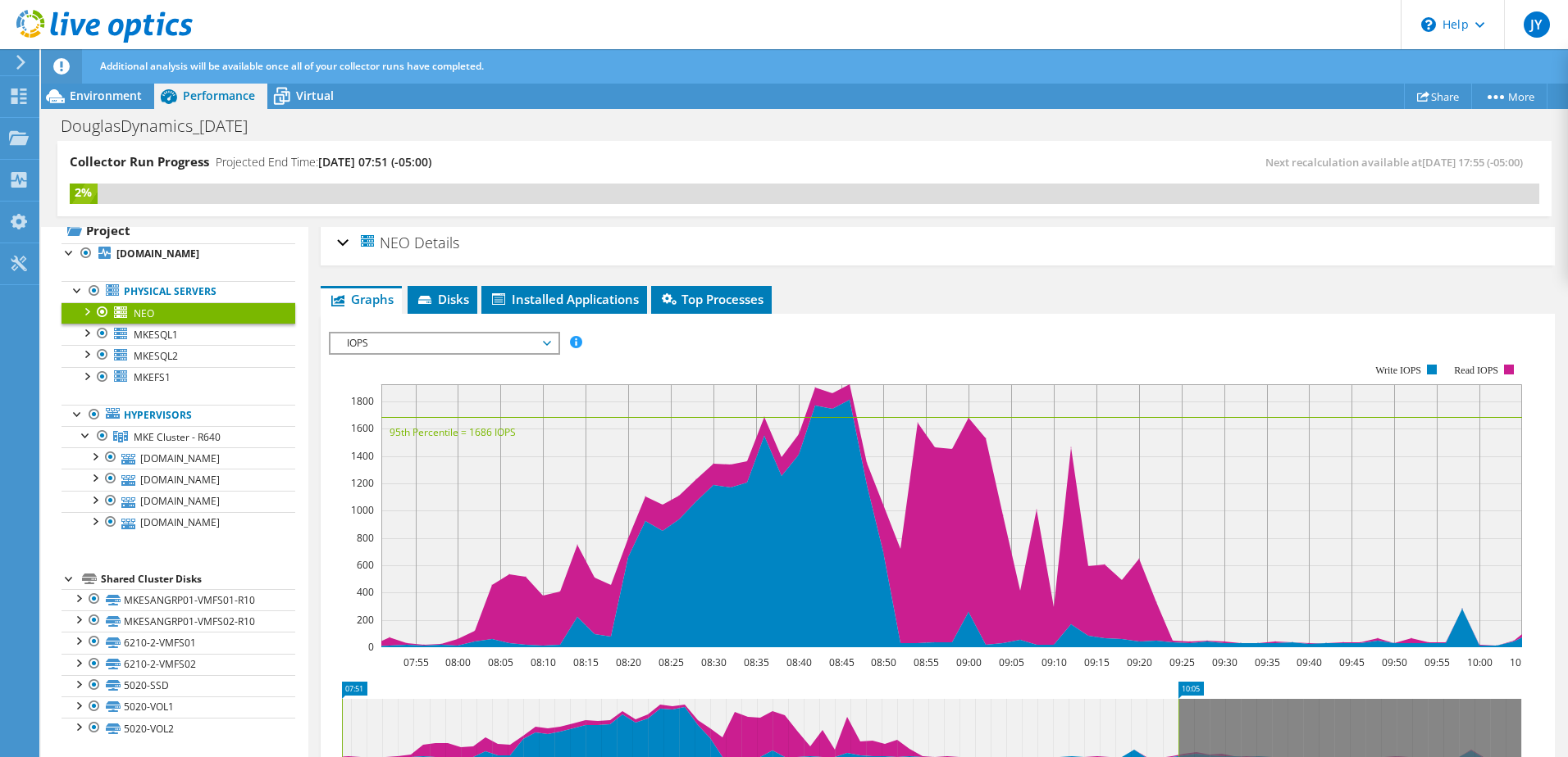
click at [410, 349] on span "IOPS" at bounding box center [444, 343] width 211 height 19
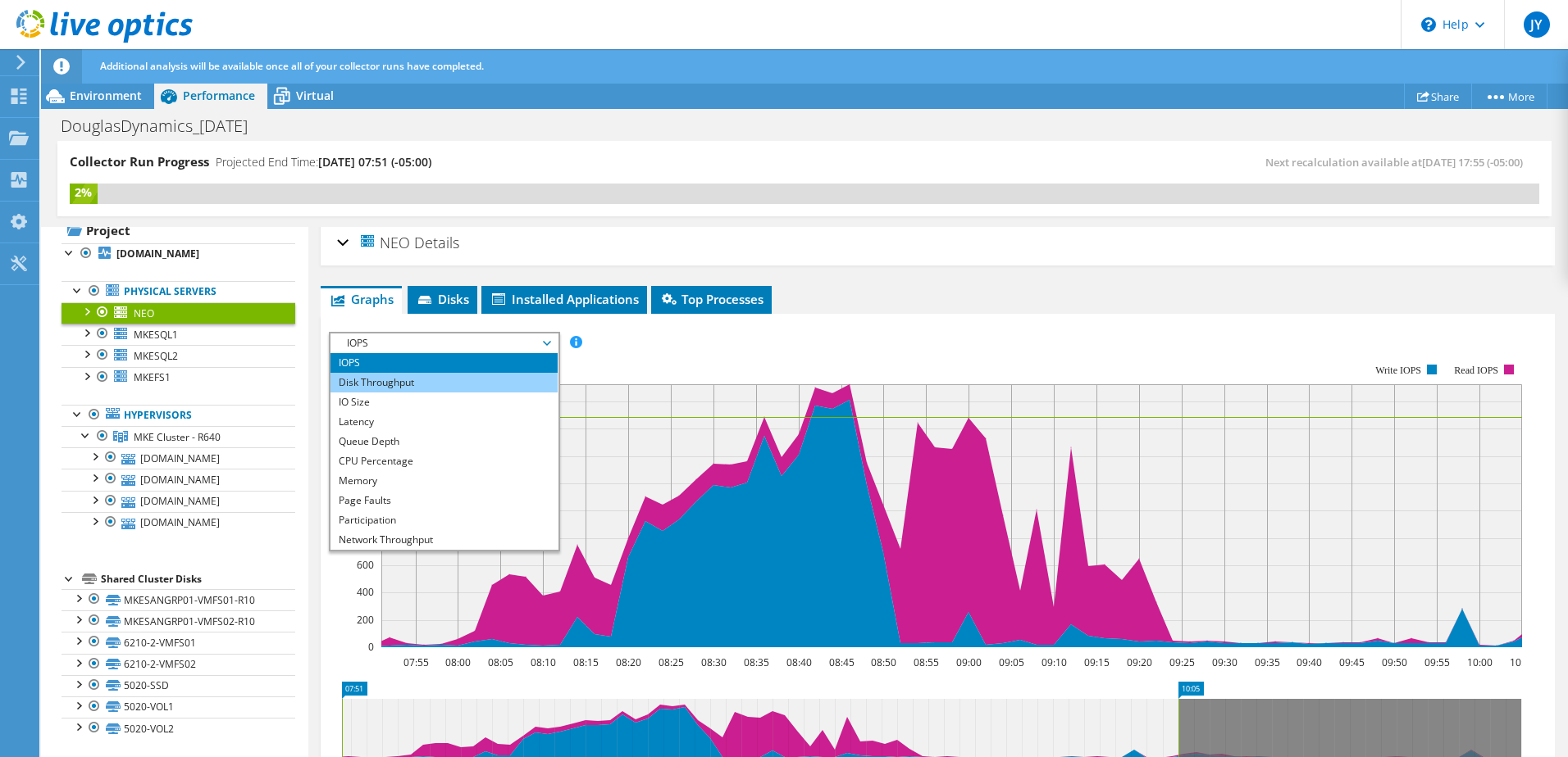
click at [429, 382] on li "Disk Throughput" at bounding box center [444, 383] width 227 height 19
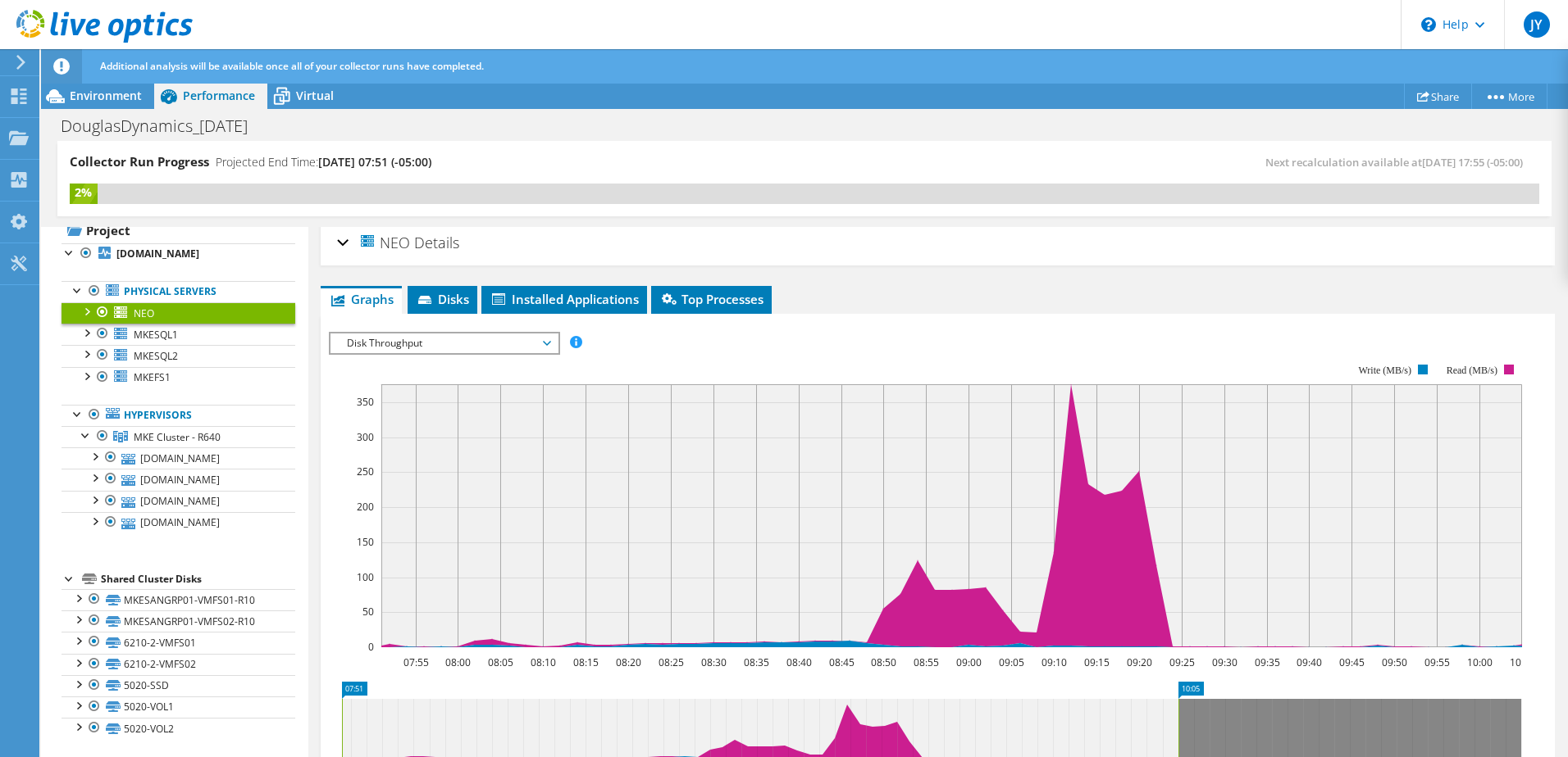
click at [475, 331] on div "IOPS Disk Throughput IO Size Latency Queue Depth CPU Percentage Memory Page Fau…" at bounding box center [937, 608] width 1218 height 568
click at [475, 338] on span "Disk Throughput" at bounding box center [444, 343] width 211 height 19
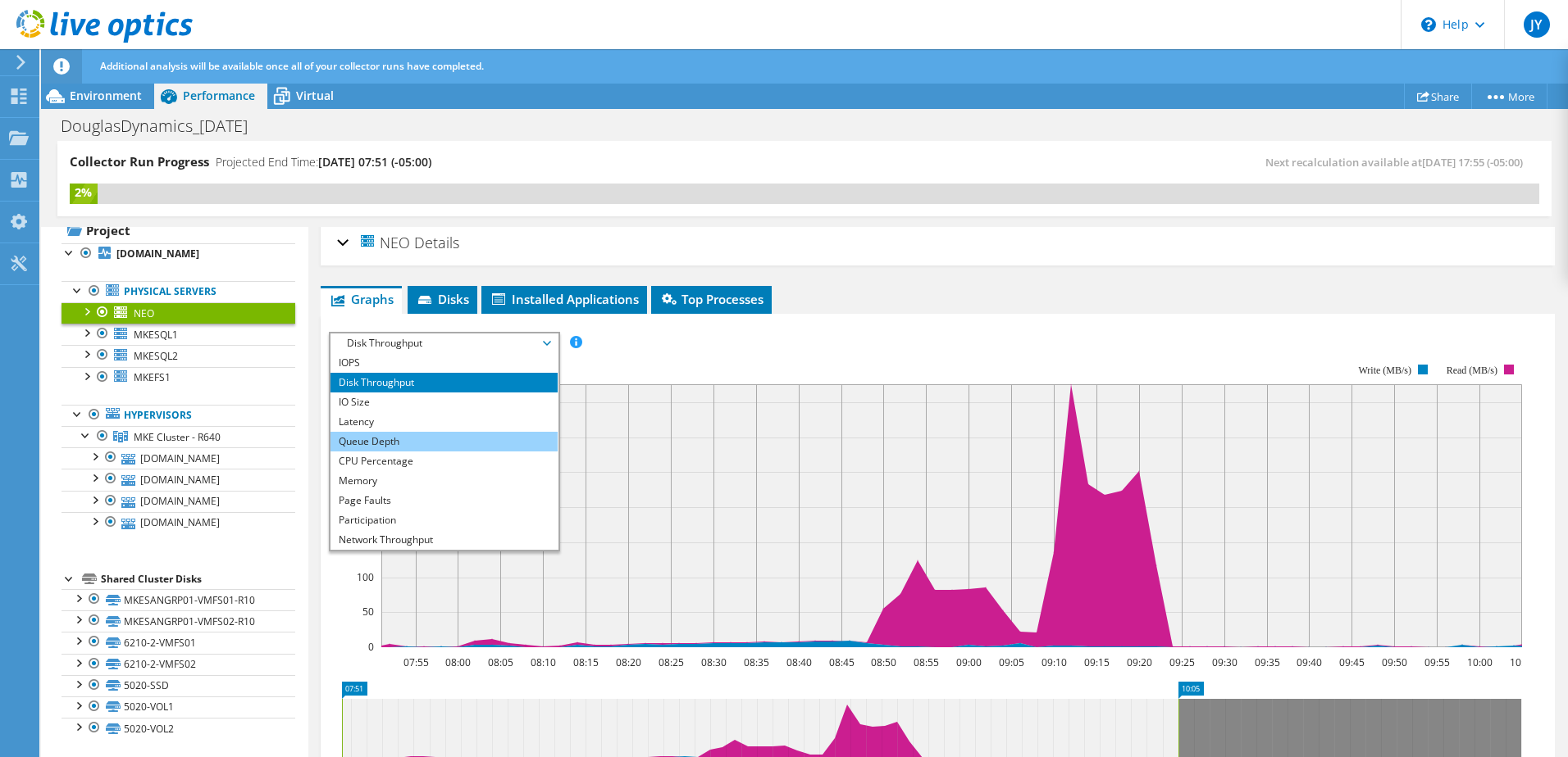
click at [455, 437] on li "Queue Depth" at bounding box center [444, 442] width 227 height 19
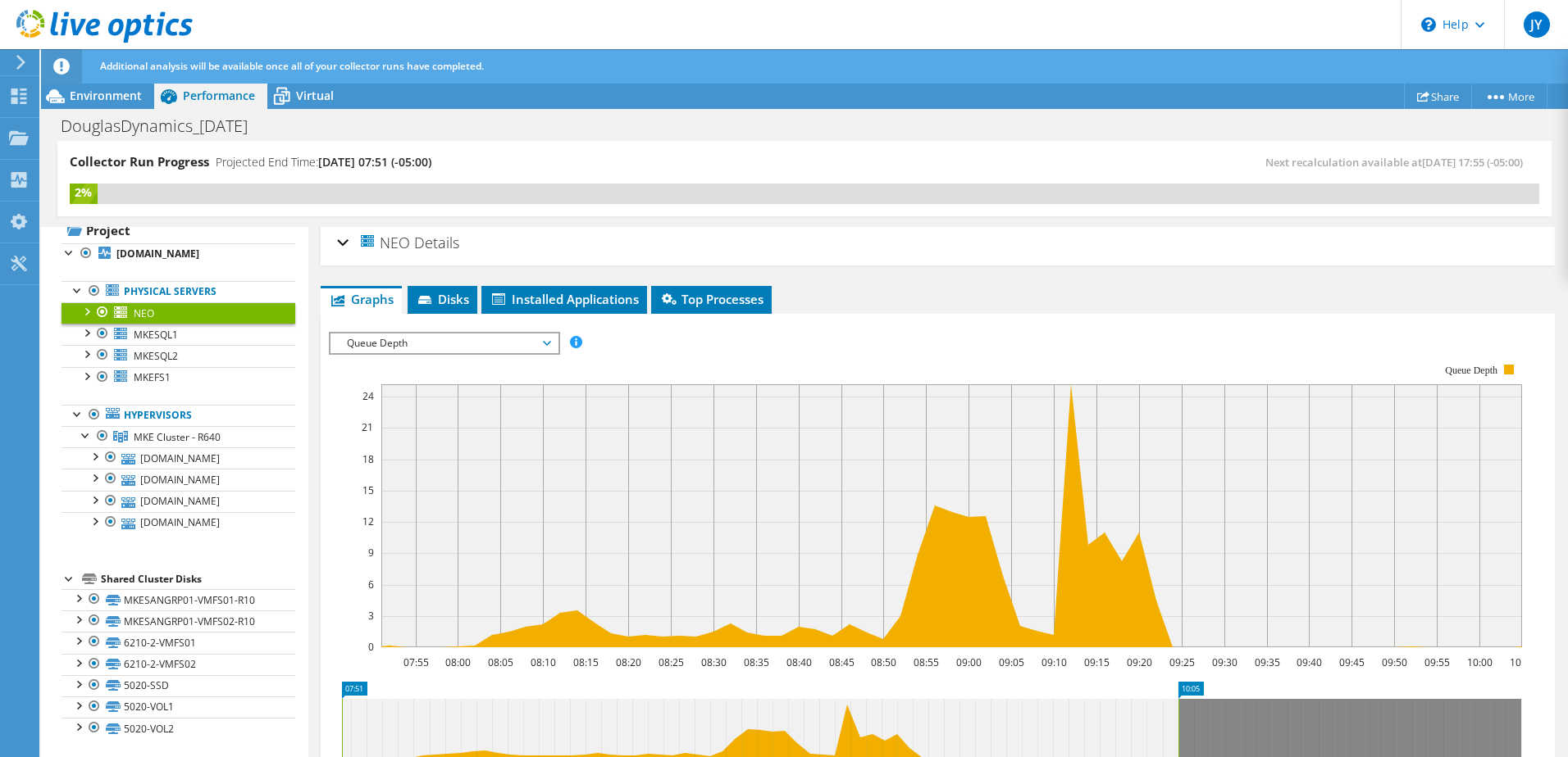
click at [456, 343] on span "Queue Depth" at bounding box center [444, 343] width 211 height 19
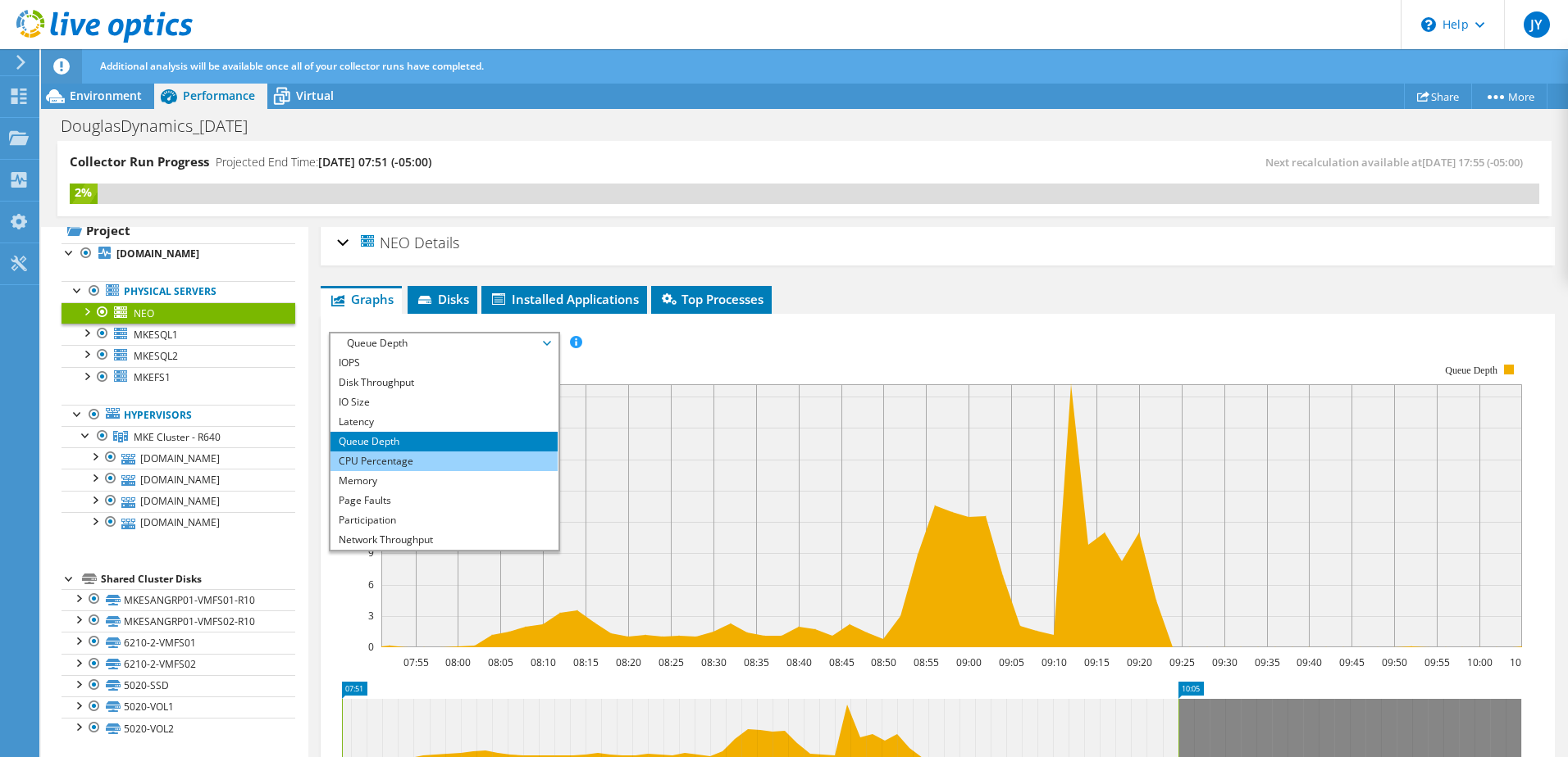
click at [444, 460] on li "CPU Percentage" at bounding box center [444, 461] width 227 height 19
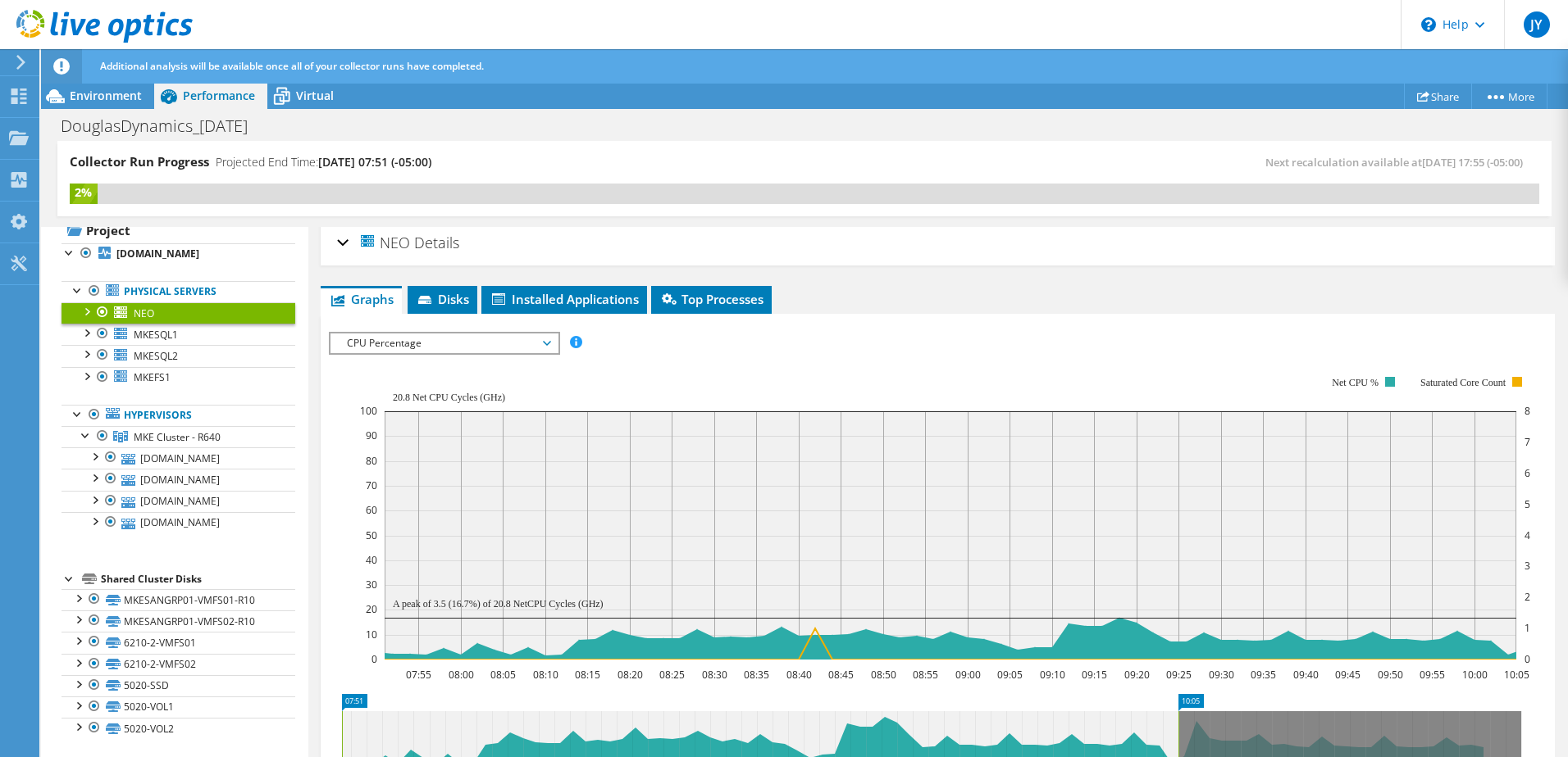
click at [452, 345] on span "CPU Percentage" at bounding box center [444, 343] width 211 height 19
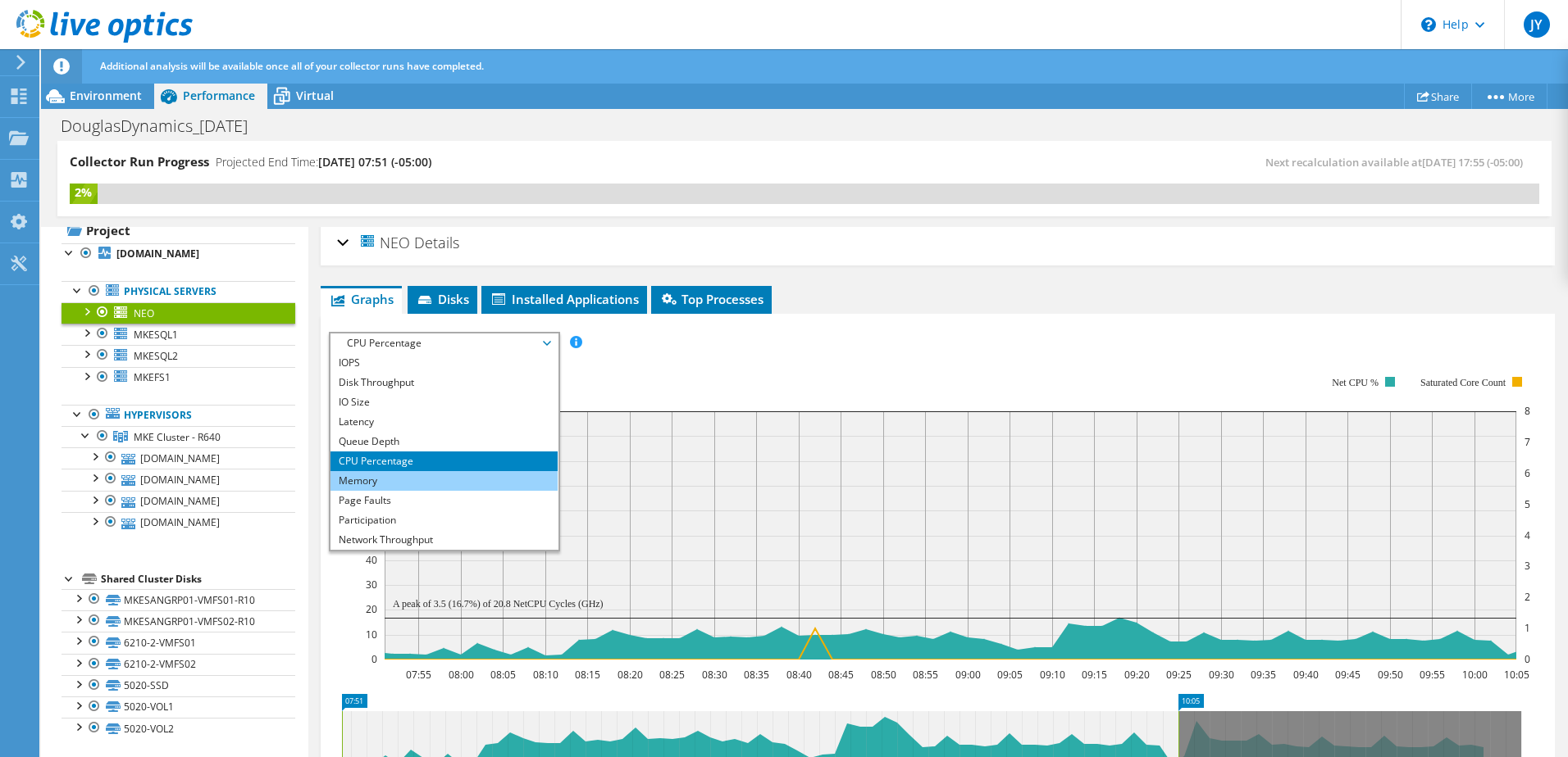
click at [419, 482] on li "Memory" at bounding box center [444, 481] width 227 height 19
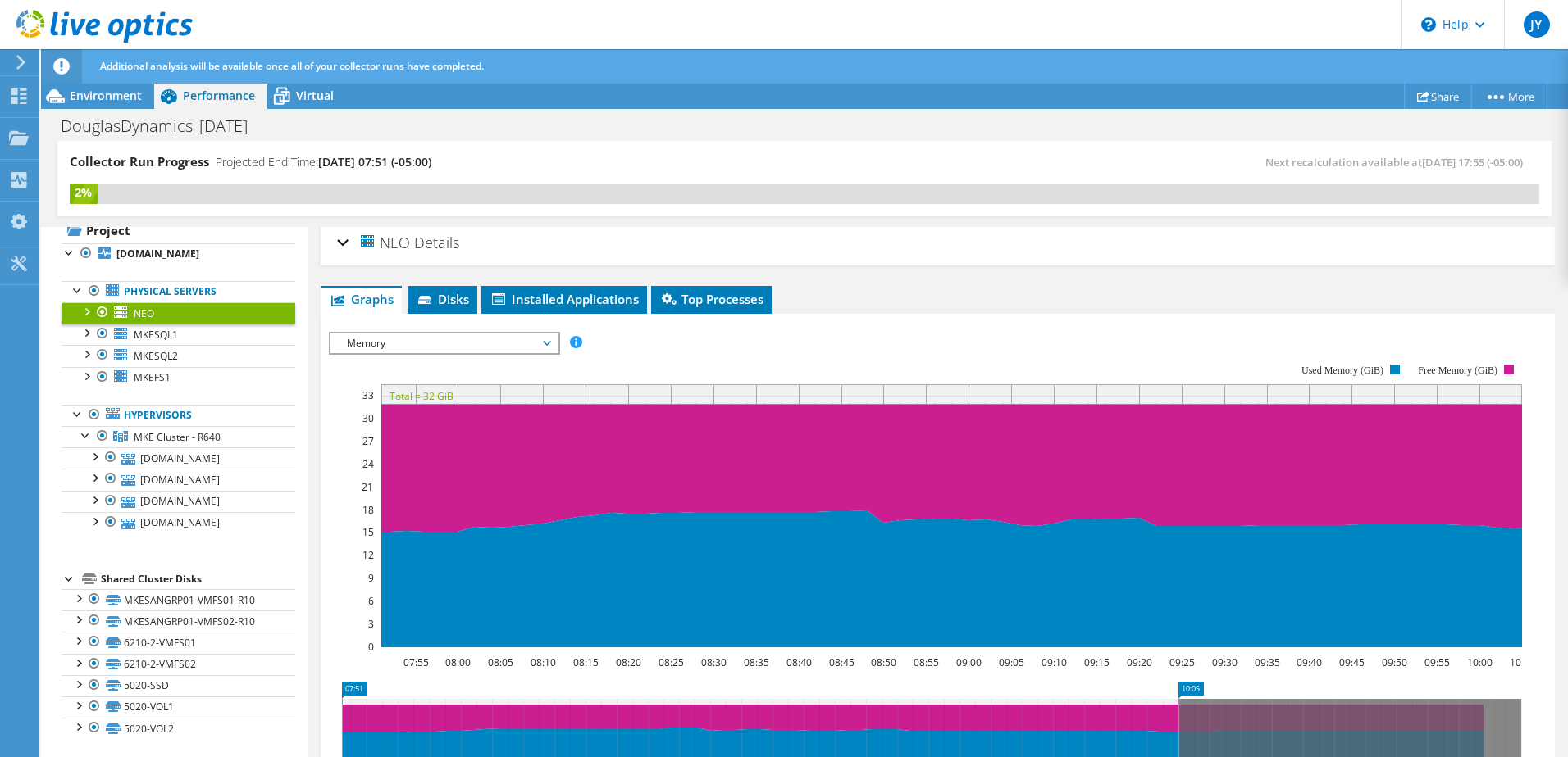
click at [516, 341] on span "Memory" at bounding box center [444, 343] width 211 height 19
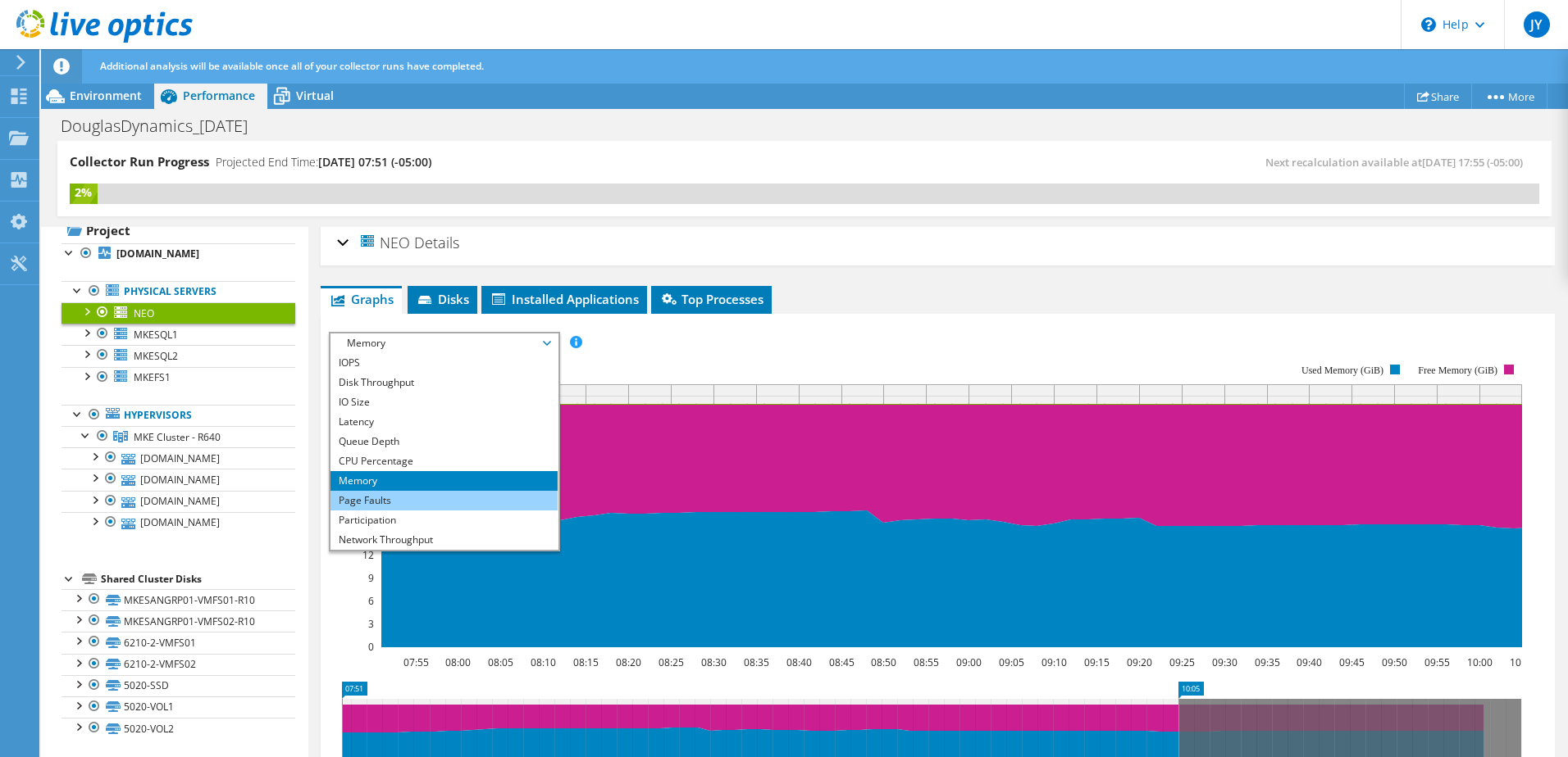
scroll to position [59, 0]
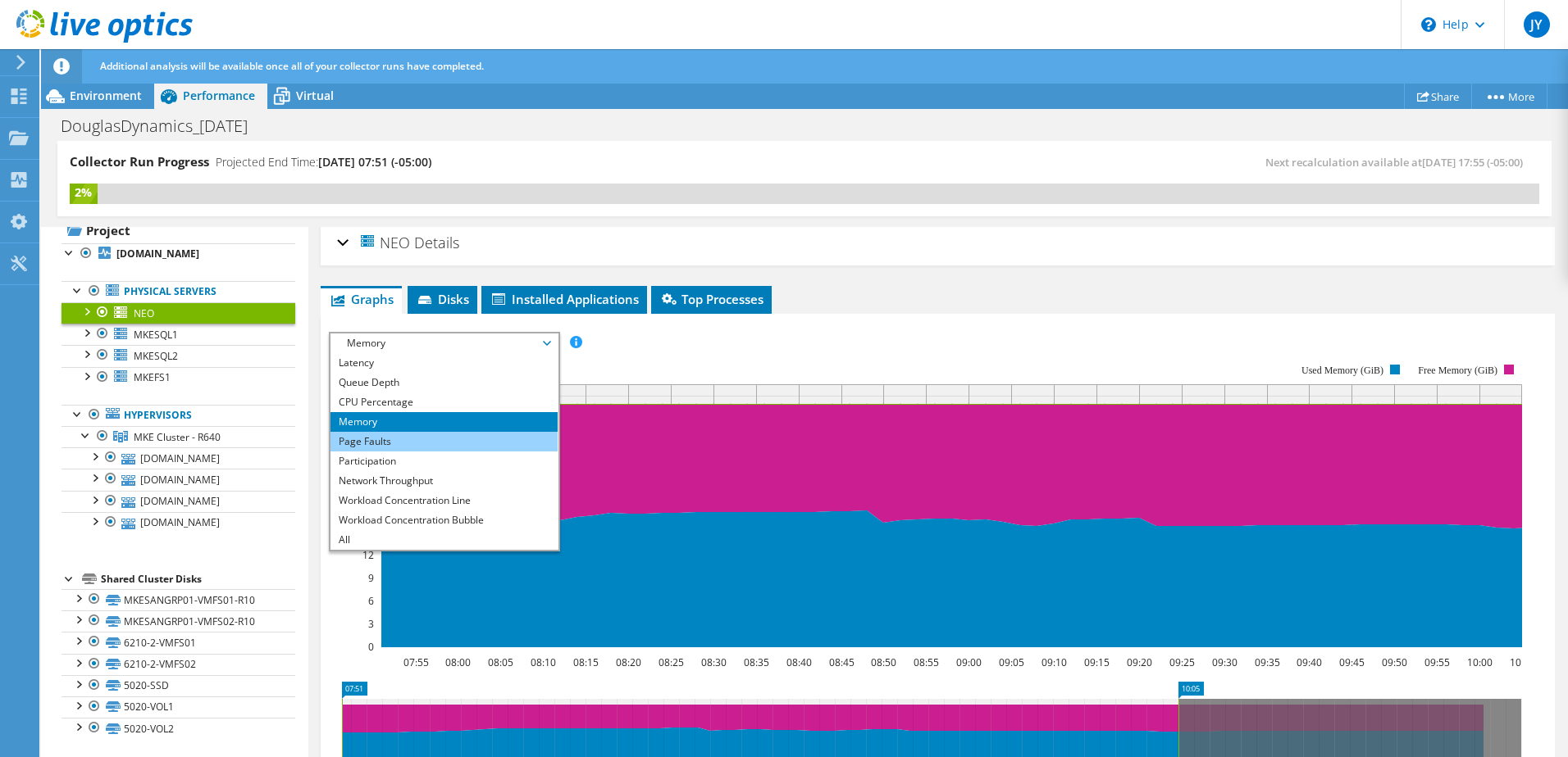
click at [475, 445] on li "Page Faults" at bounding box center [444, 442] width 227 height 19
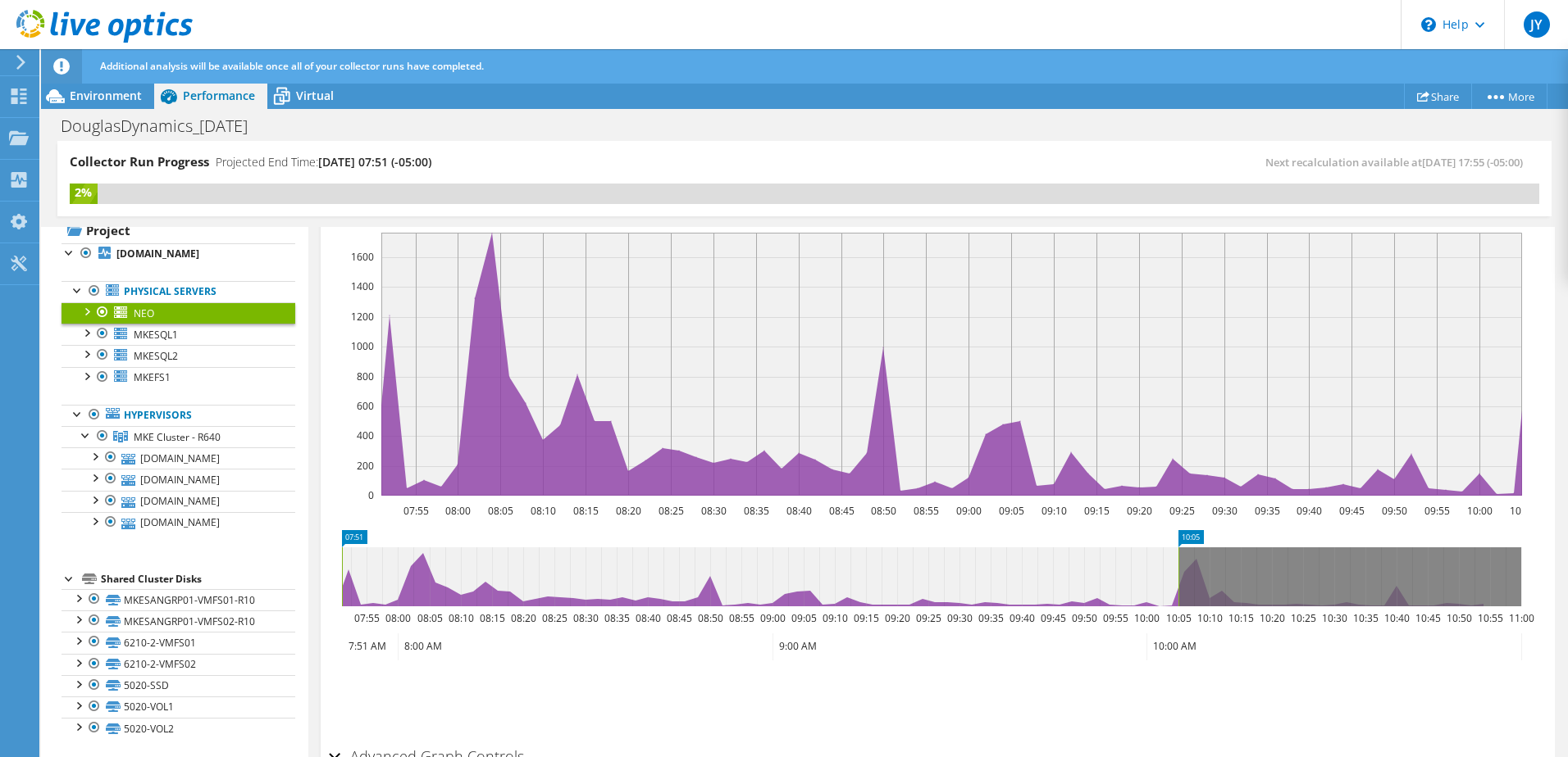
scroll to position [0, 0]
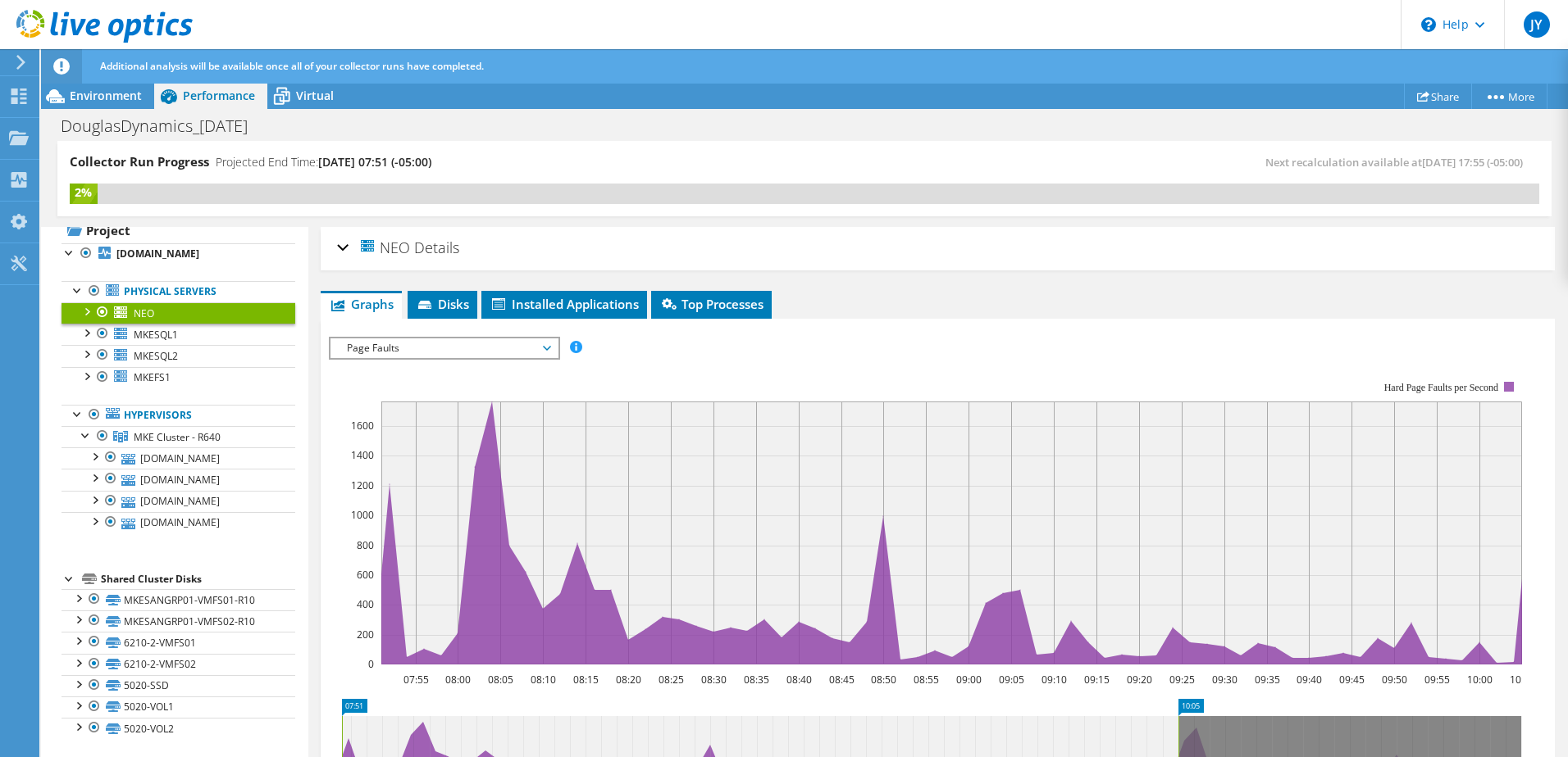
click at [473, 348] on span "Page Faults" at bounding box center [444, 348] width 211 height 19
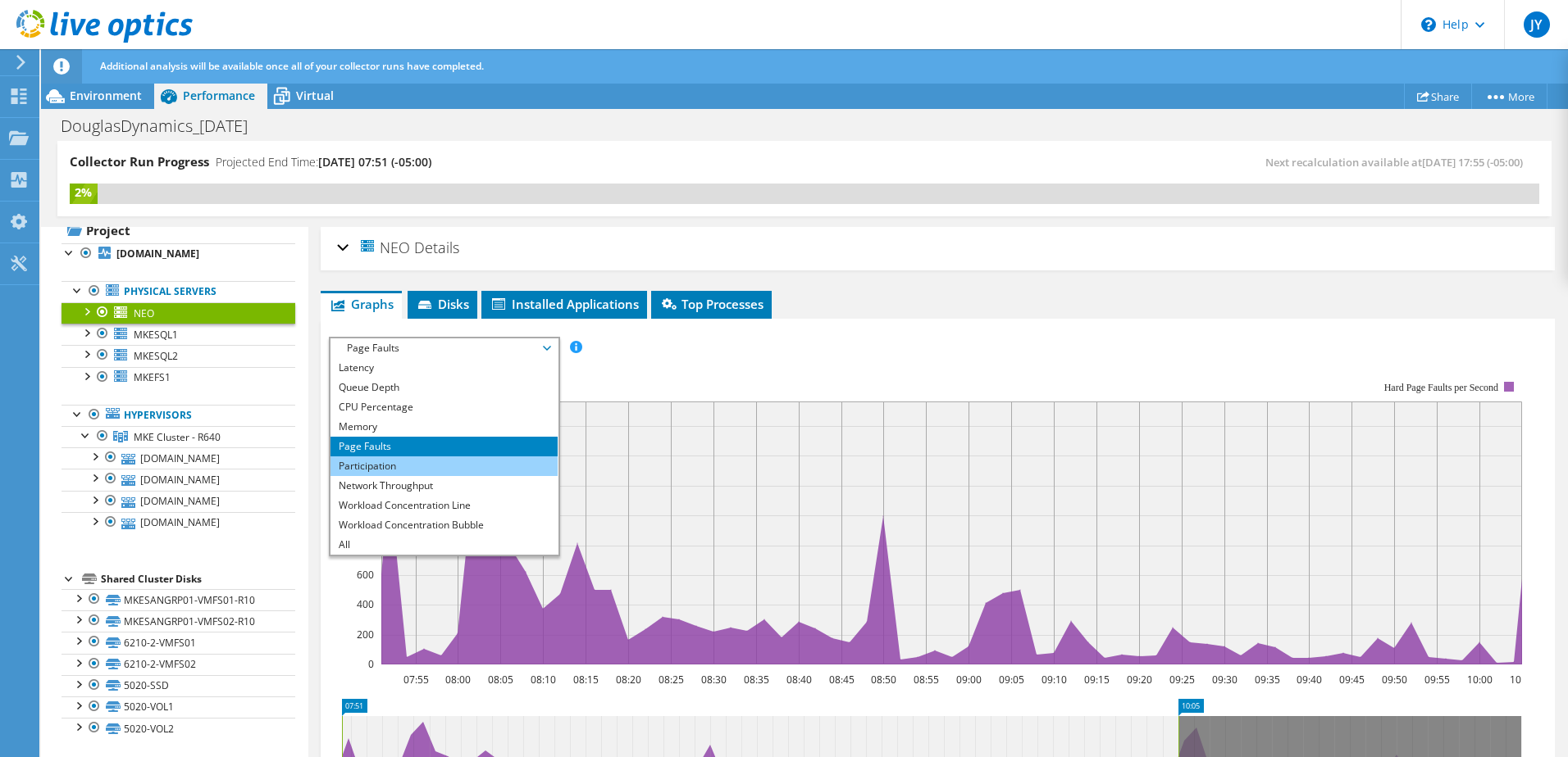
click at [460, 459] on li "Participation" at bounding box center [444, 466] width 227 height 19
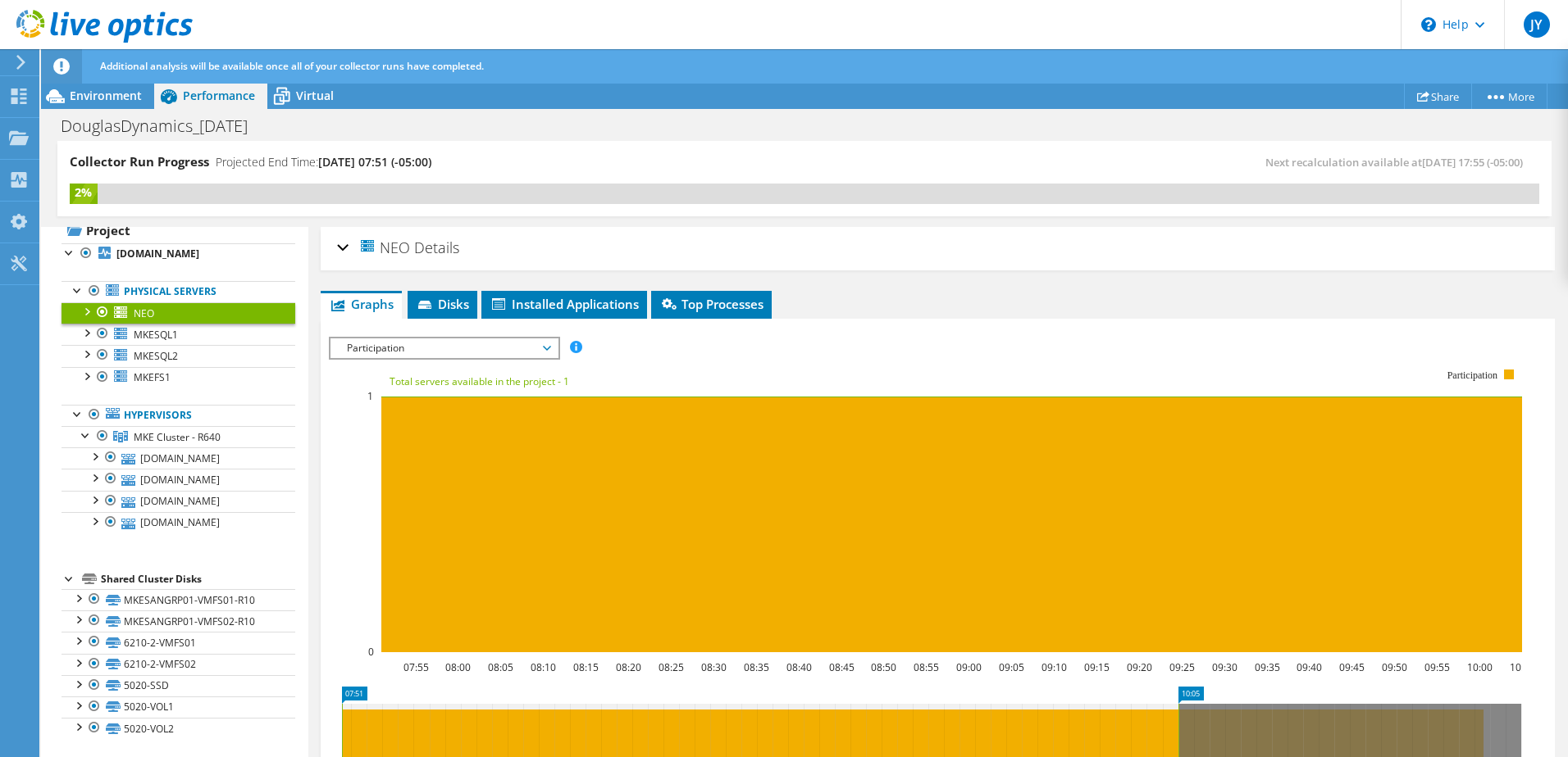
click at [461, 348] on span "Participation" at bounding box center [444, 348] width 211 height 19
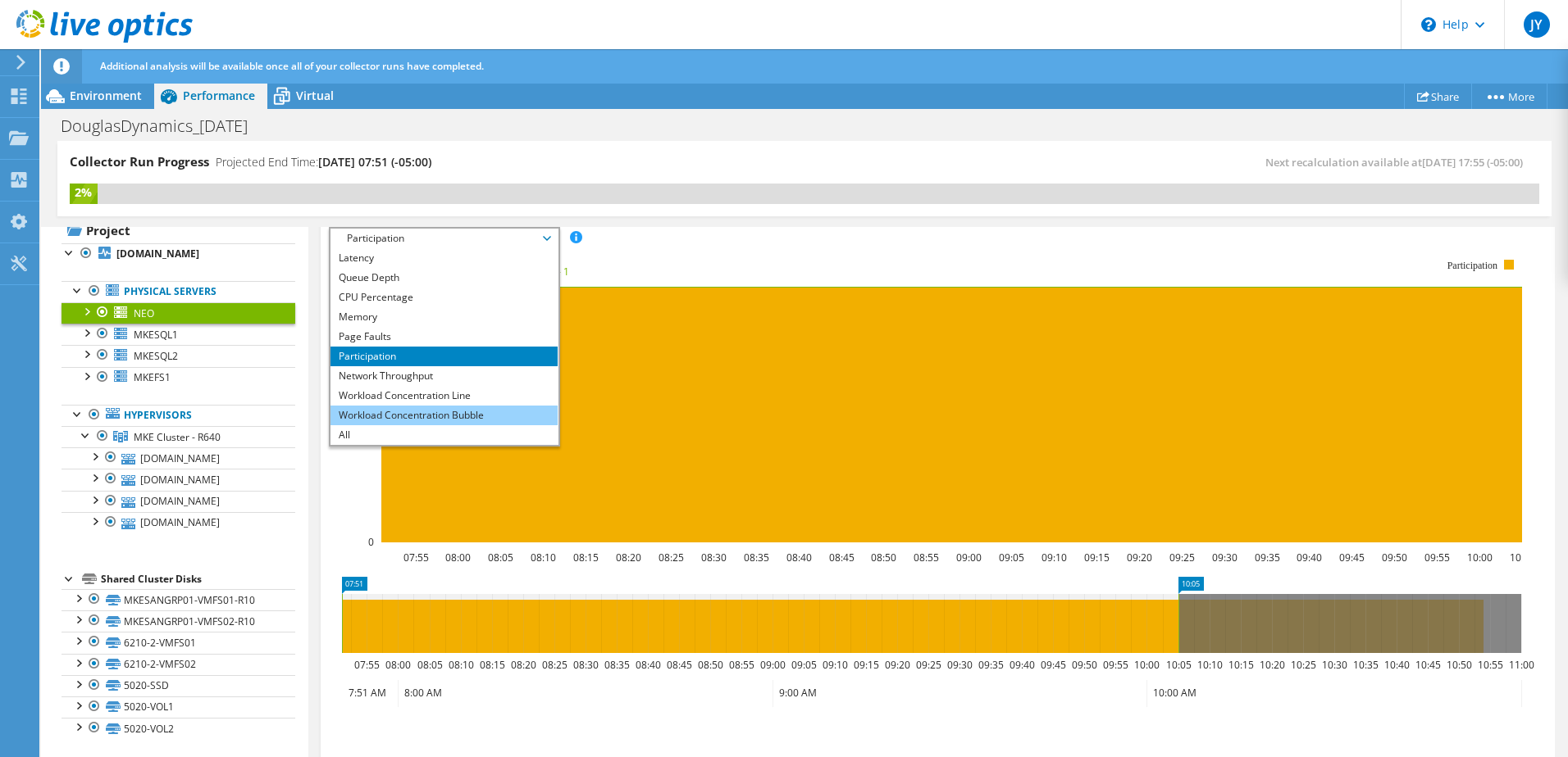
scroll to position [82, 0]
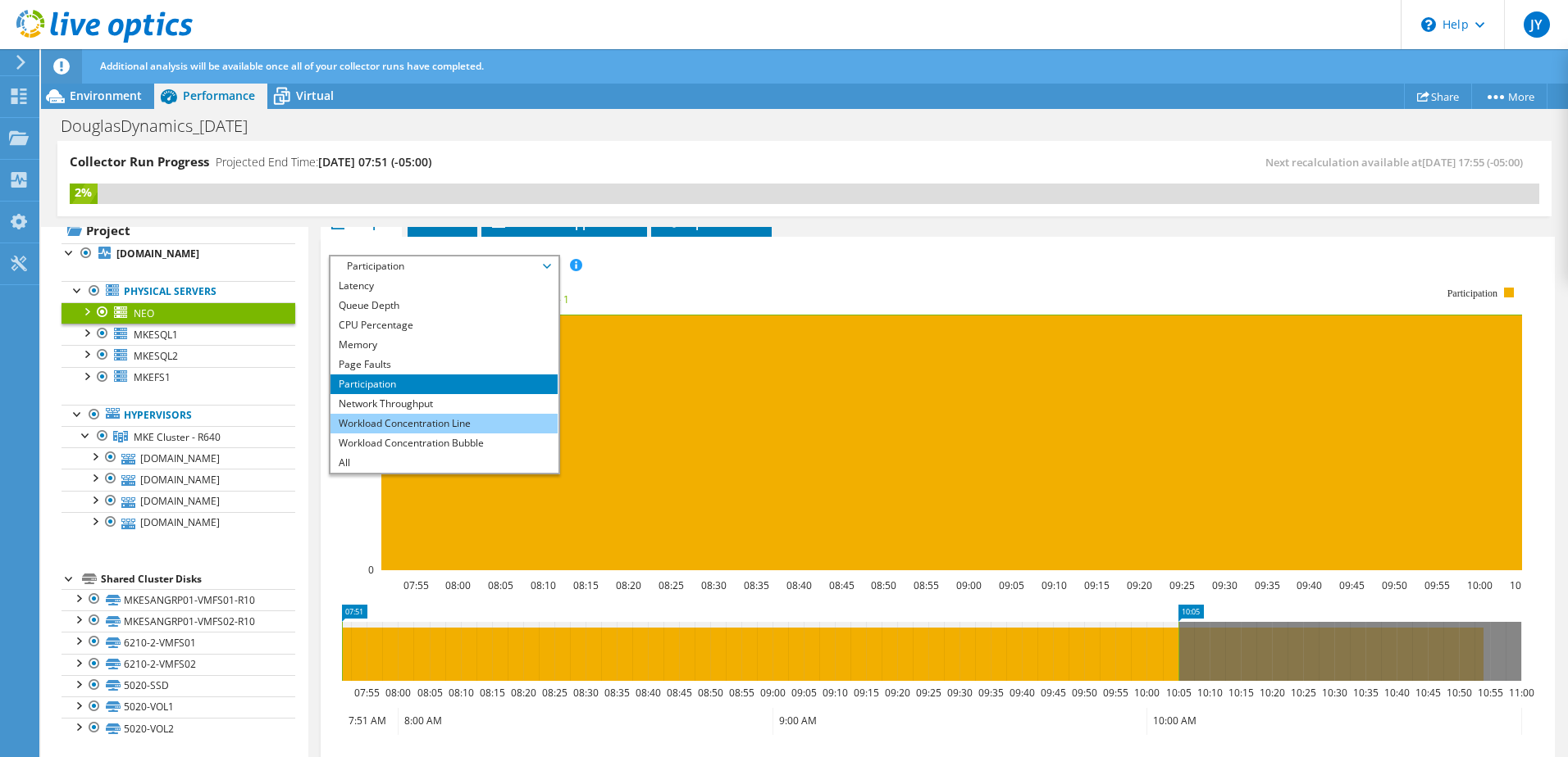
click at [459, 425] on li "Workload Concentration Line" at bounding box center [444, 423] width 227 height 19
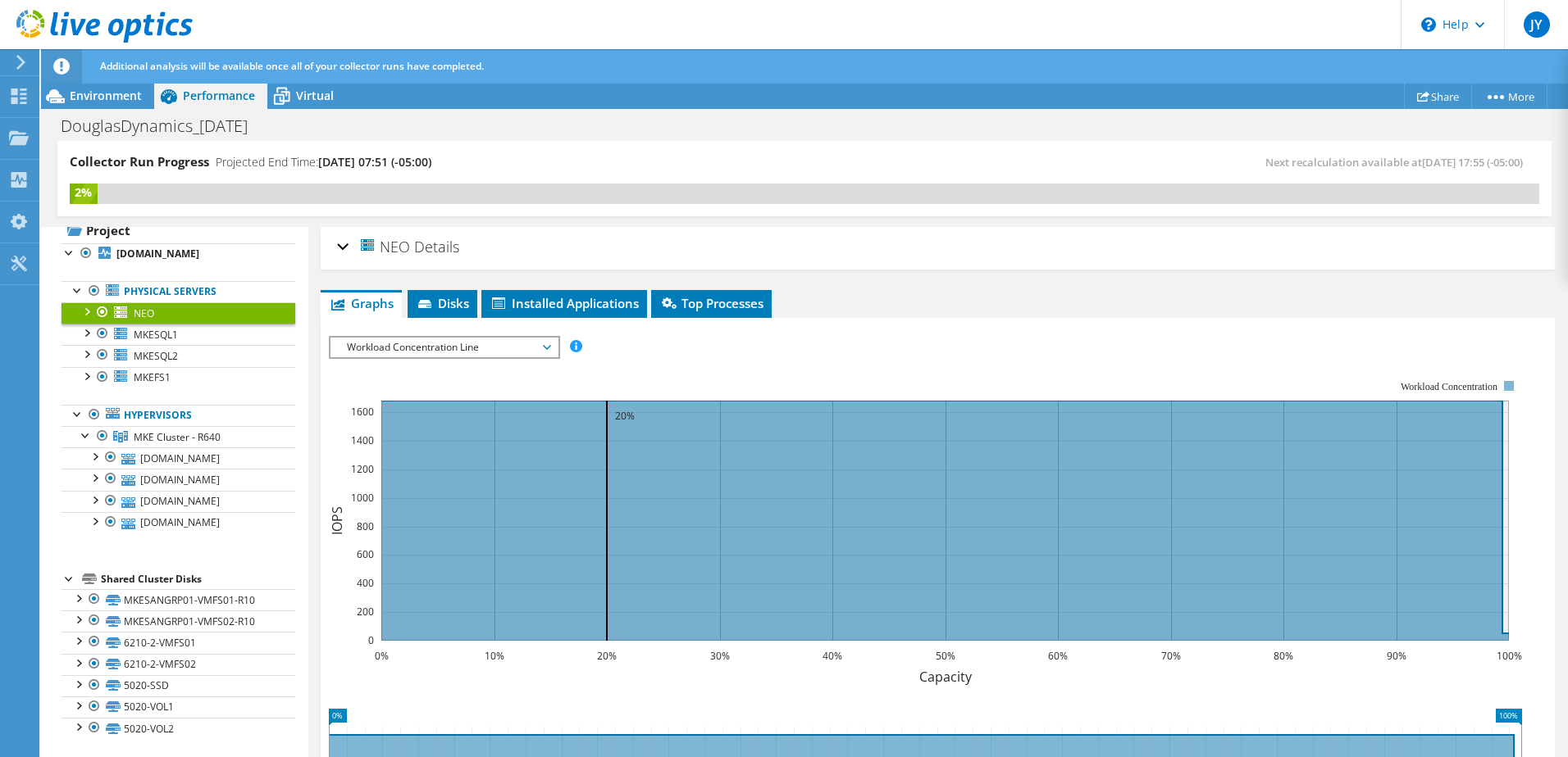
scroll to position [0, 0]
click at [459, 347] on span "Workload Concentration Line" at bounding box center [444, 348] width 211 height 19
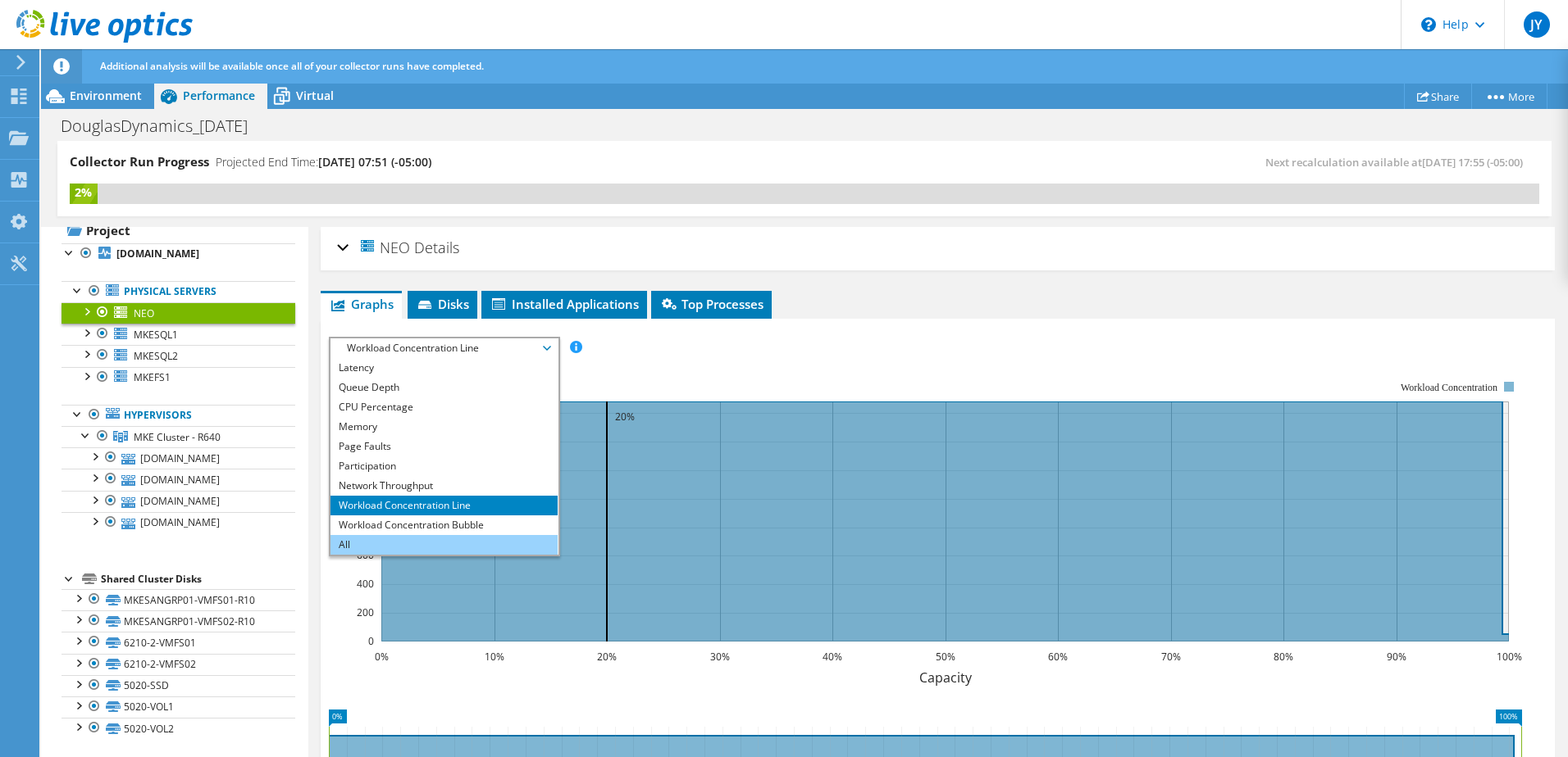
click at [429, 546] on li "All" at bounding box center [444, 545] width 227 height 19
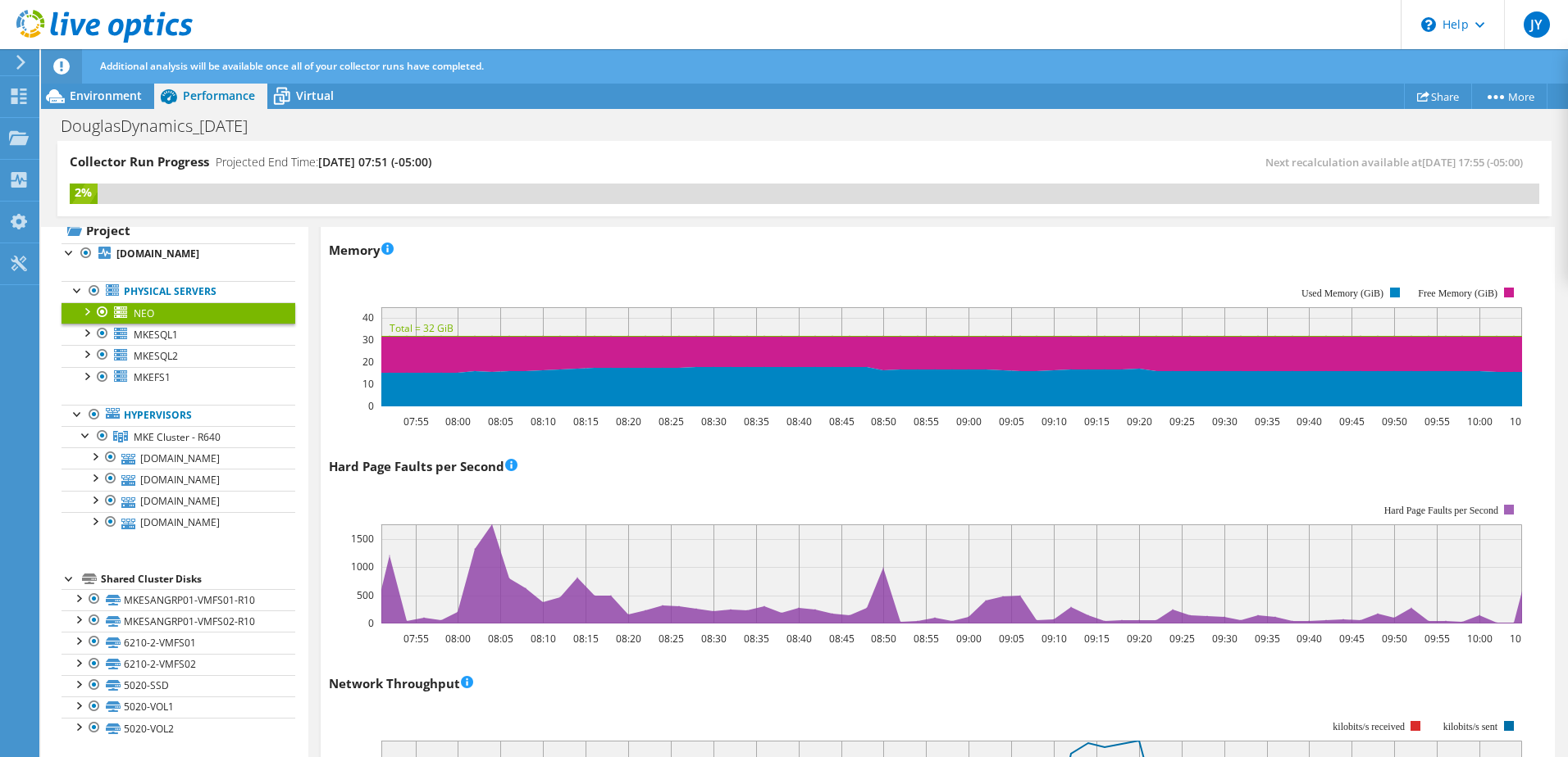
scroll to position [1173, 0]
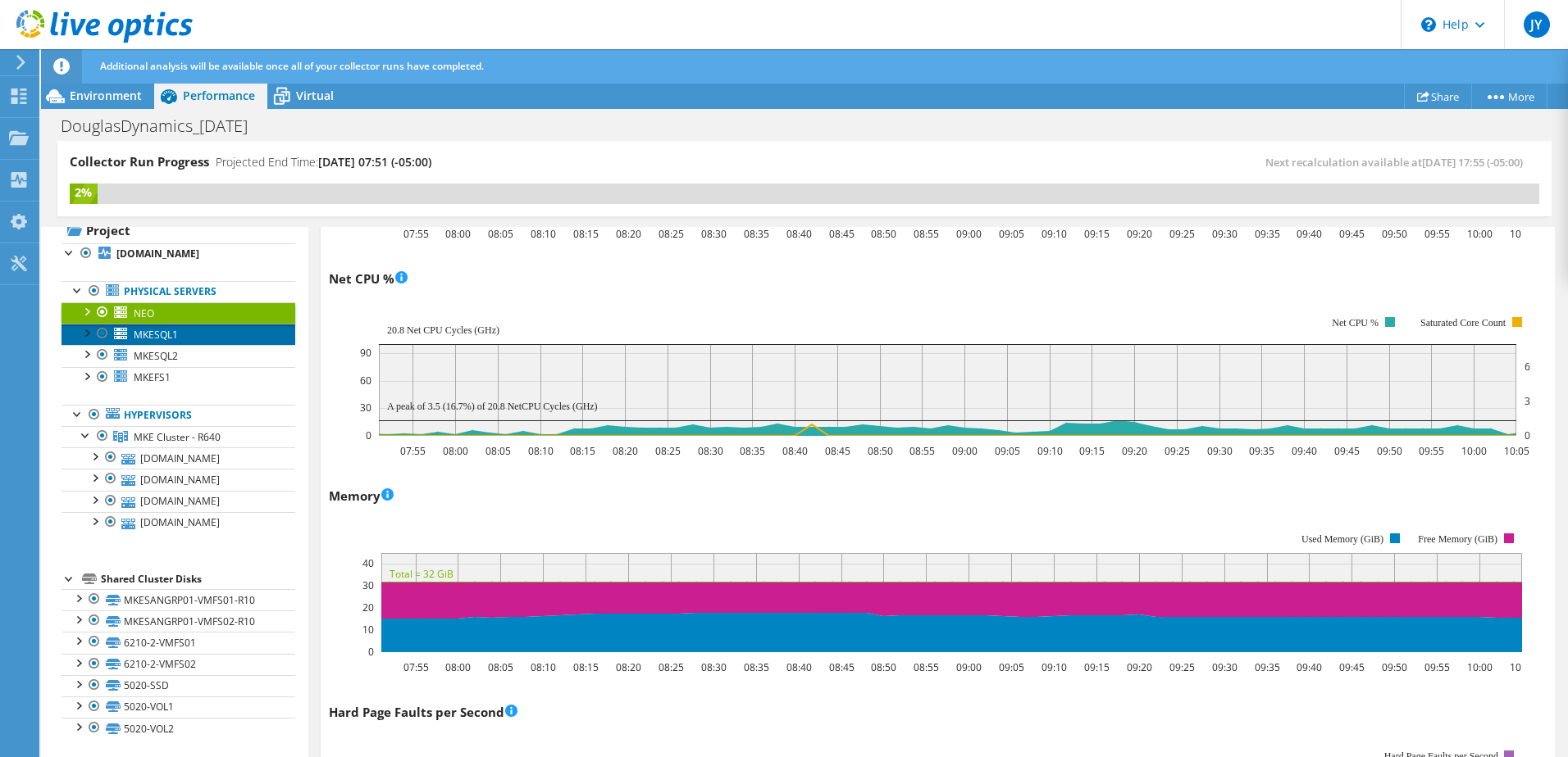
click at [213, 342] on link "MKESQL1" at bounding box center [179, 335] width 234 height 21
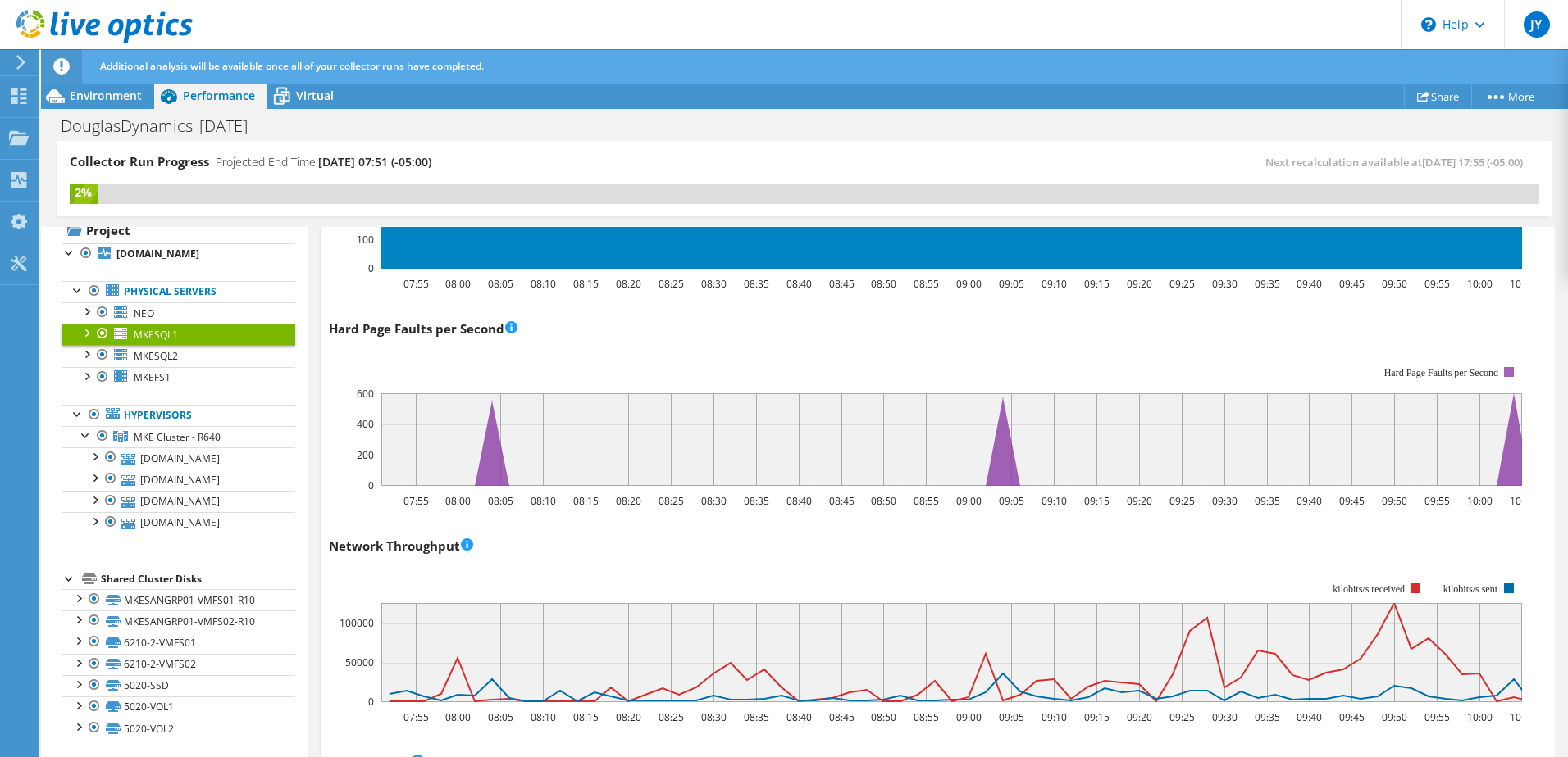
scroll to position [1583, 0]
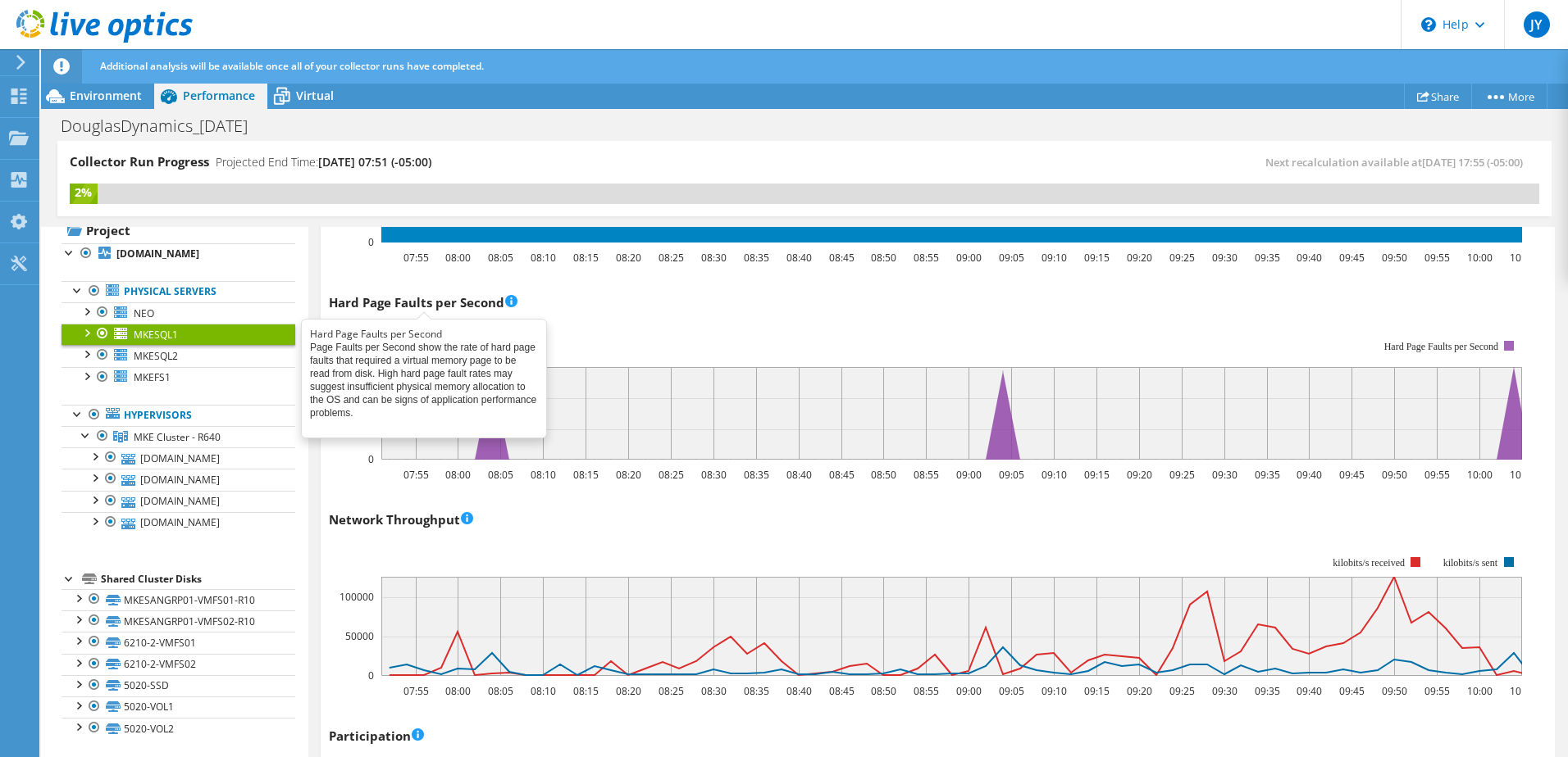
click at [515, 303] on span at bounding box center [511, 302] width 13 height 16
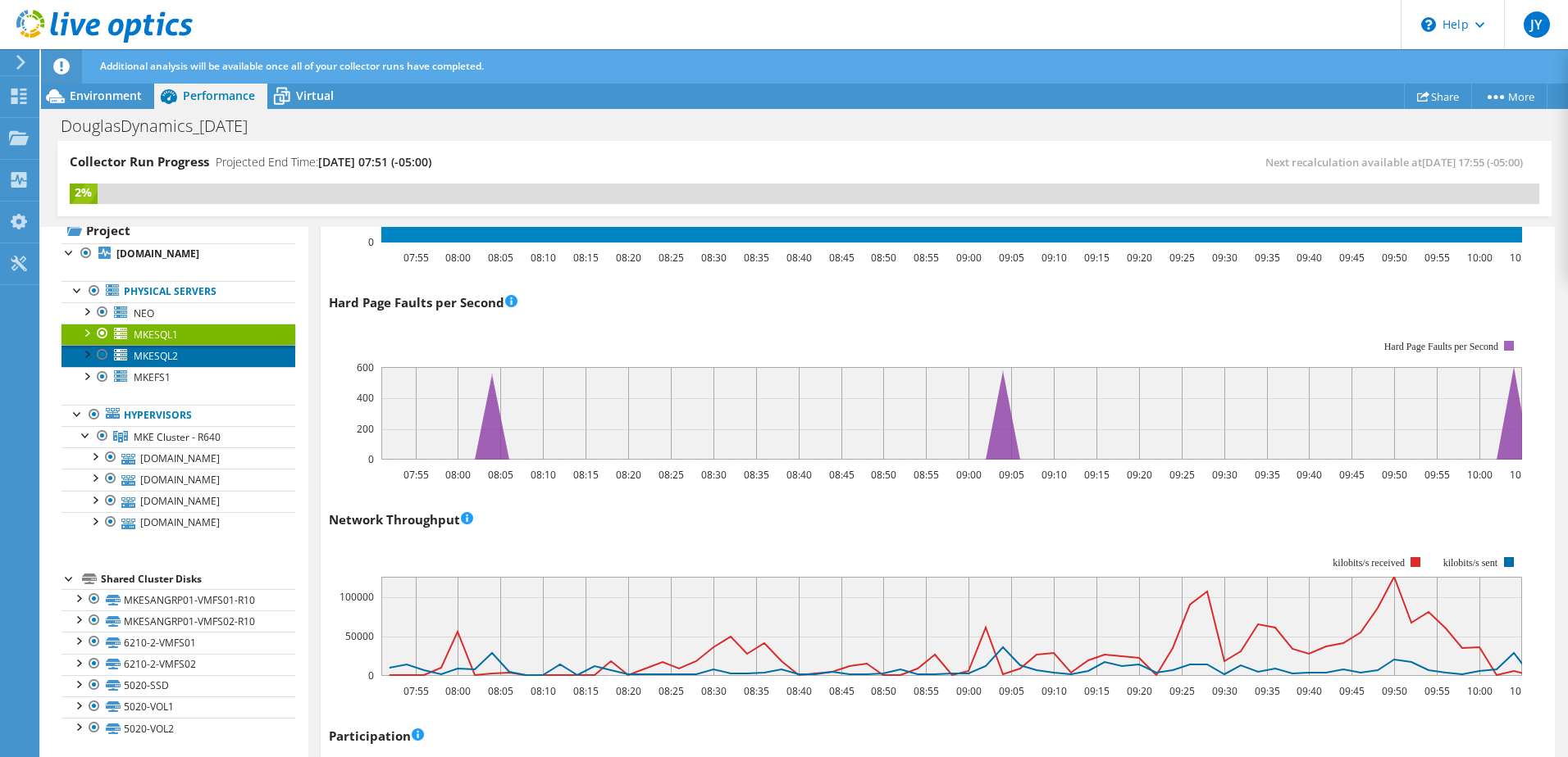
click at [212, 354] on link "MKESQL2" at bounding box center [179, 356] width 234 height 21
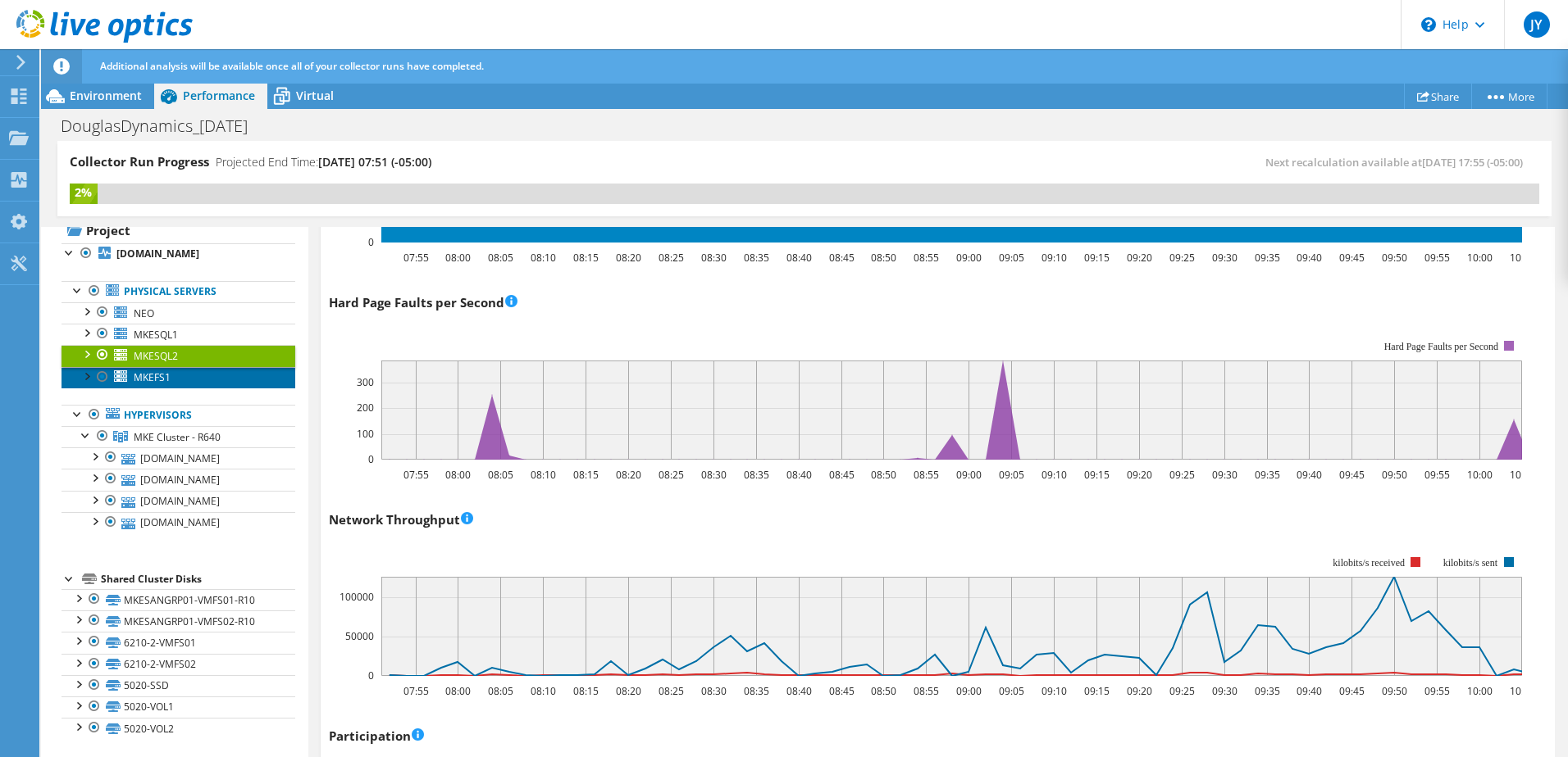
click at [173, 379] on link "MKEFS1" at bounding box center [179, 378] width 234 height 21
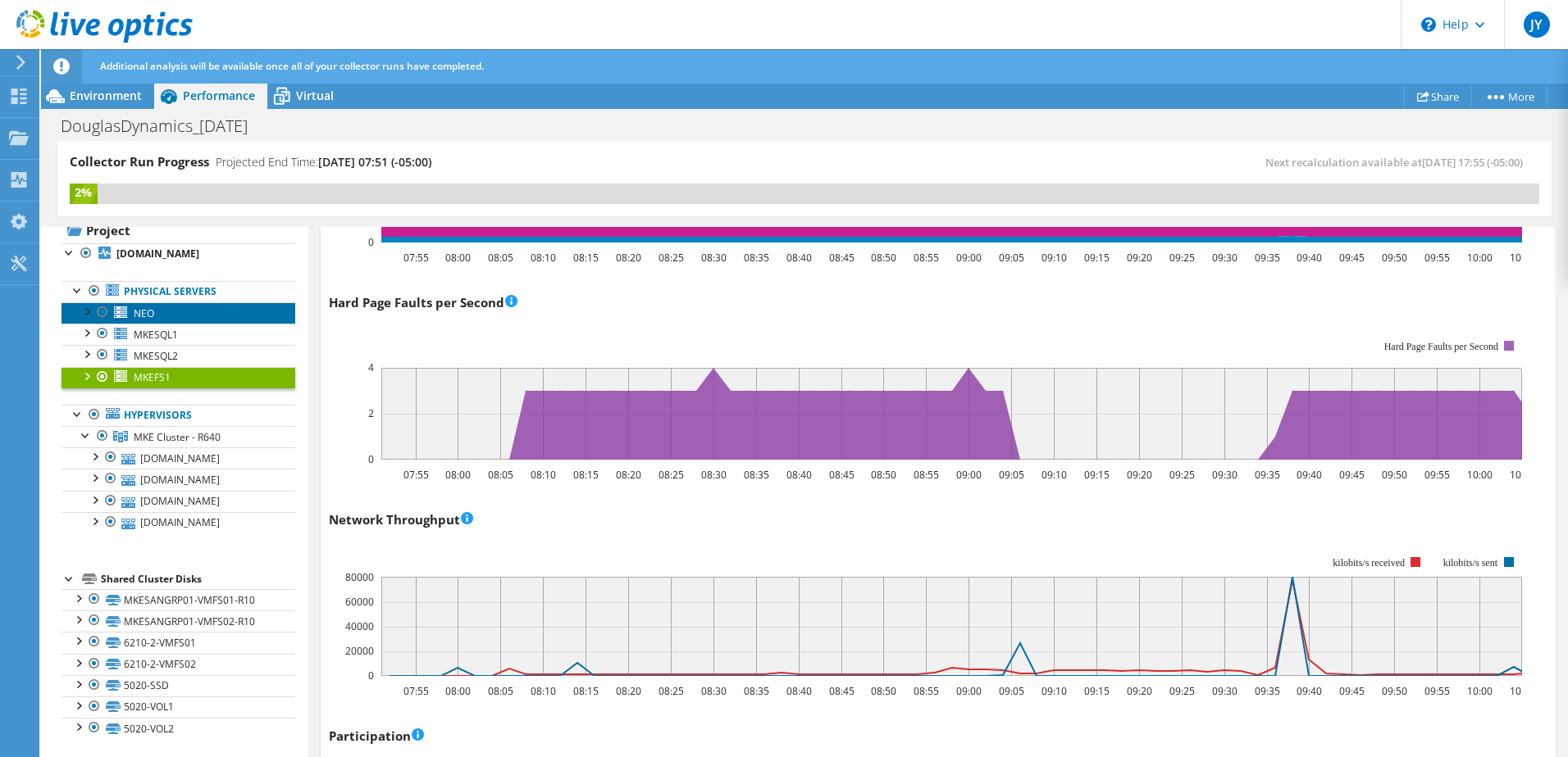
click at [160, 312] on link "NEO" at bounding box center [179, 313] width 234 height 21
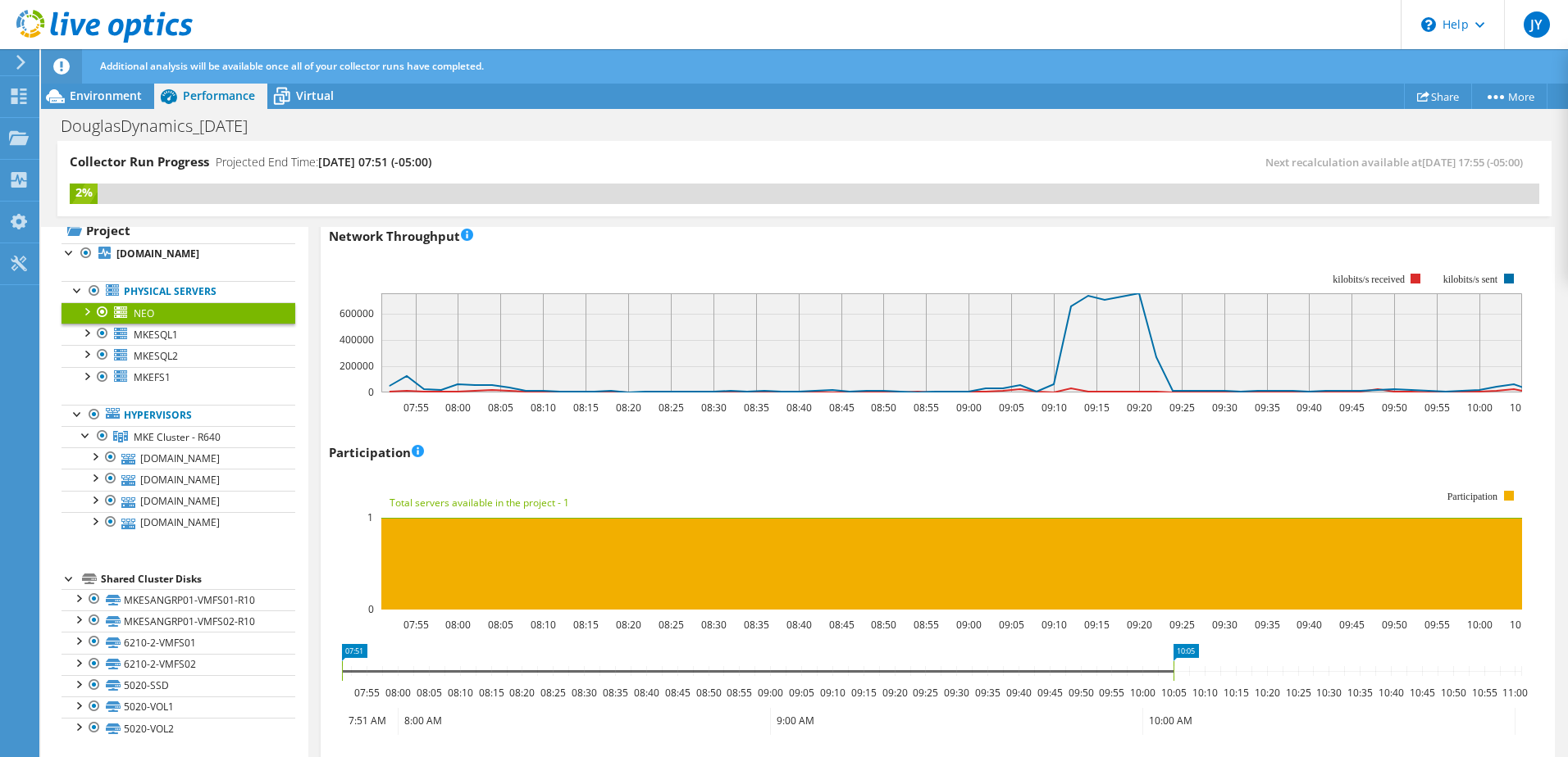
scroll to position [1910, 0]
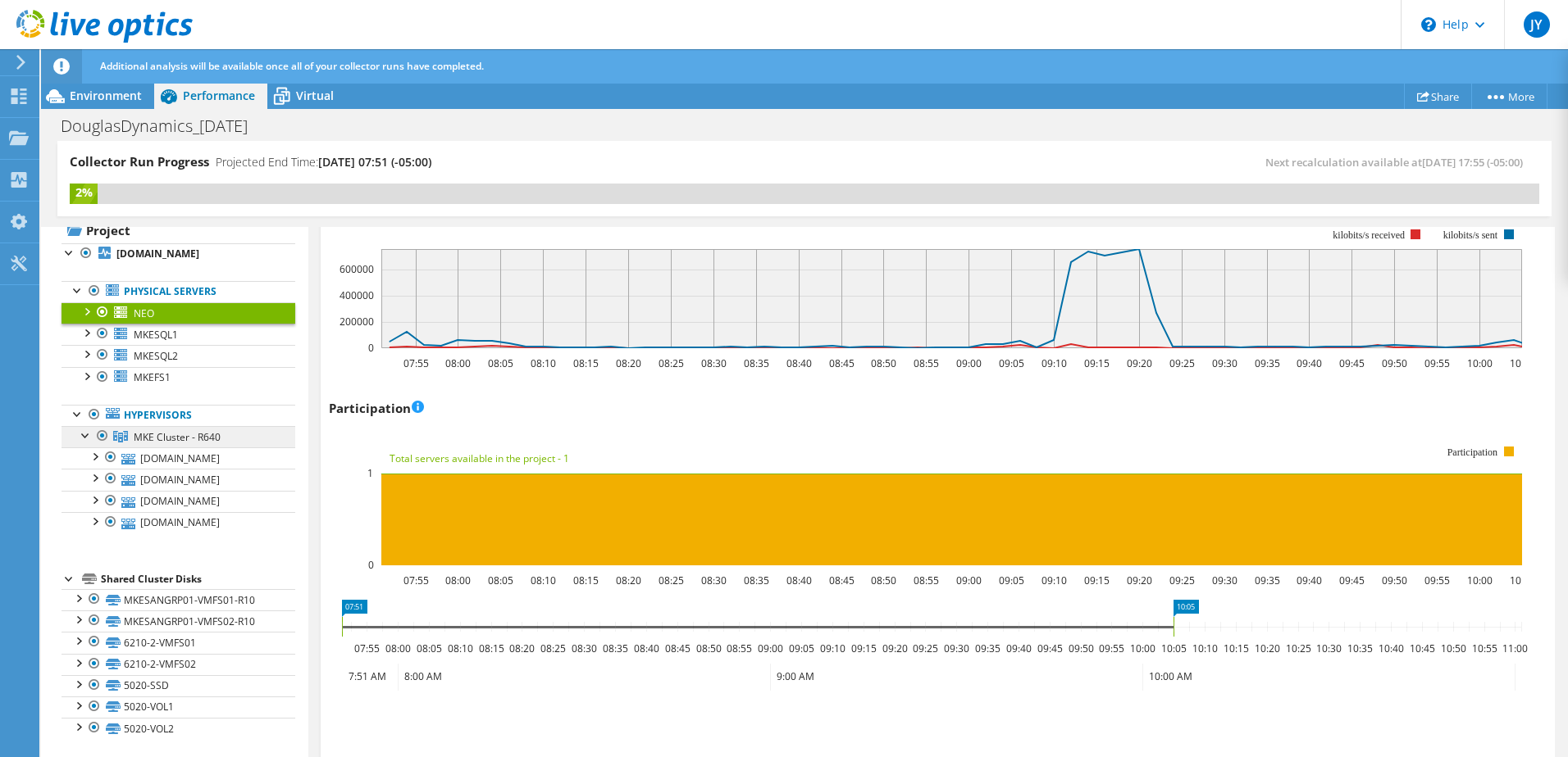
click at [164, 433] on span "MKE Cluster - R640" at bounding box center [177, 437] width 87 height 14
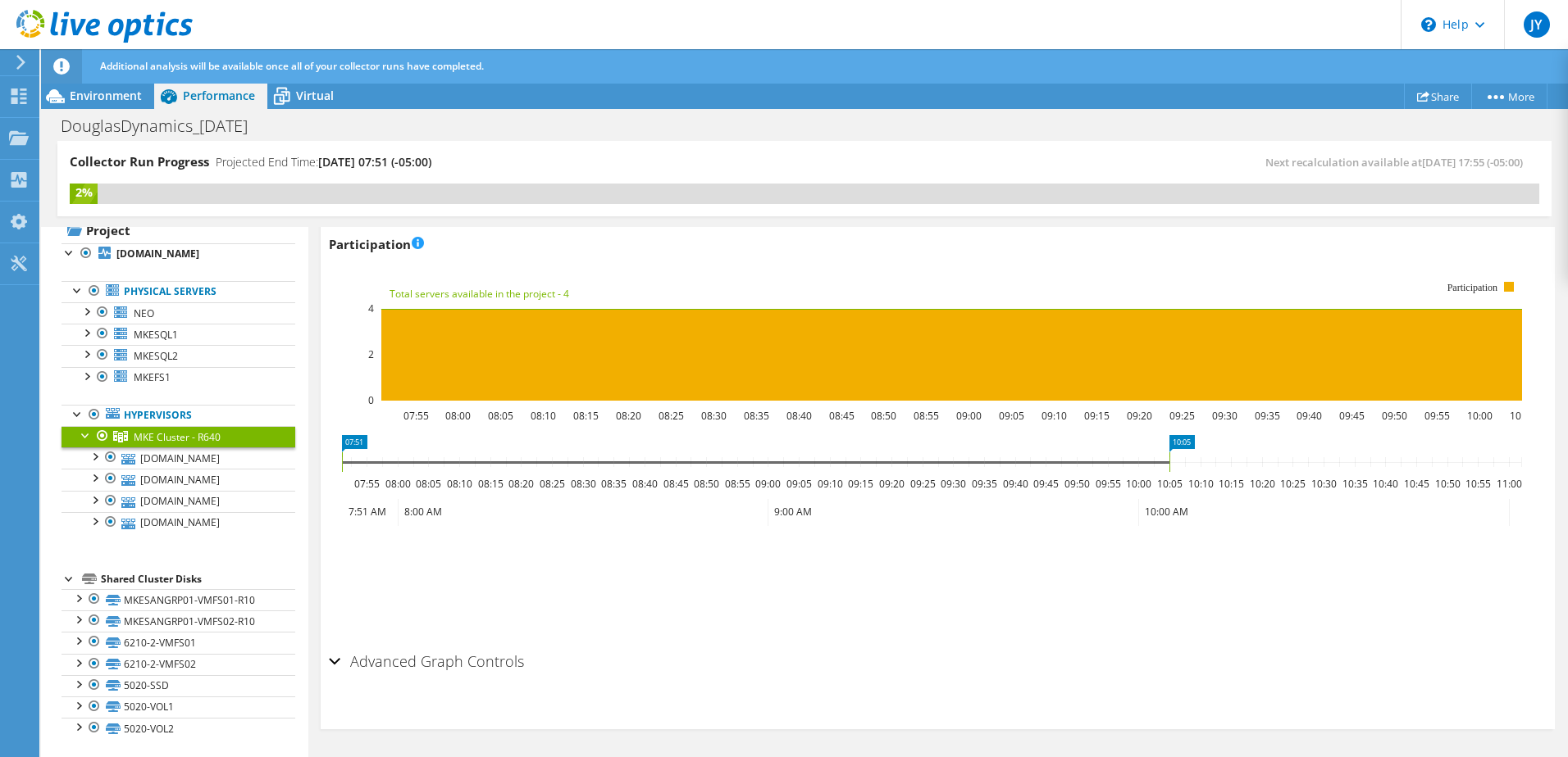
scroll to position [1858, 0]
click at [195, 602] on link "MKESANGRP01-VMFS01-R10" at bounding box center [179, 600] width 234 height 21
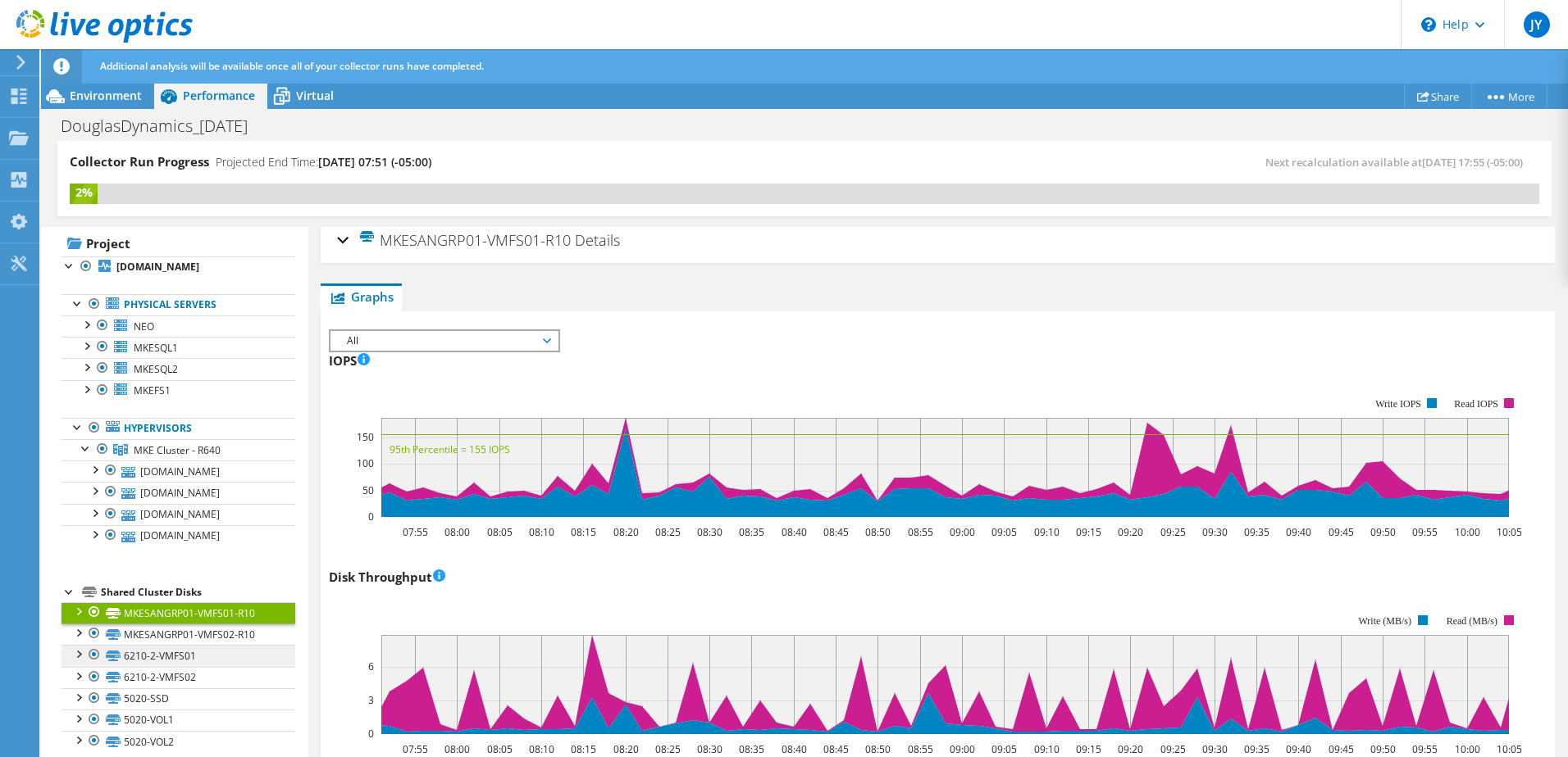
scroll to position [44, 0]
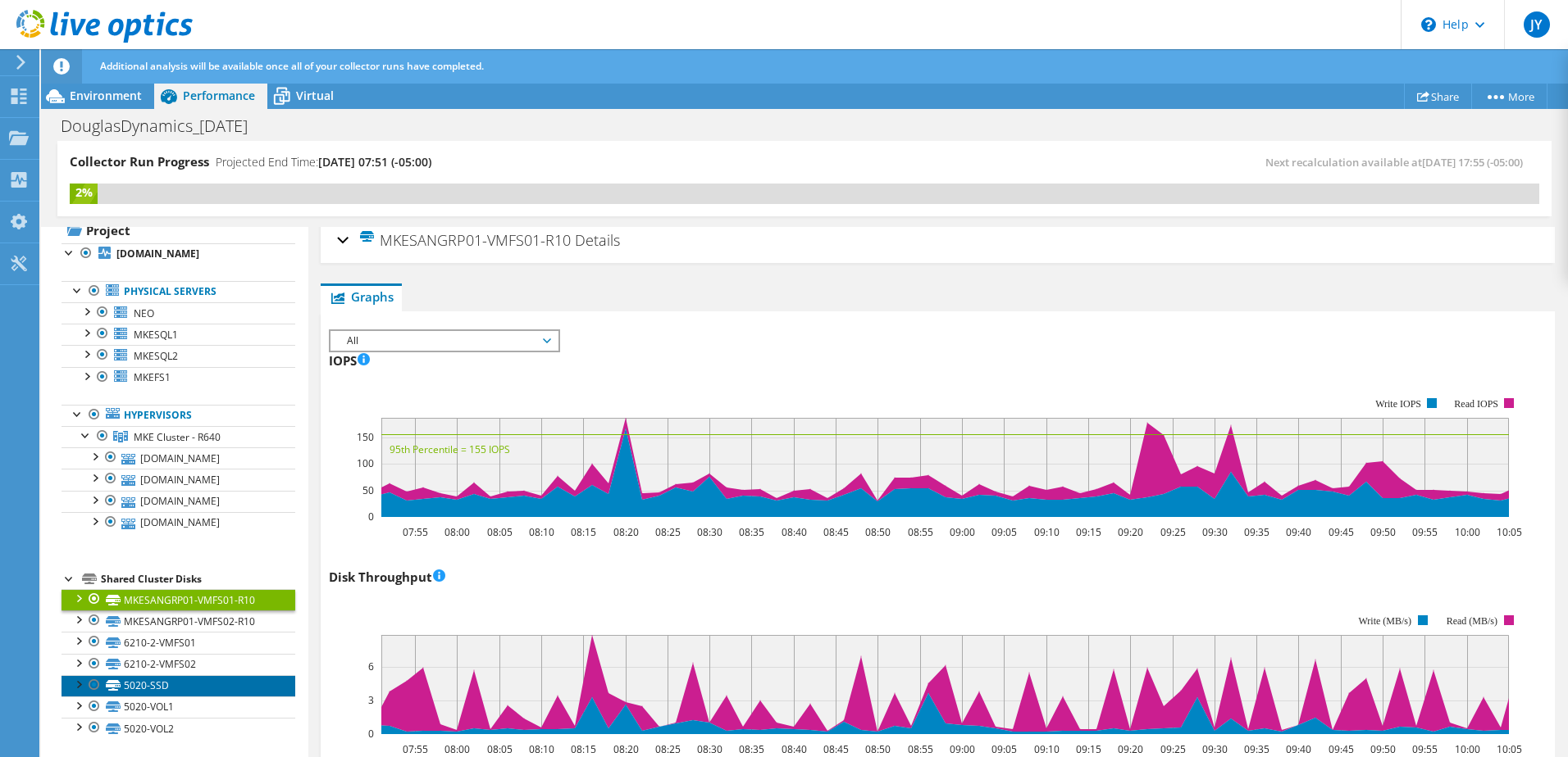
click at [193, 684] on link "5020-SSD" at bounding box center [179, 686] width 234 height 21
